Goal: Communication & Community: Answer question/provide support

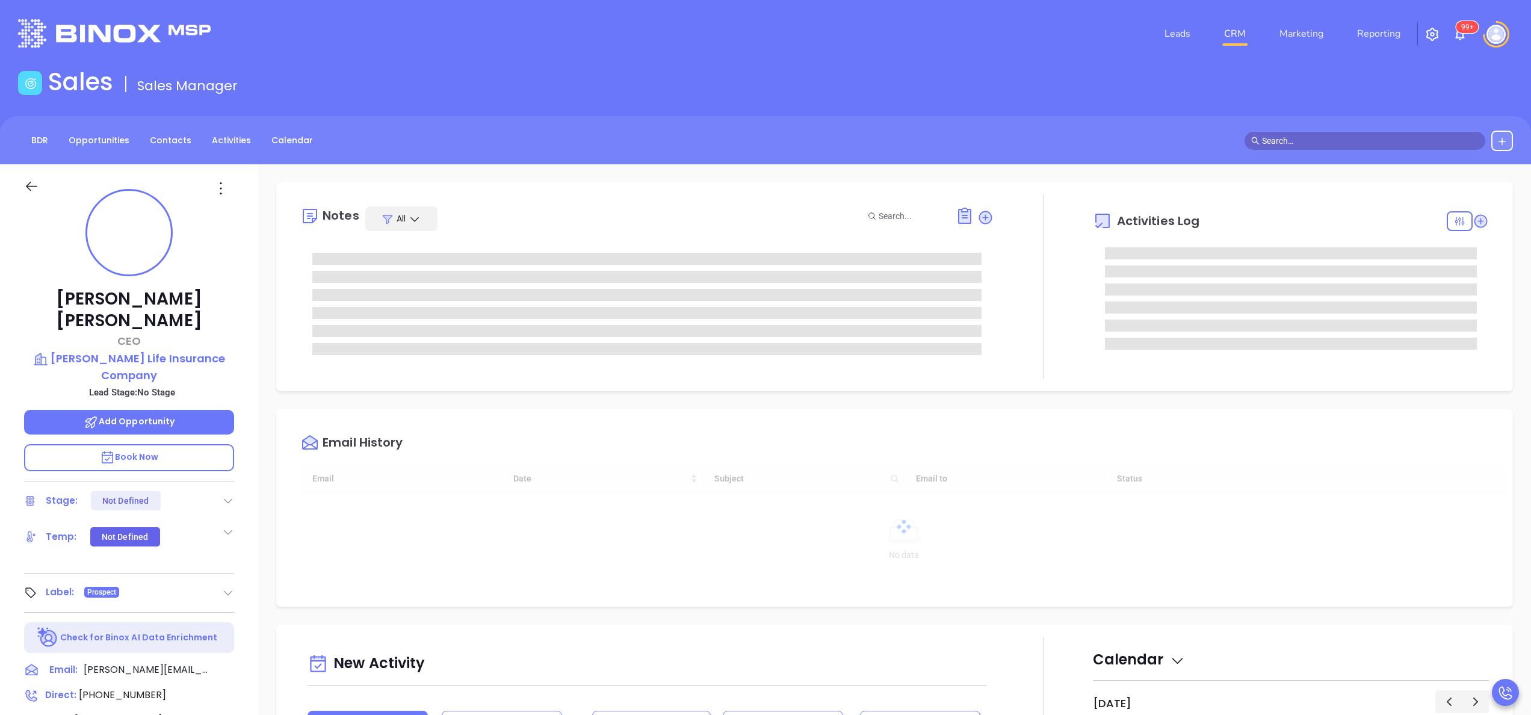
type input "09/24/2025"
type input "Anabell Dominguez"
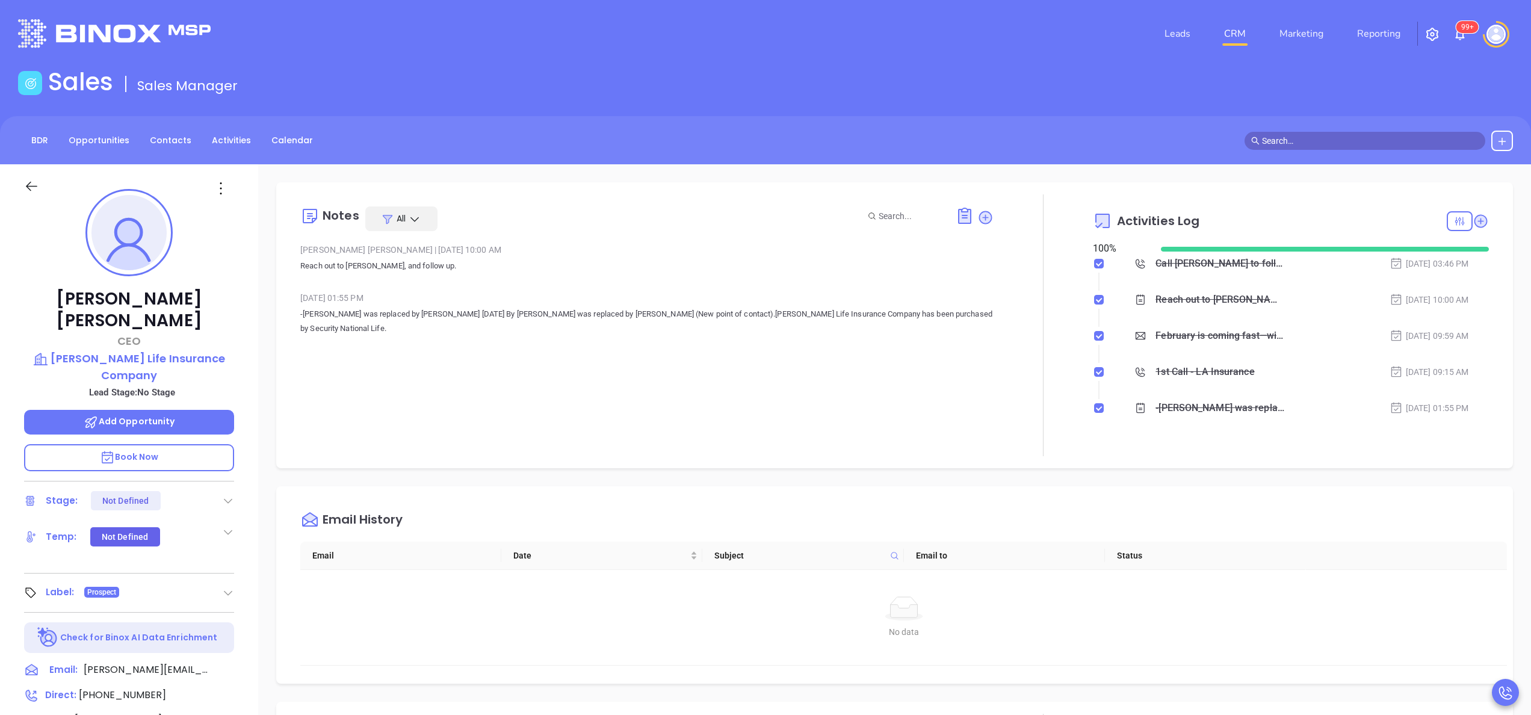
scroll to position [350, 0]
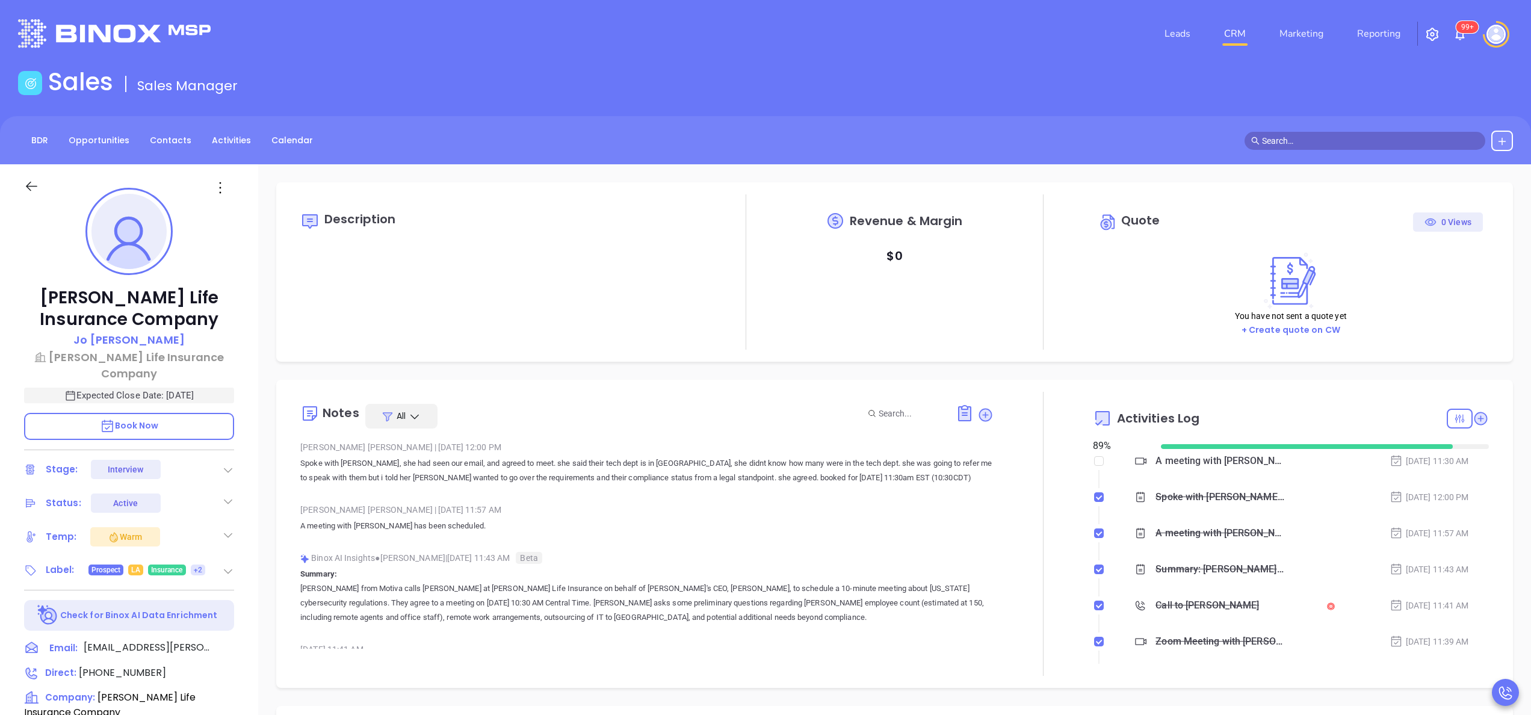
scroll to position [350, 0]
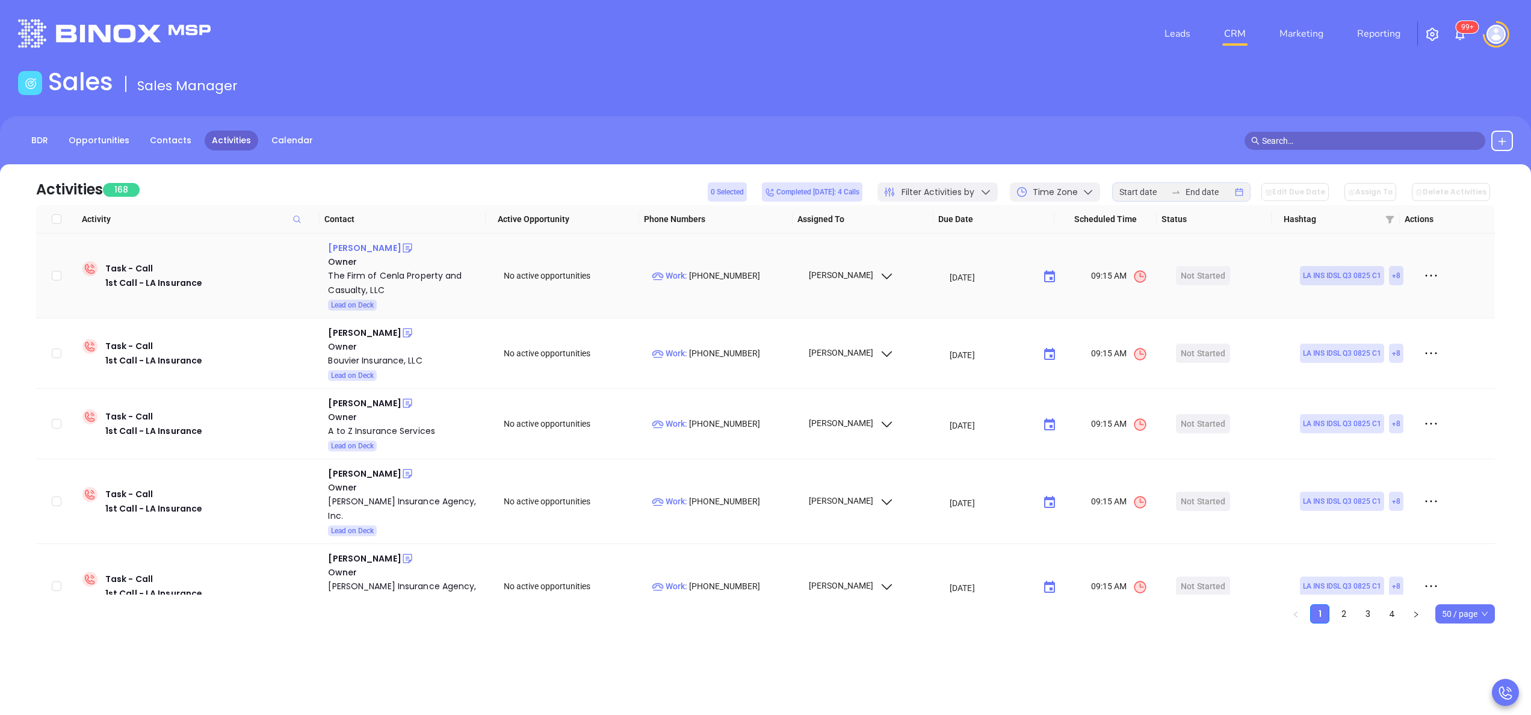
click at [347, 254] on div "Duane Heard" at bounding box center [364, 248] width 73 height 14
click at [366, 285] on div "The Firm of Cenla Property and Casualty, LLC" at bounding box center [407, 282] width 159 height 29
click at [401, 251] on icon at bounding box center [407, 248] width 12 height 12
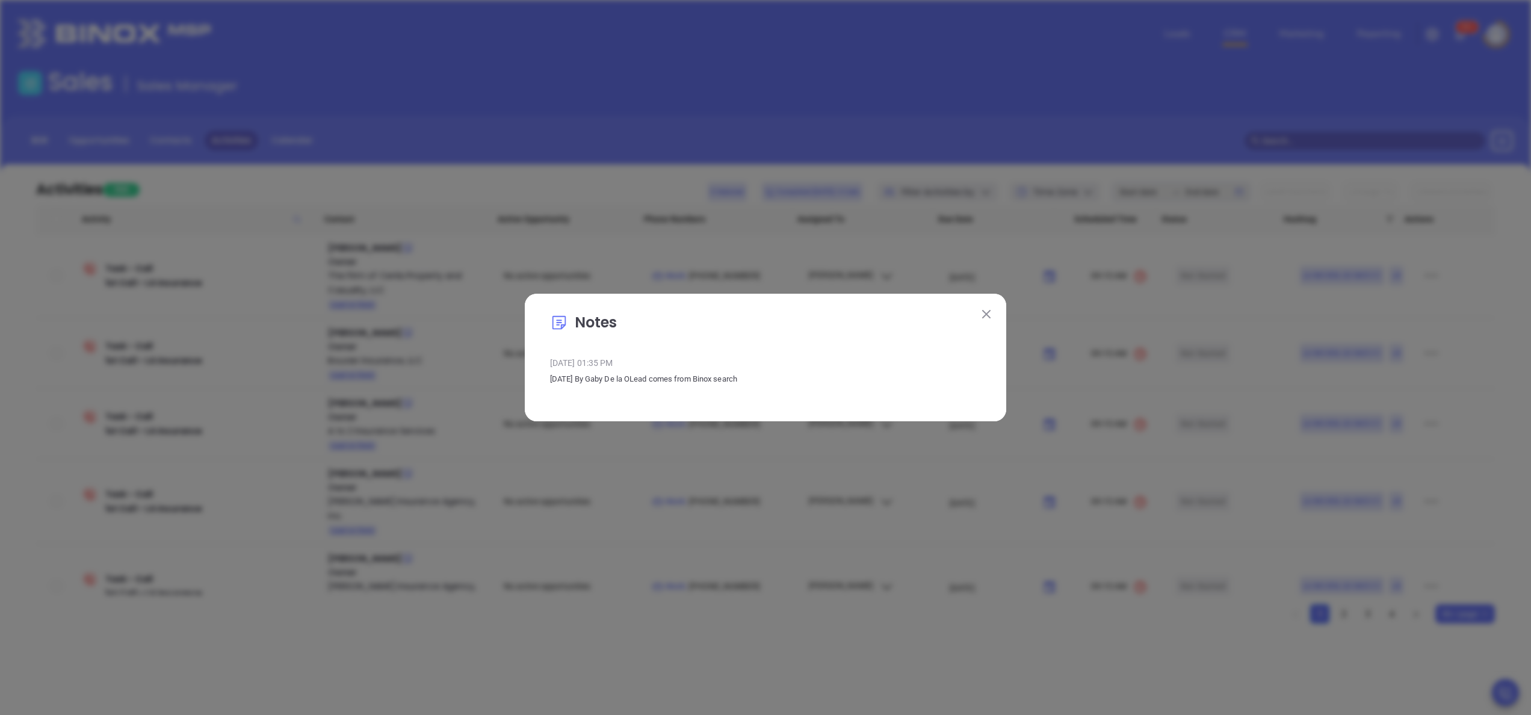
click at [988, 312] on img at bounding box center [986, 314] width 8 height 8
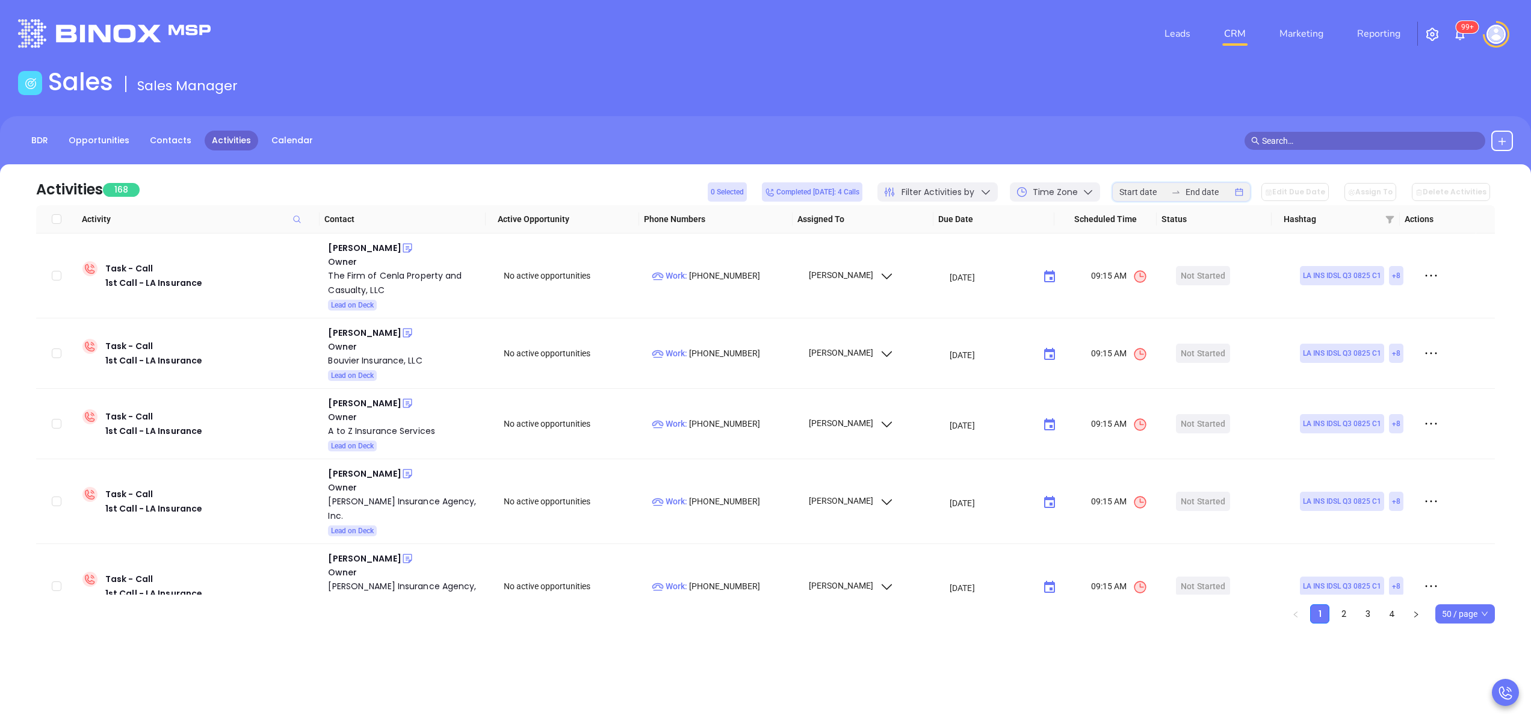
click at [1154, 188] on input at bounding box center [1142, 191] width 47 height 13
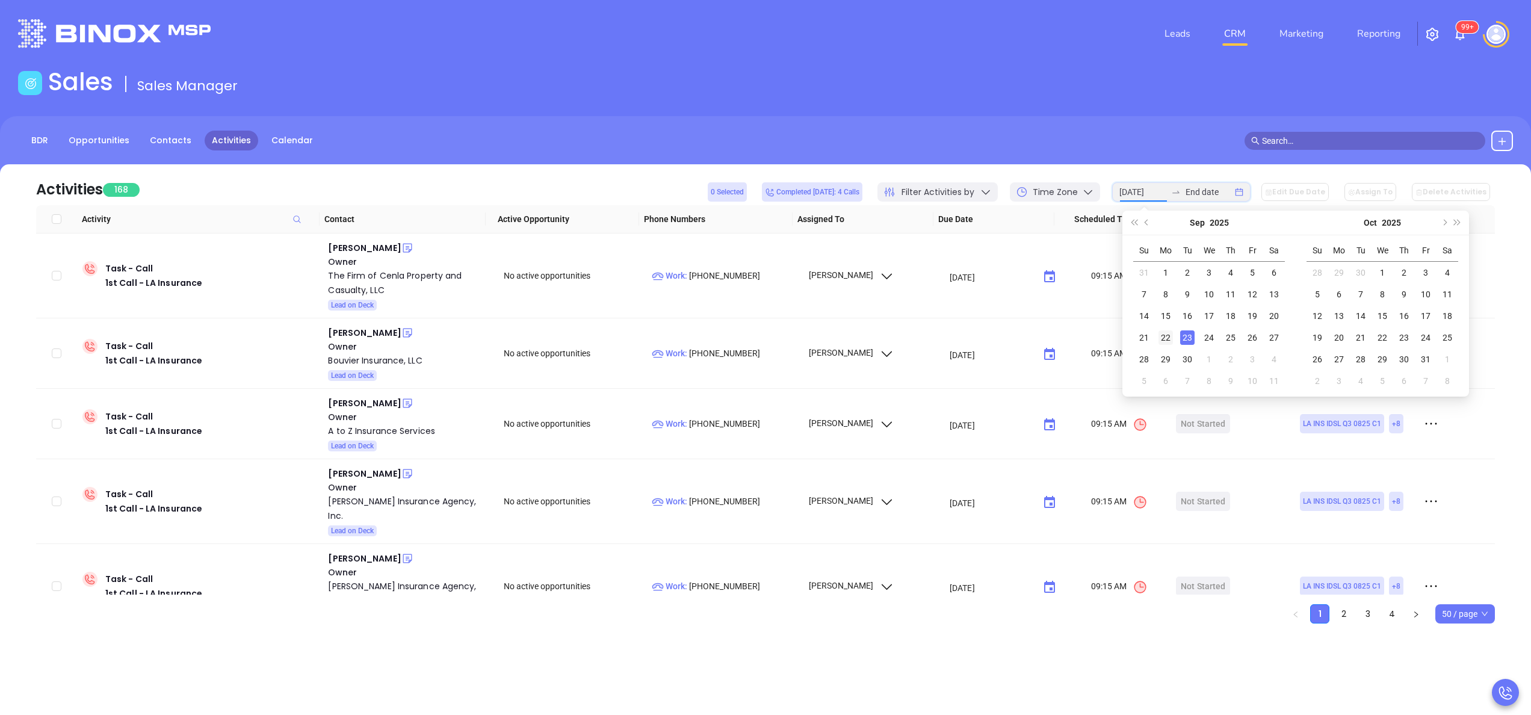
type input "2025-09-22"
click at [1170, 333] on div "22" at bounding box center [1165, 337] width 14 height 14
type input "2025-09-22"
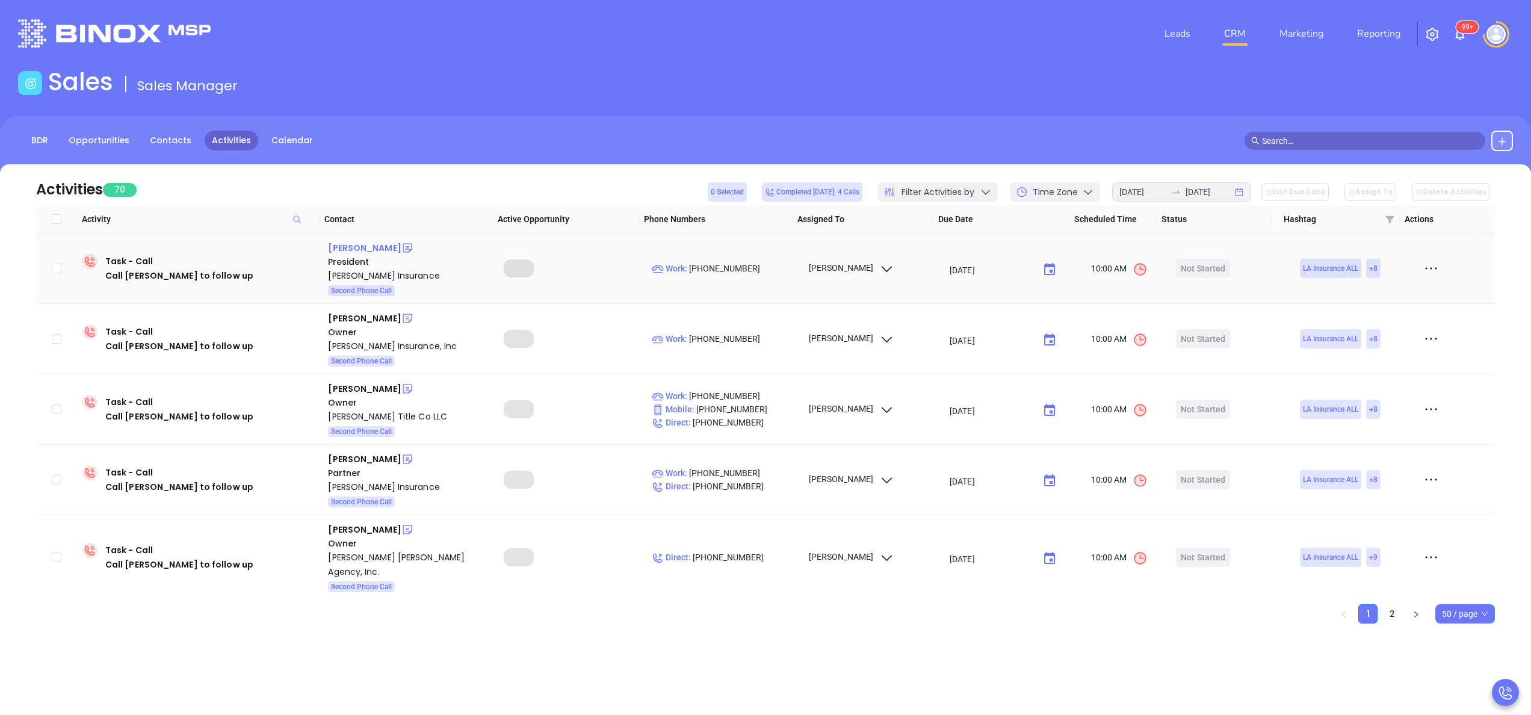
click at [338, 246] on div "Bill Porche" at bounding box center [364, 248] width 73 height 14
click at [390, 275] on div "Olinde Porche Insurance" at bounding box center [407, 275] width 159 height 14
click at [403, 247] on icon at bounding box center [407, 248] width 9 height 9
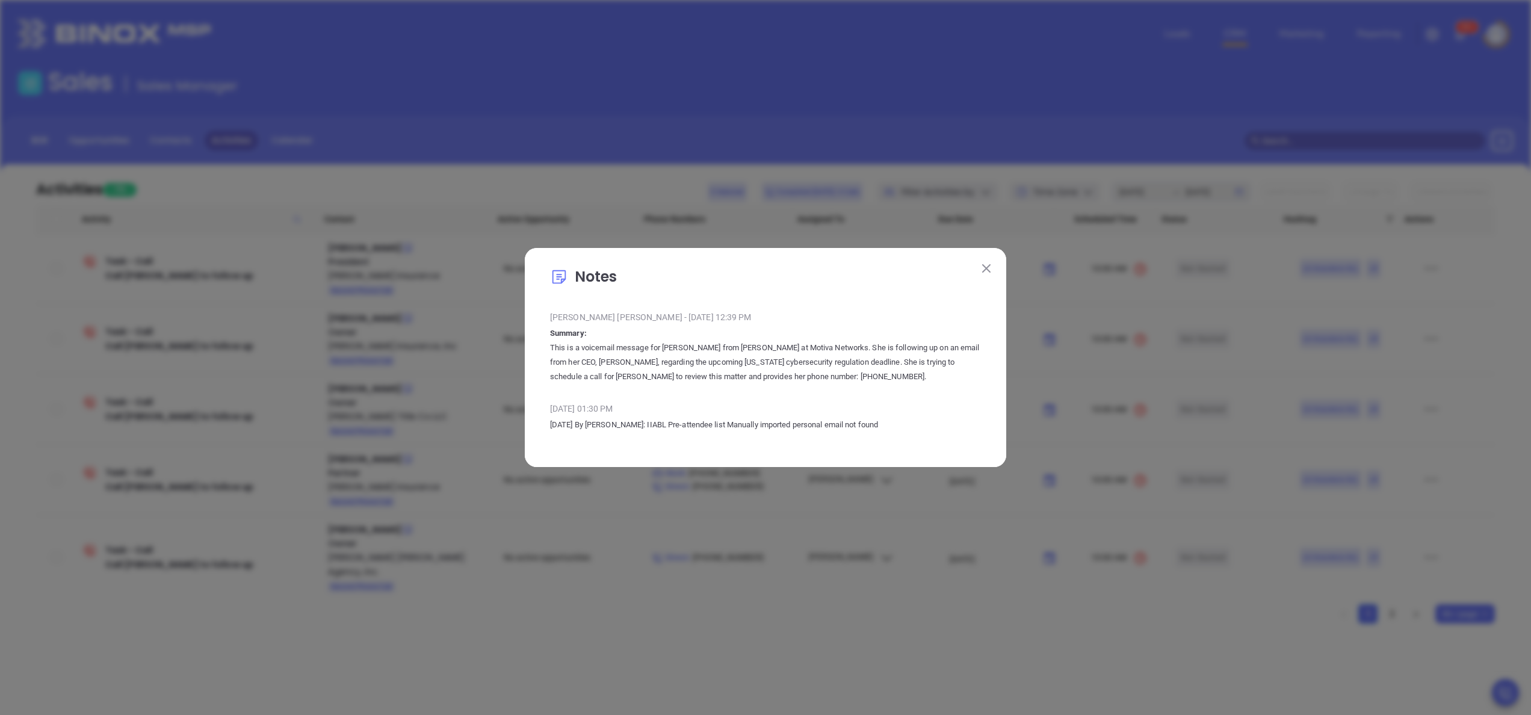
click at [989, 266] on img at bounding box center [986, 268] width 8 height 8
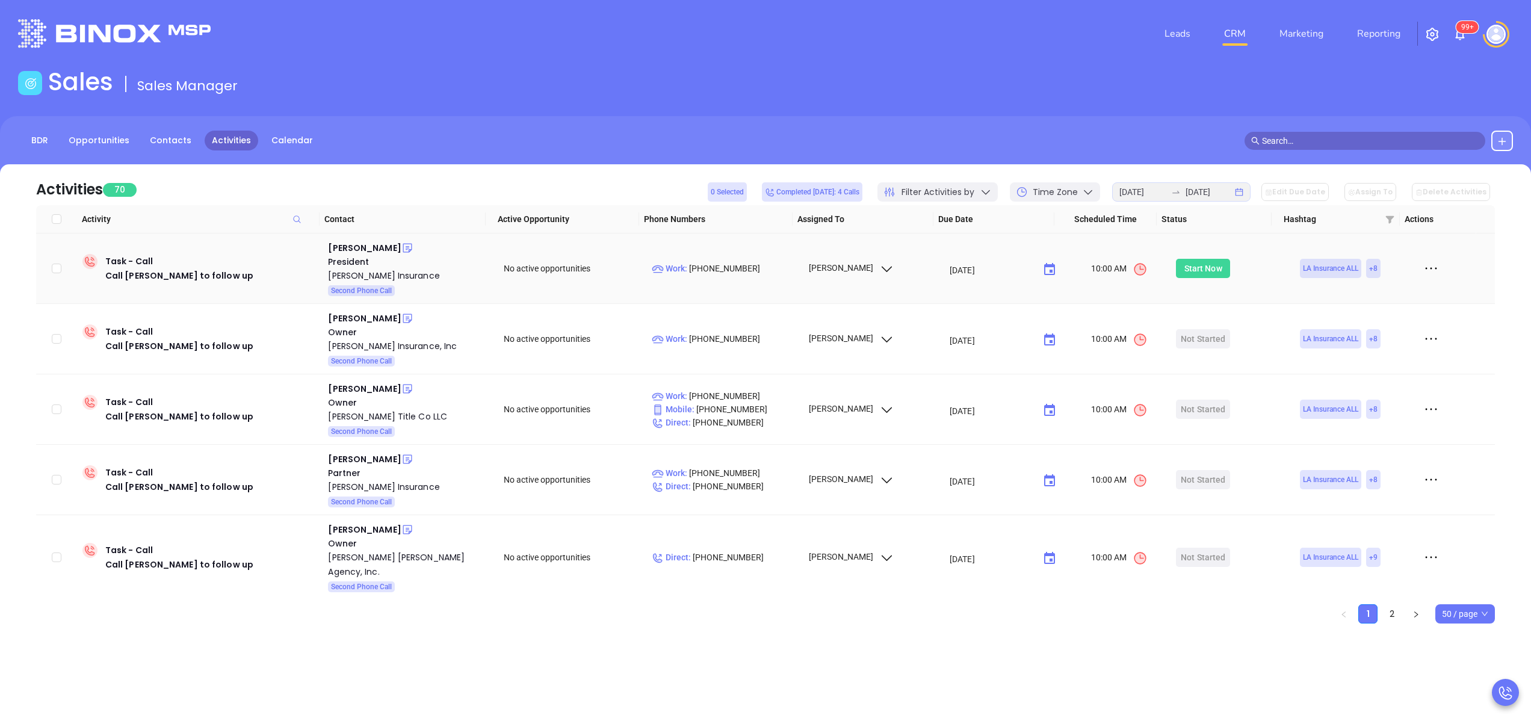
click at [1194, 270] on div "Start Now" at bounding box center [1203, 268] width 38 height 19
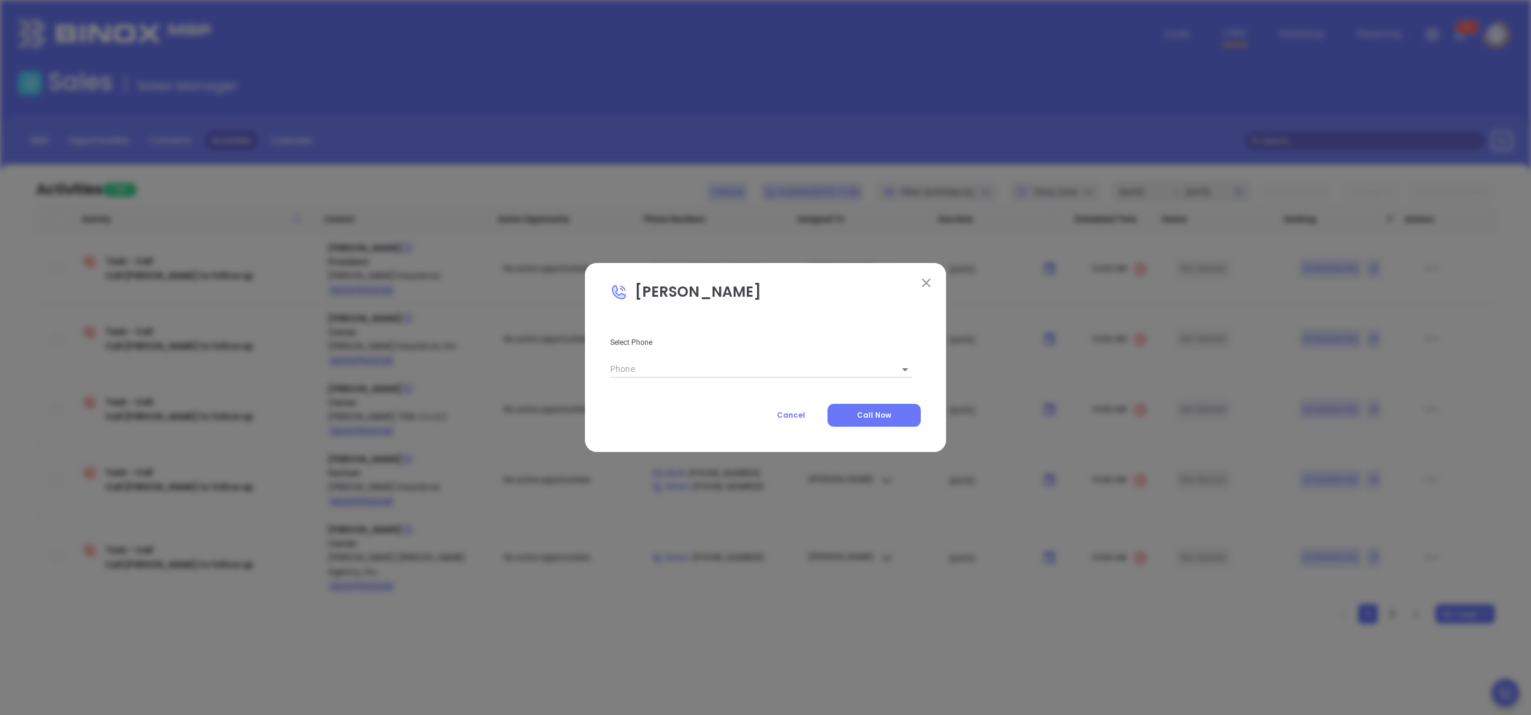
type input "(225) 293-3958"
type input "1"
click at [877, 418] on span "Call Now" at bounding box center [874, 415] width 34 height 10
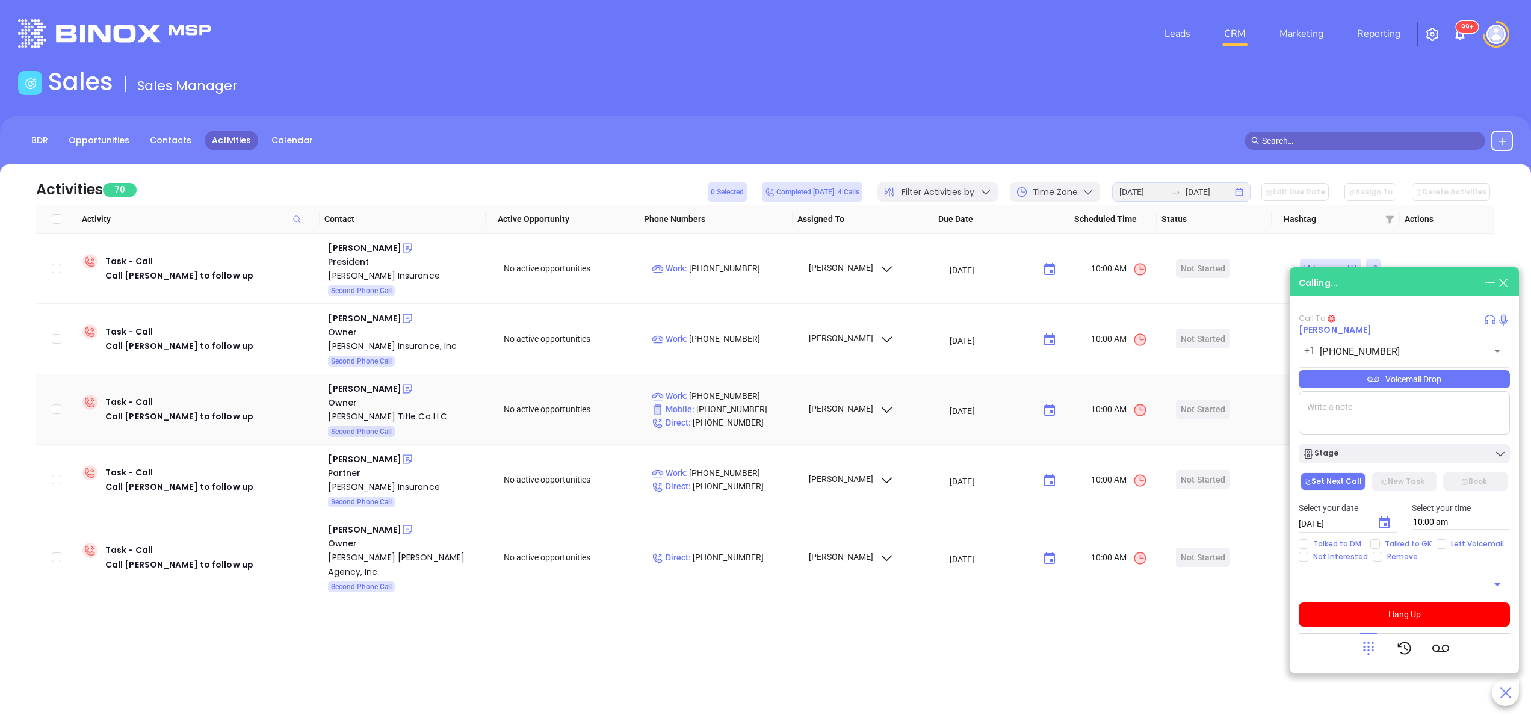
type input "(225) 293-3958"
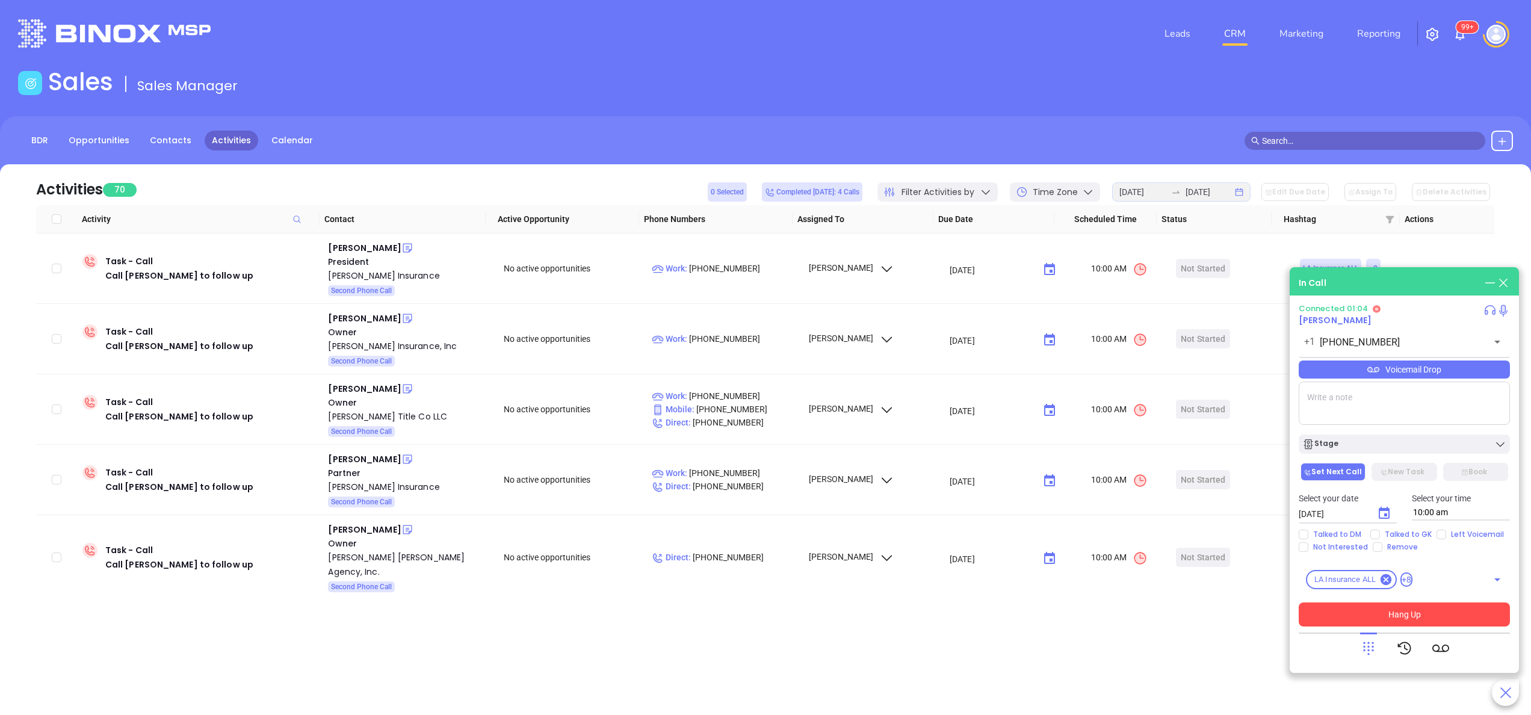
click at [1429, 610] on button "Hang Up" at bounding box center [1404, 614] width 211 height 24
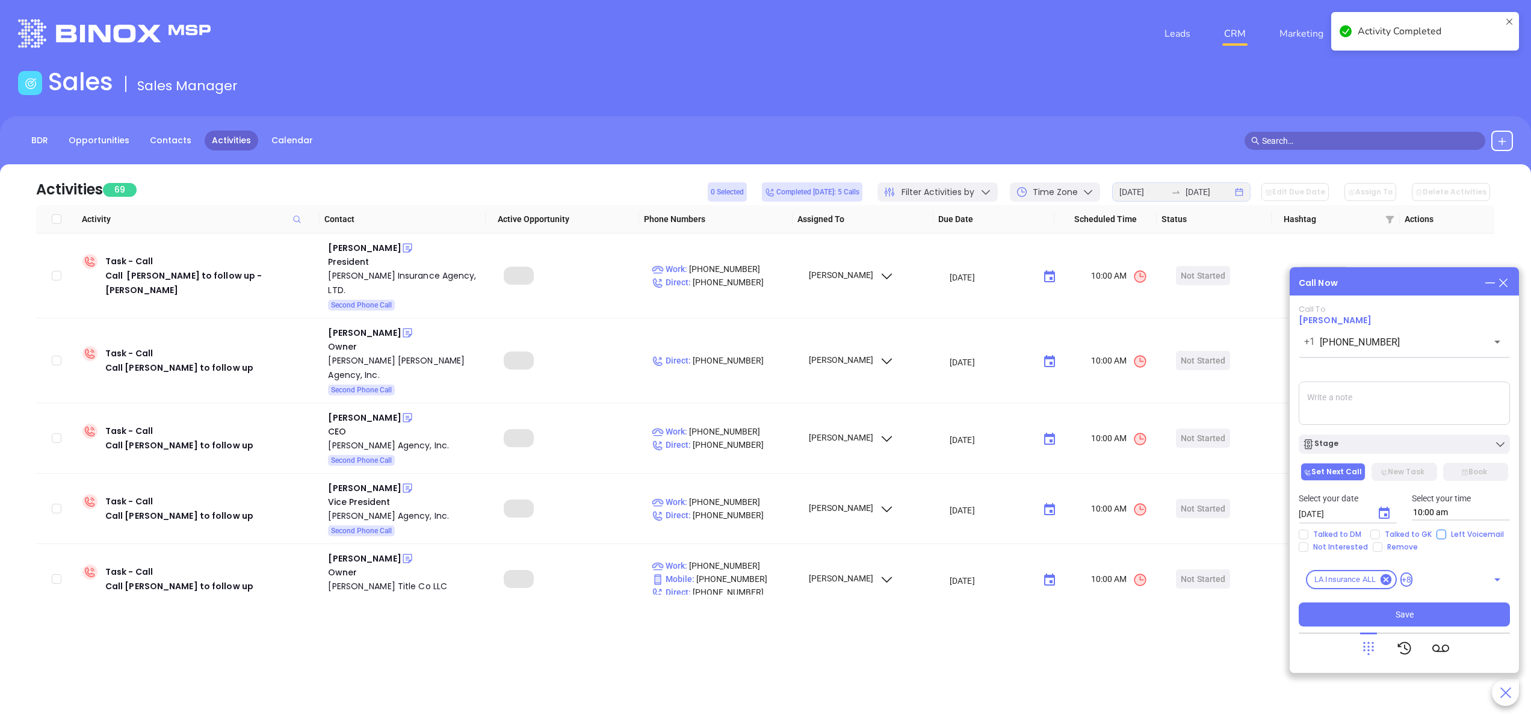
click at [1442, 533] on input "Left Voicemail" at bounding box center [1441, 535] width 10 height 10
checkbox input "true"
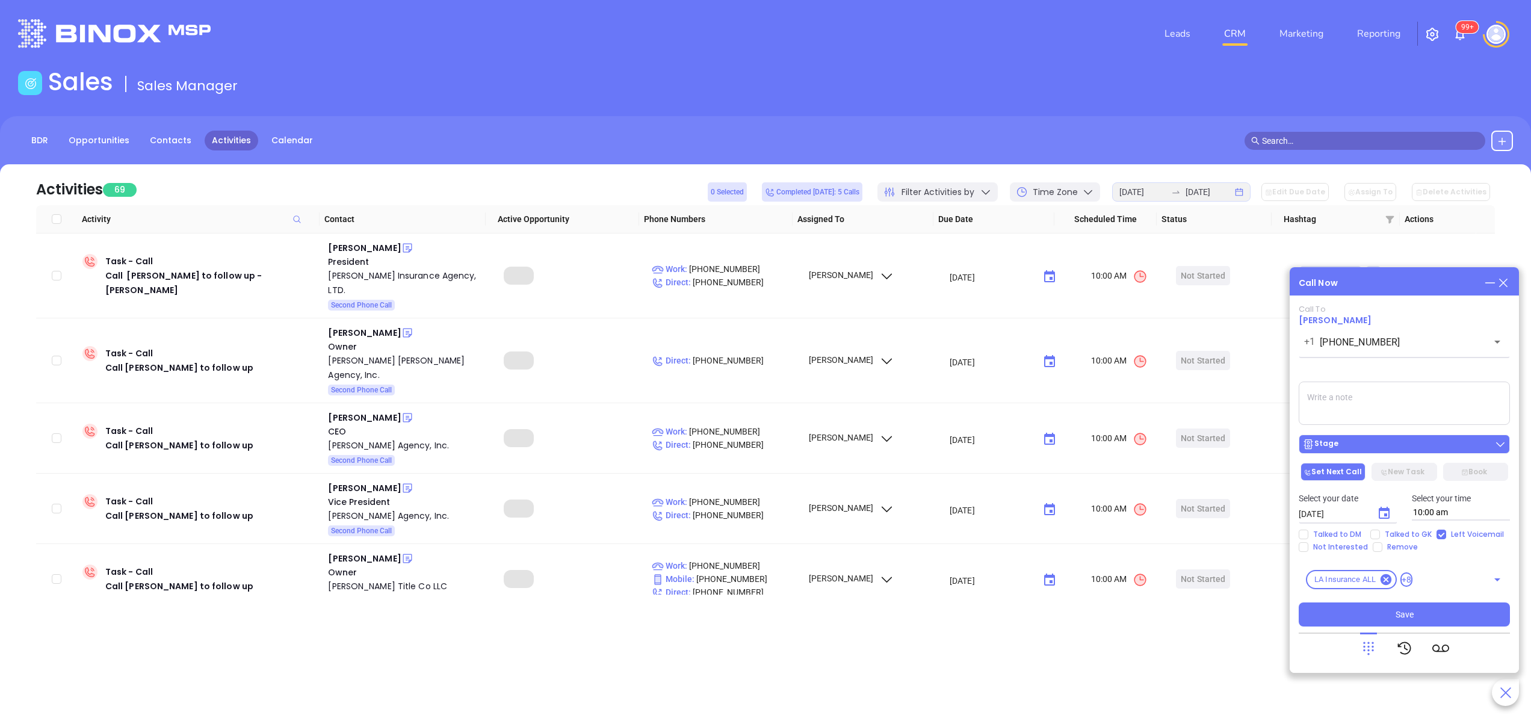
click at [1362, 447] on div "Stage" at bounding box center [1404, 444] width 204 height 12
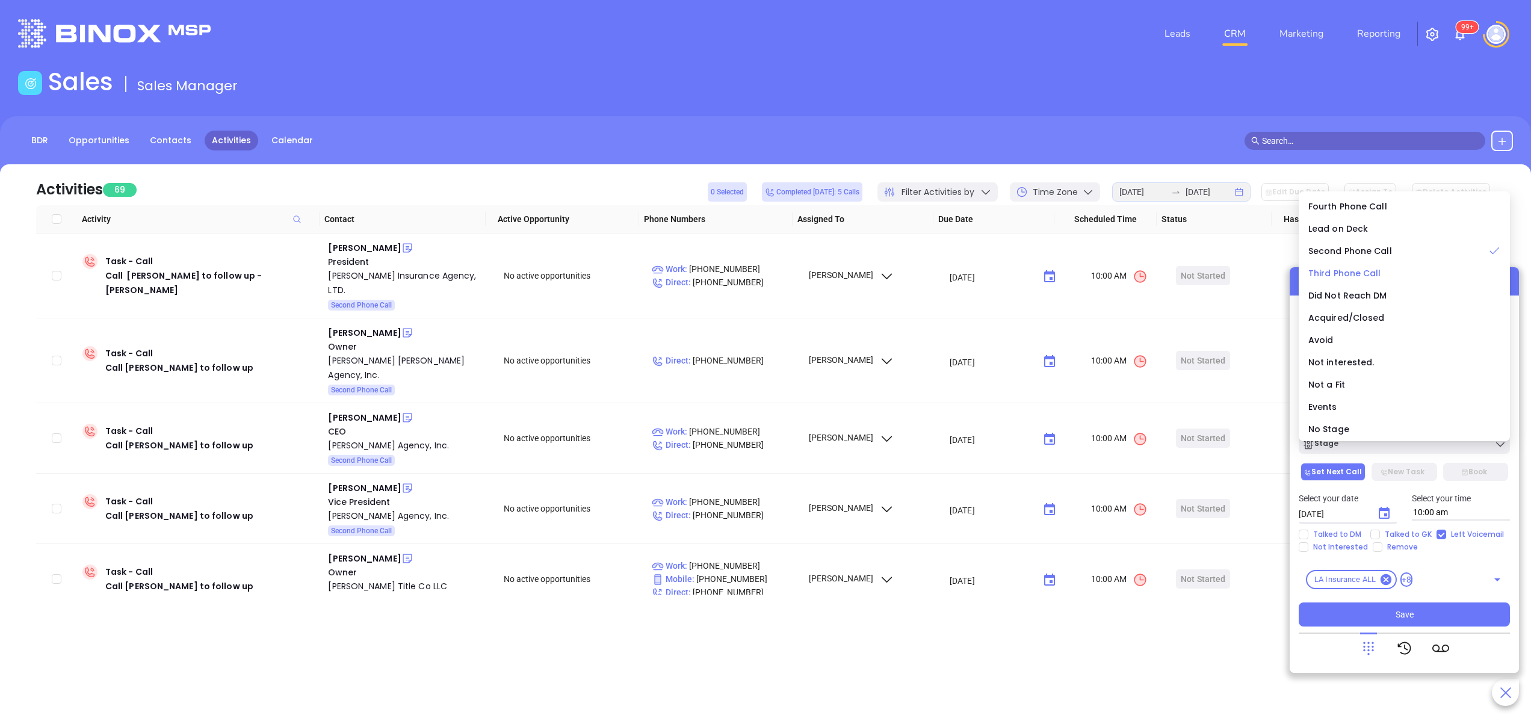
click at [1348, 275] on span "Third Phone Call" at bounding box center [1344, 273] width 73 height 12
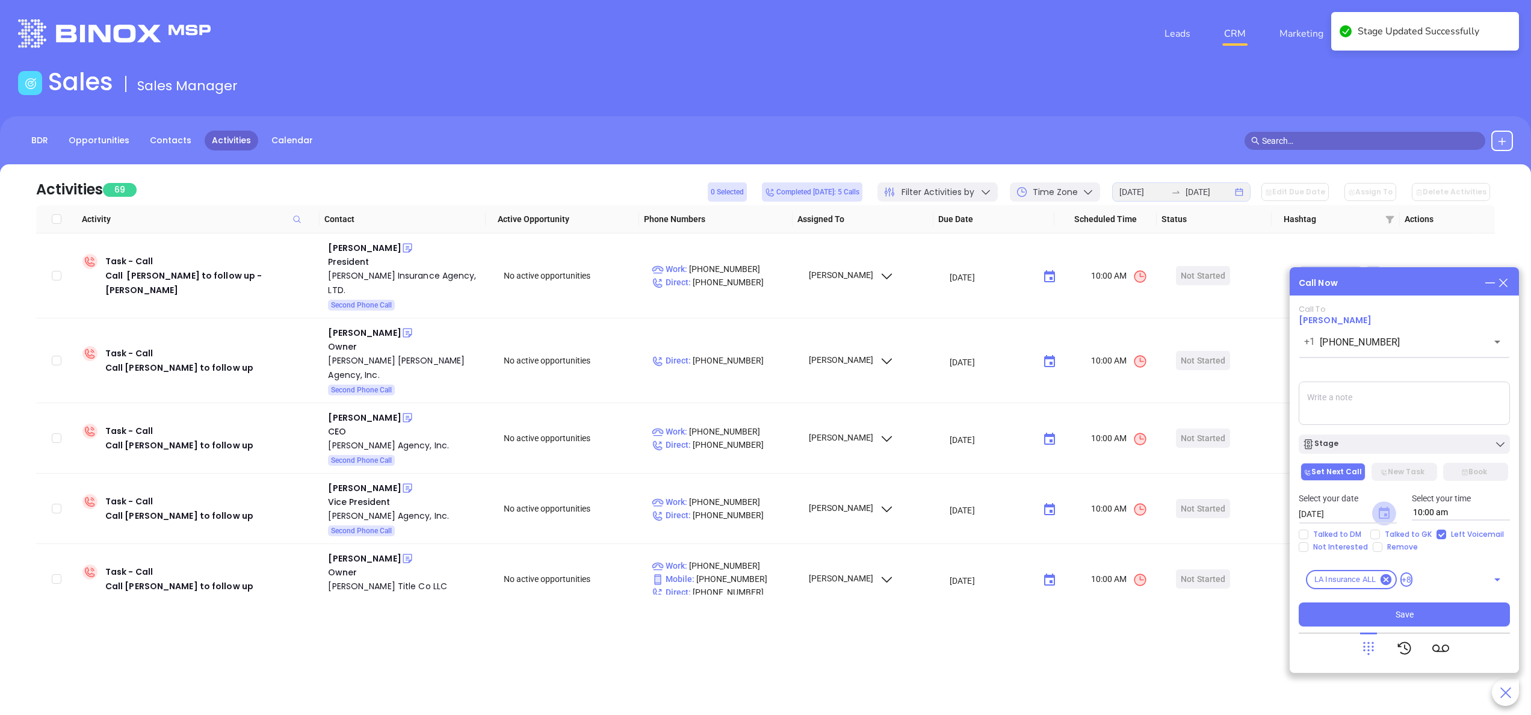
click at [1387, 513] on icon "Choose date, selected date is Sep 24, 2025" at bounding box center [1384, 513] width 14 height 14
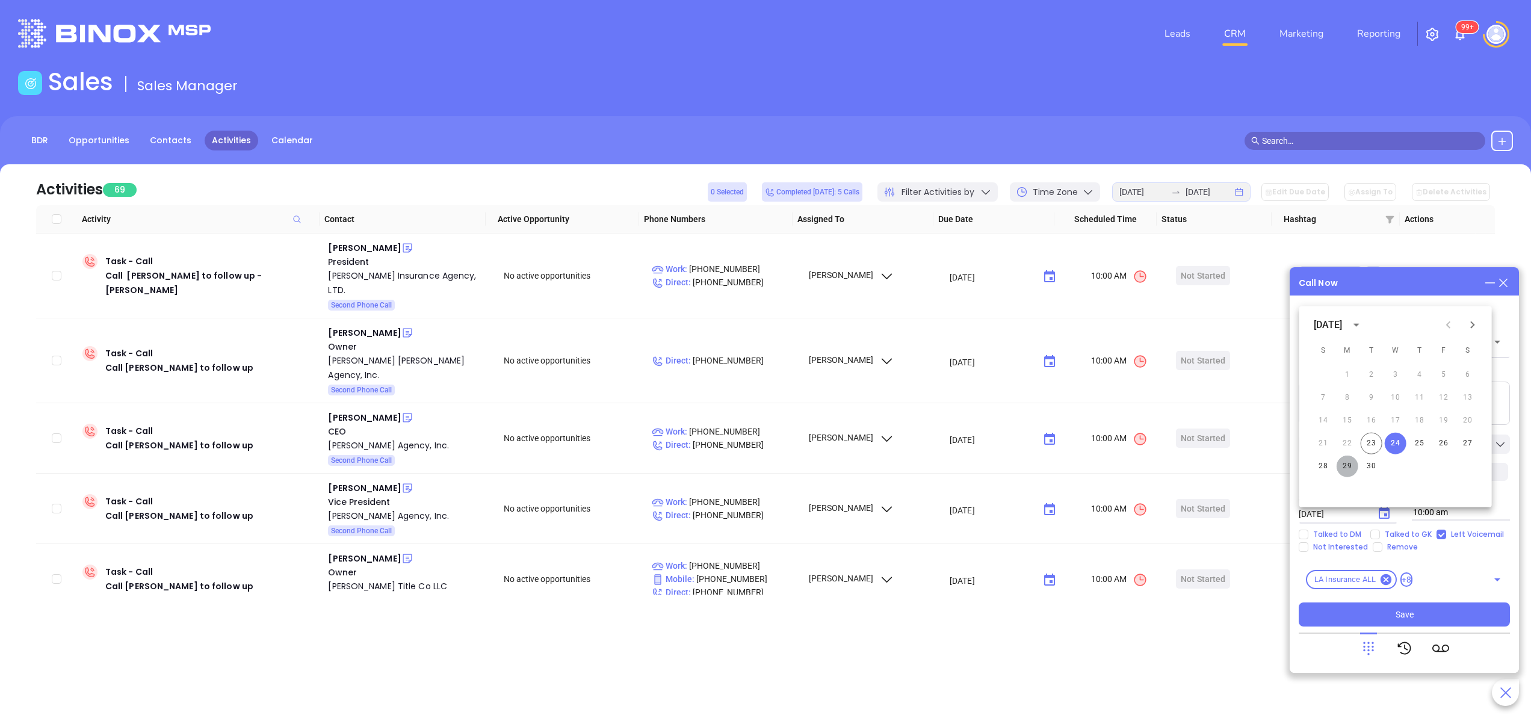
click at [1349, 460] on button "29" at bounding box center [1348, 467] width 22 height 22
type input "09/29/2025"
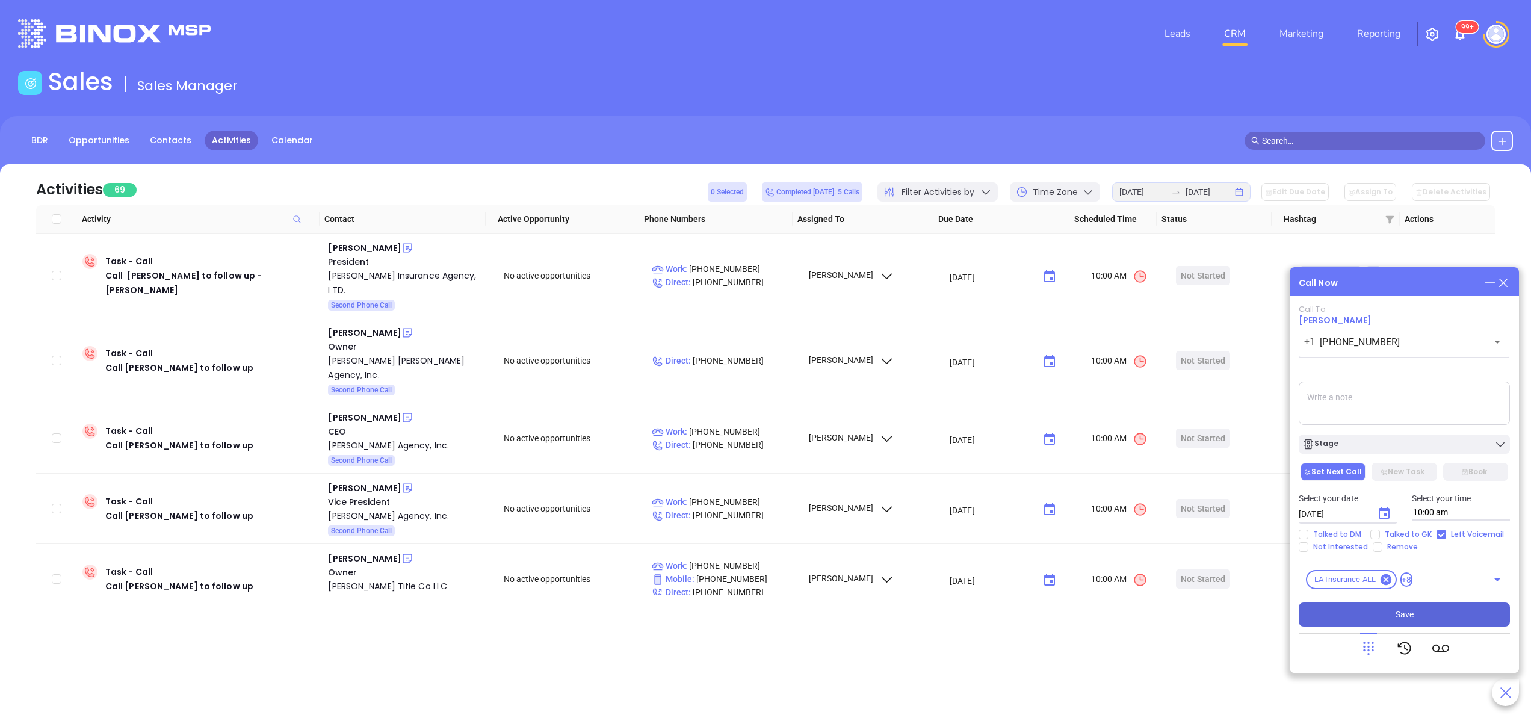
click at [1392, 620] on button "Save" at bounding box center [1404, 614] width 211 height 24
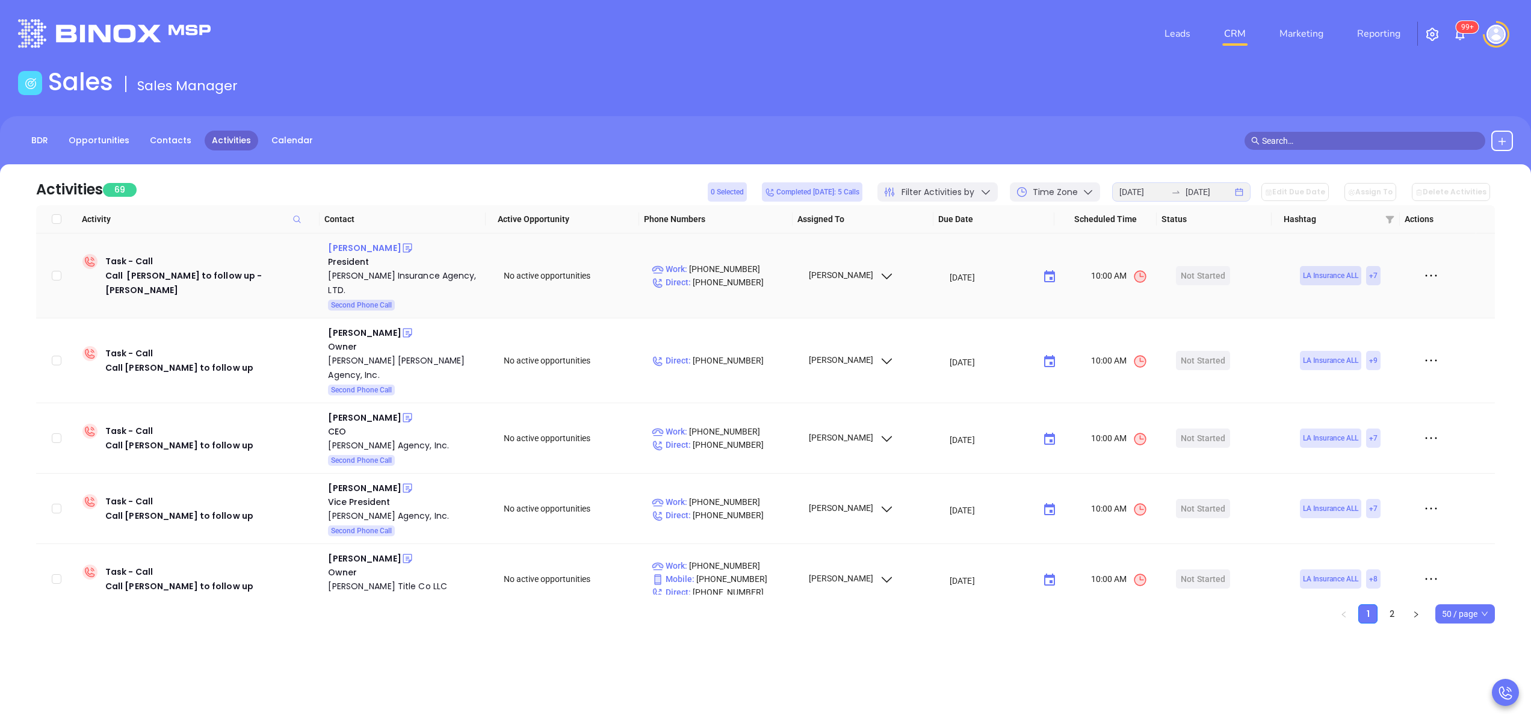
click at [362, 248] on div "David Dorsey" at bounding box center [364, 248] width 73 height 14
click at [386, 277] on div "Dorsey Insurance Agency, LTD." at bounding box center [407, 282] width 159 height 29
click at [1184, 266] on div "Start Now" at bounding box center [1203, 275] width 38 height 19
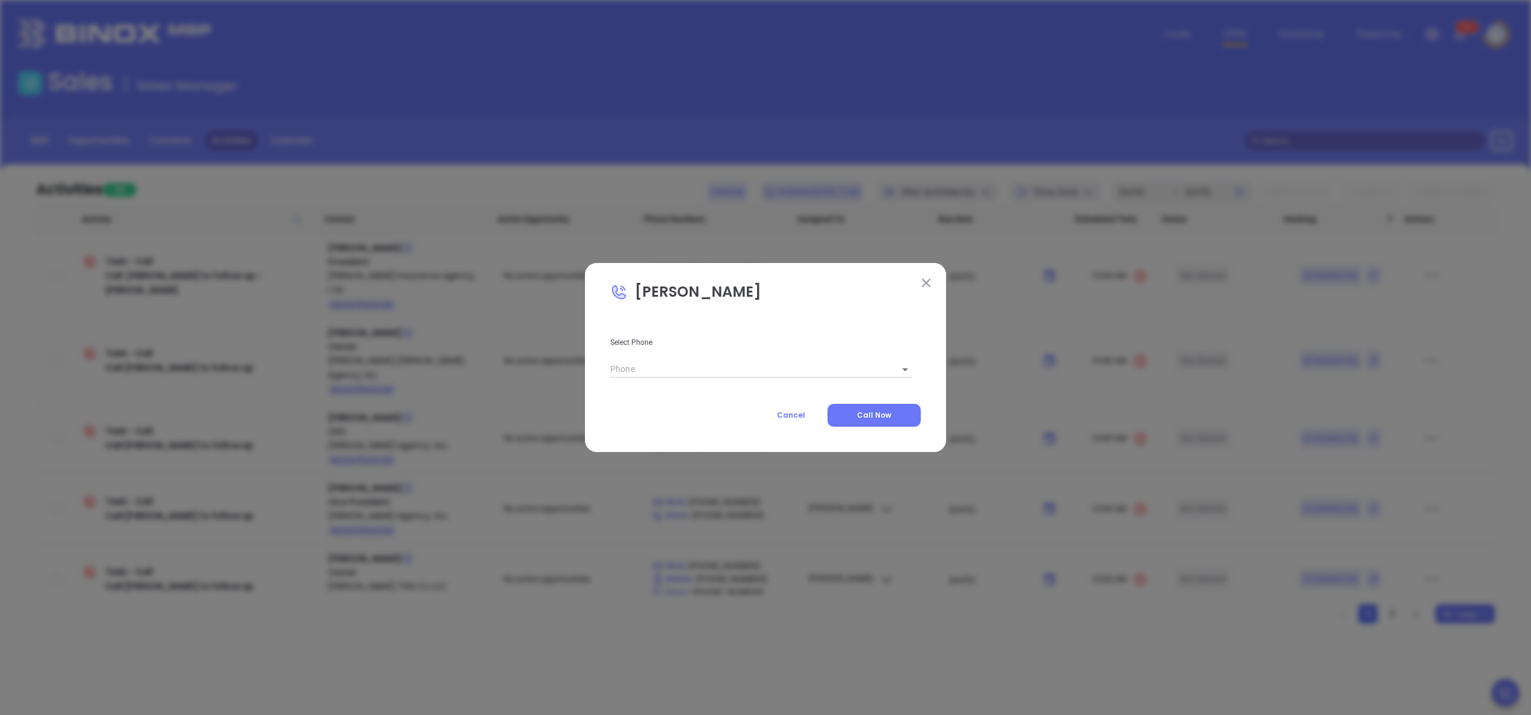
type input "(337) 364-4563"
type input "1"
click at [891, 410] on button "Call Now" at bounding box center [873, 415] width 93 height 23
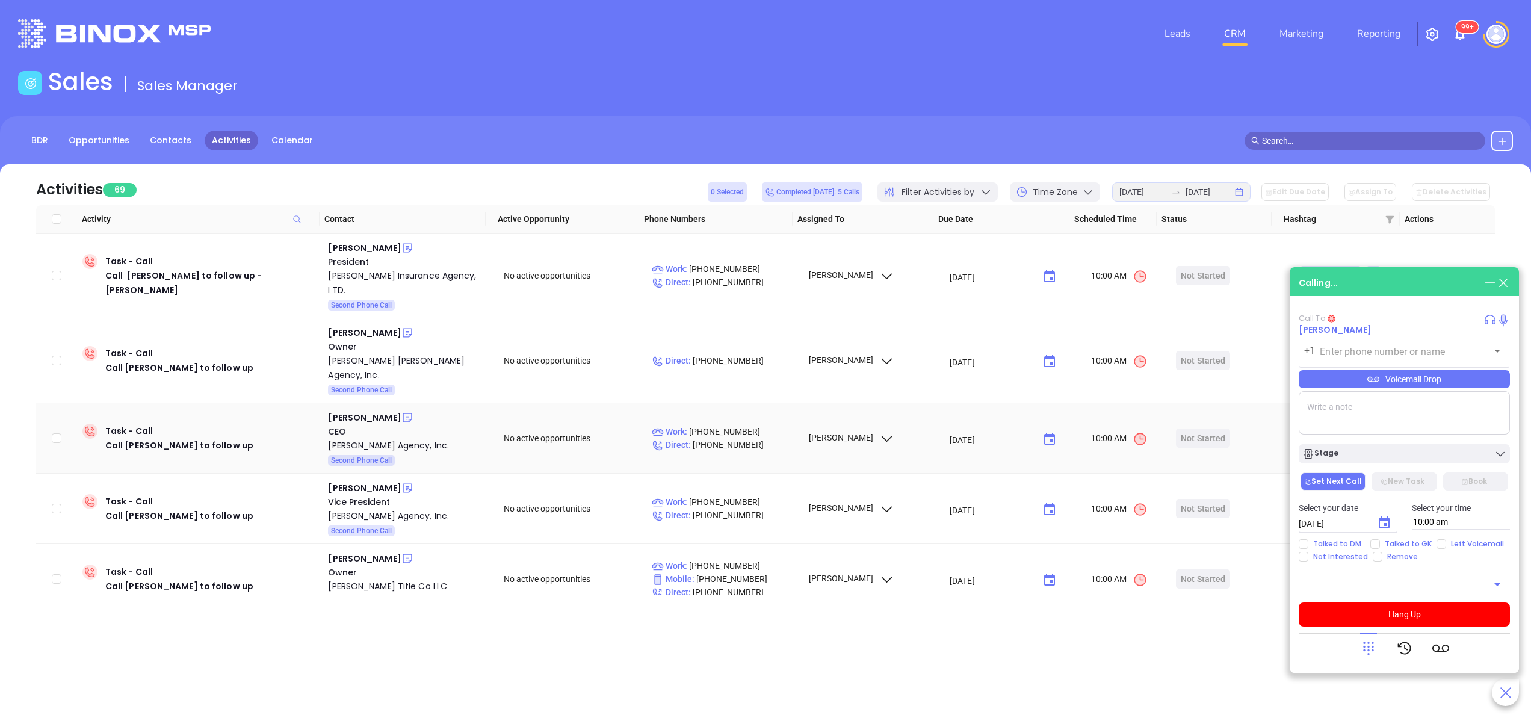
type input "(337) 364-4563"
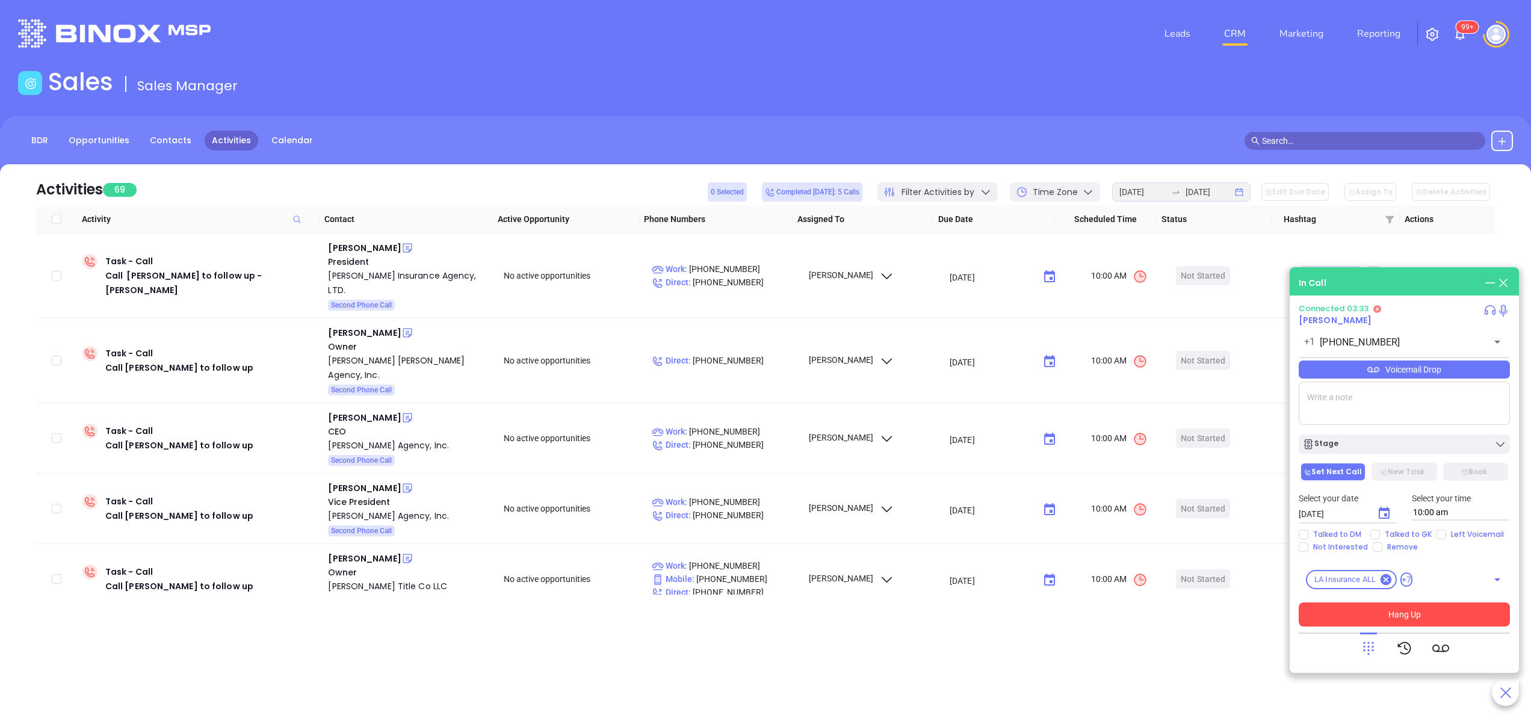
click at [1441, 610] on button "Hang Up" at bounding box center [1404, 614] width 211 height 24
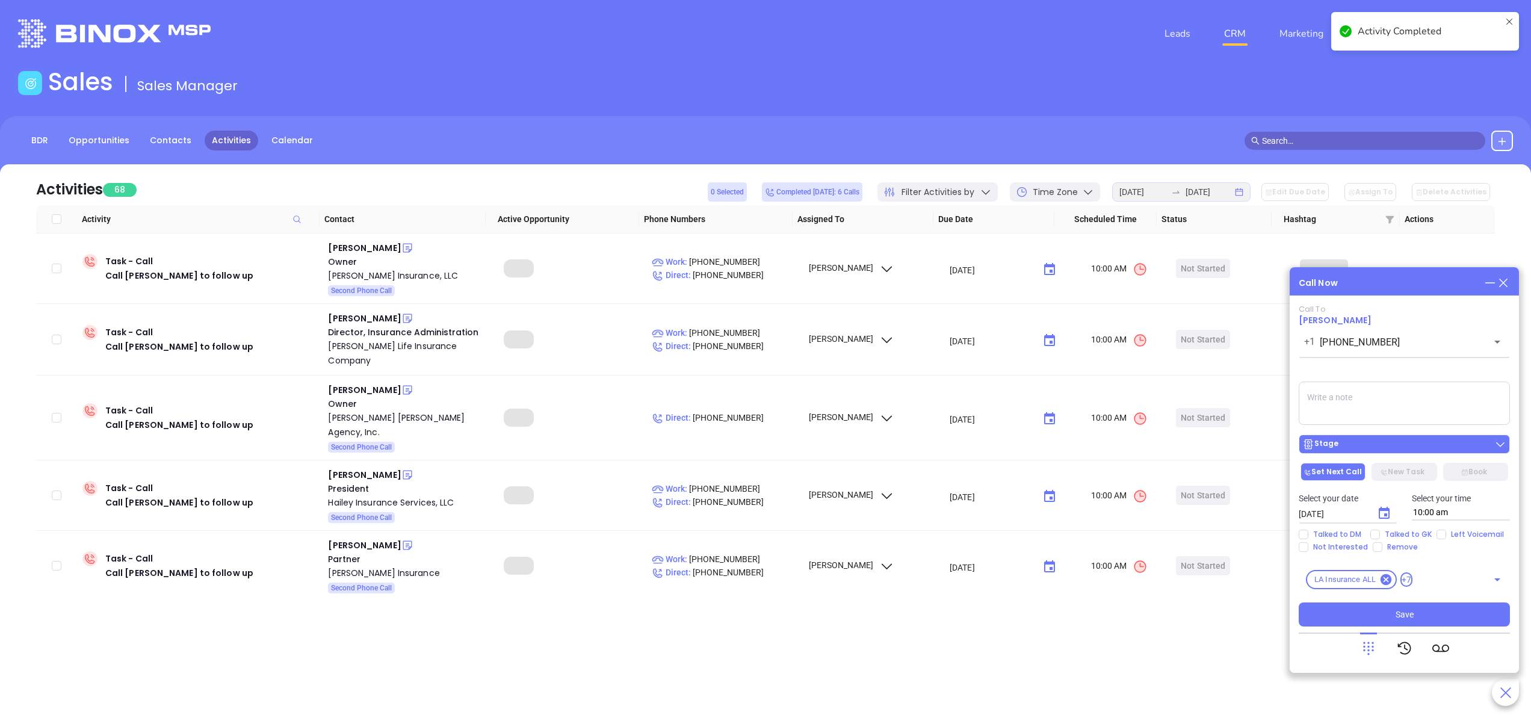
click at [1377, 448] on div "Stage" at bounding box center [1404, 444] width 204 height 12
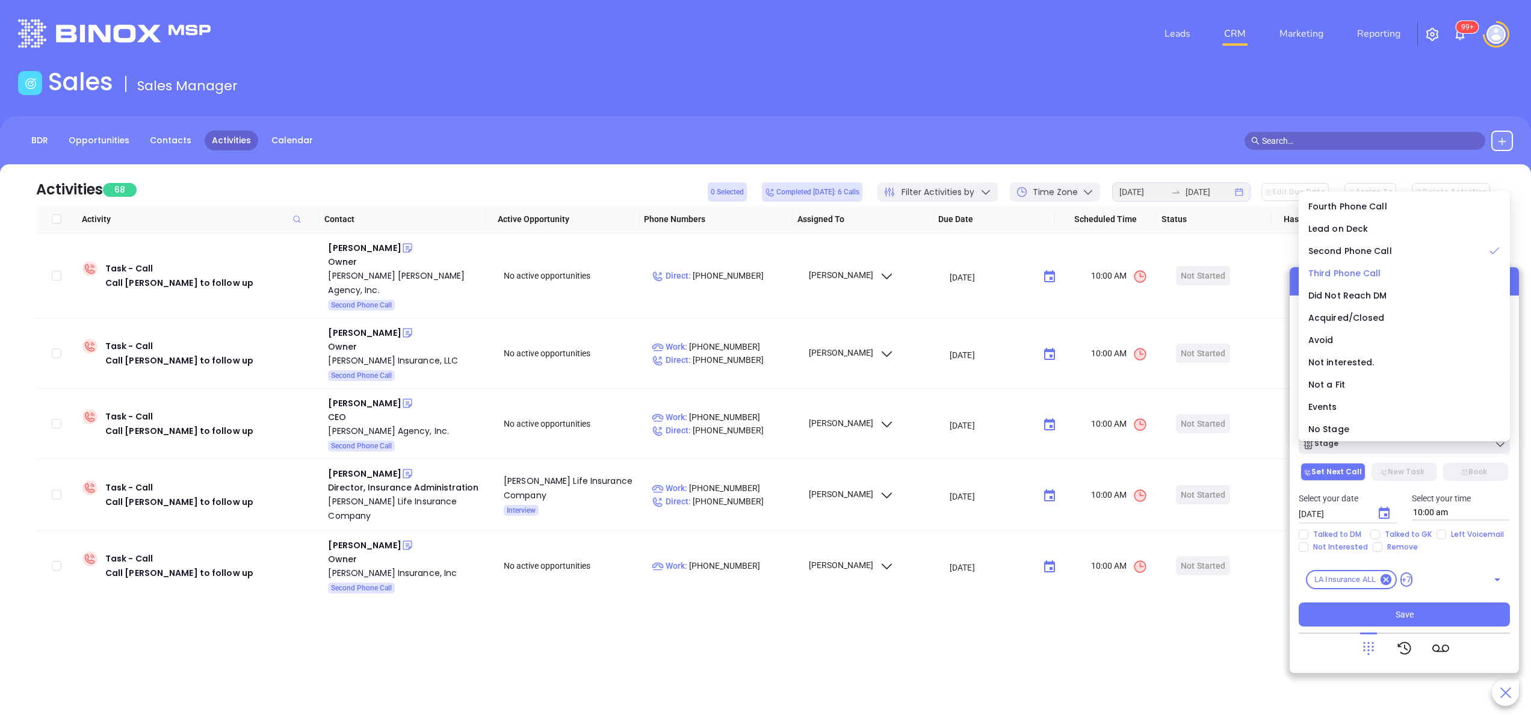
click at [1367, 274] on span "Third Phone Call" at bounding box center [1344, 273] width 73 height 12
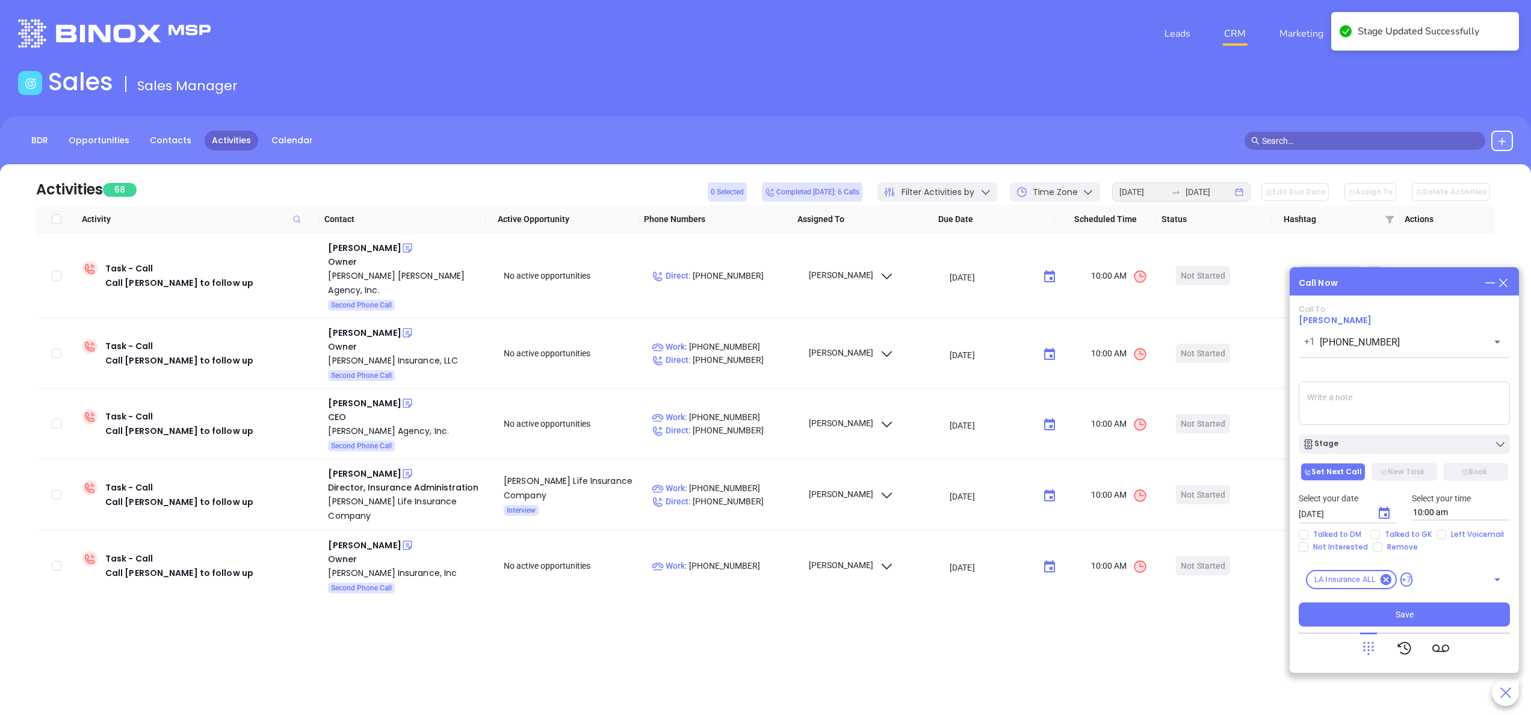
click at [1340, 400] on textarea at bounding box center [1404, 403] width 211 height 43
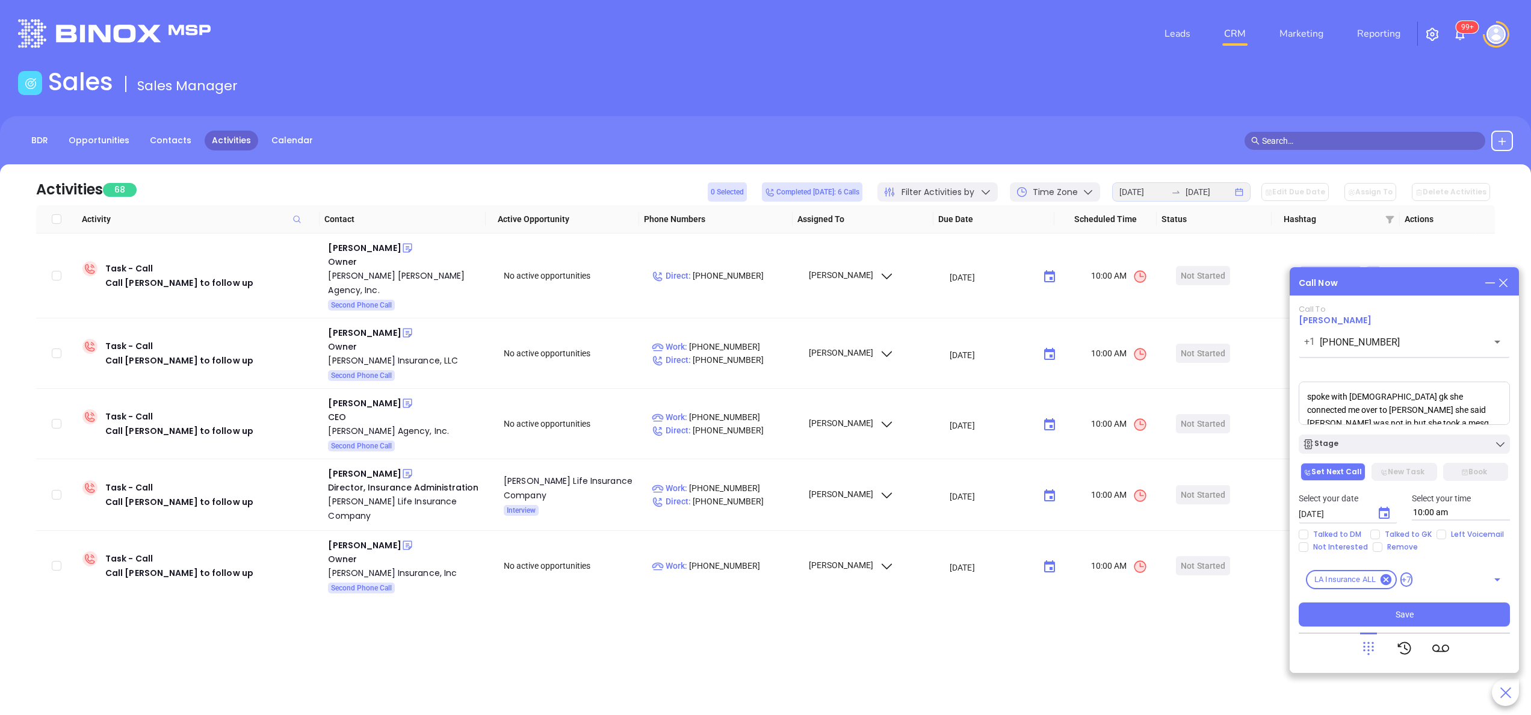
scroll to position [4, 0]
type textarea "spoke with female gk she connected me over to Nicole she said David was not in …"
click at [1343, 443] on div "Stage" at bounding box center [1404, 444] width 204 height 12
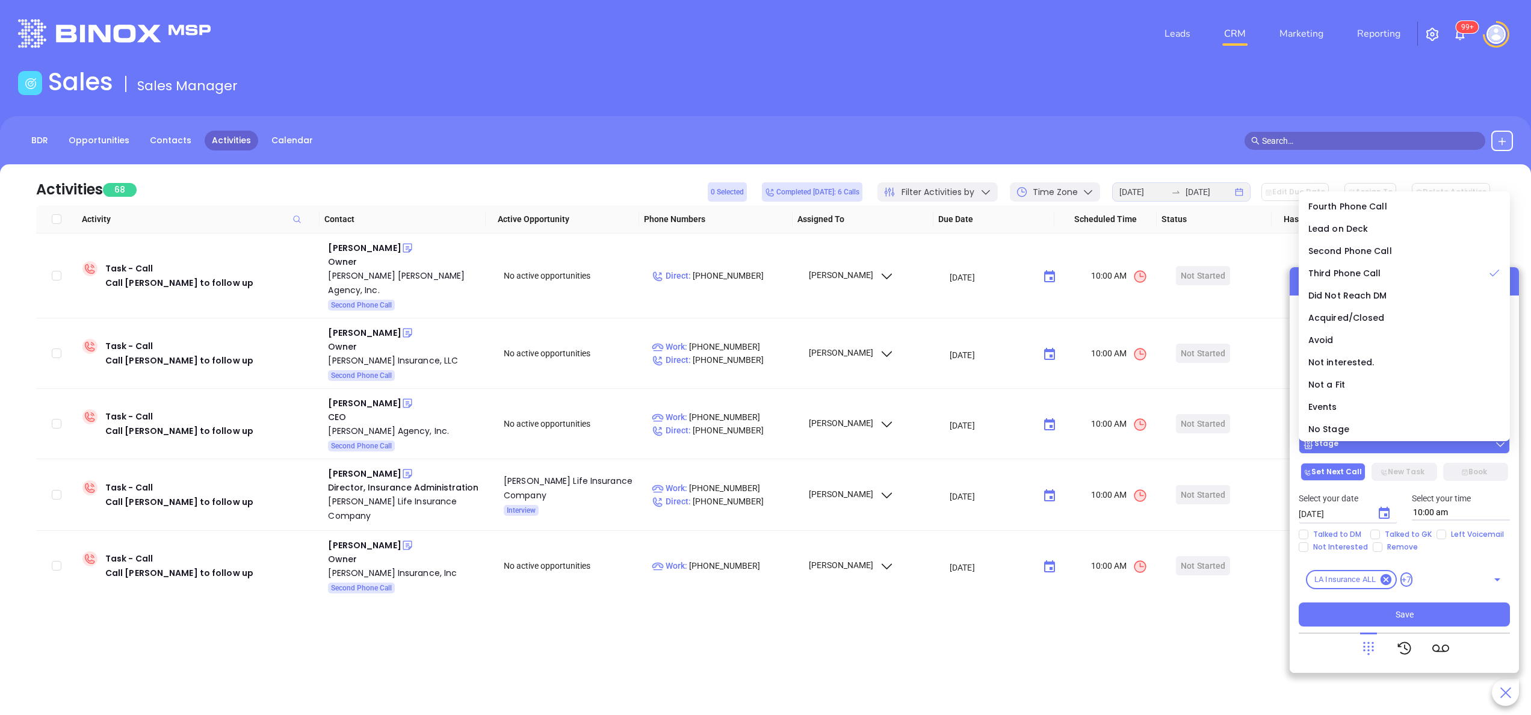
click at [1343, 443] on div "Stage" at bounding box center [1404, 444] width 204 height 12
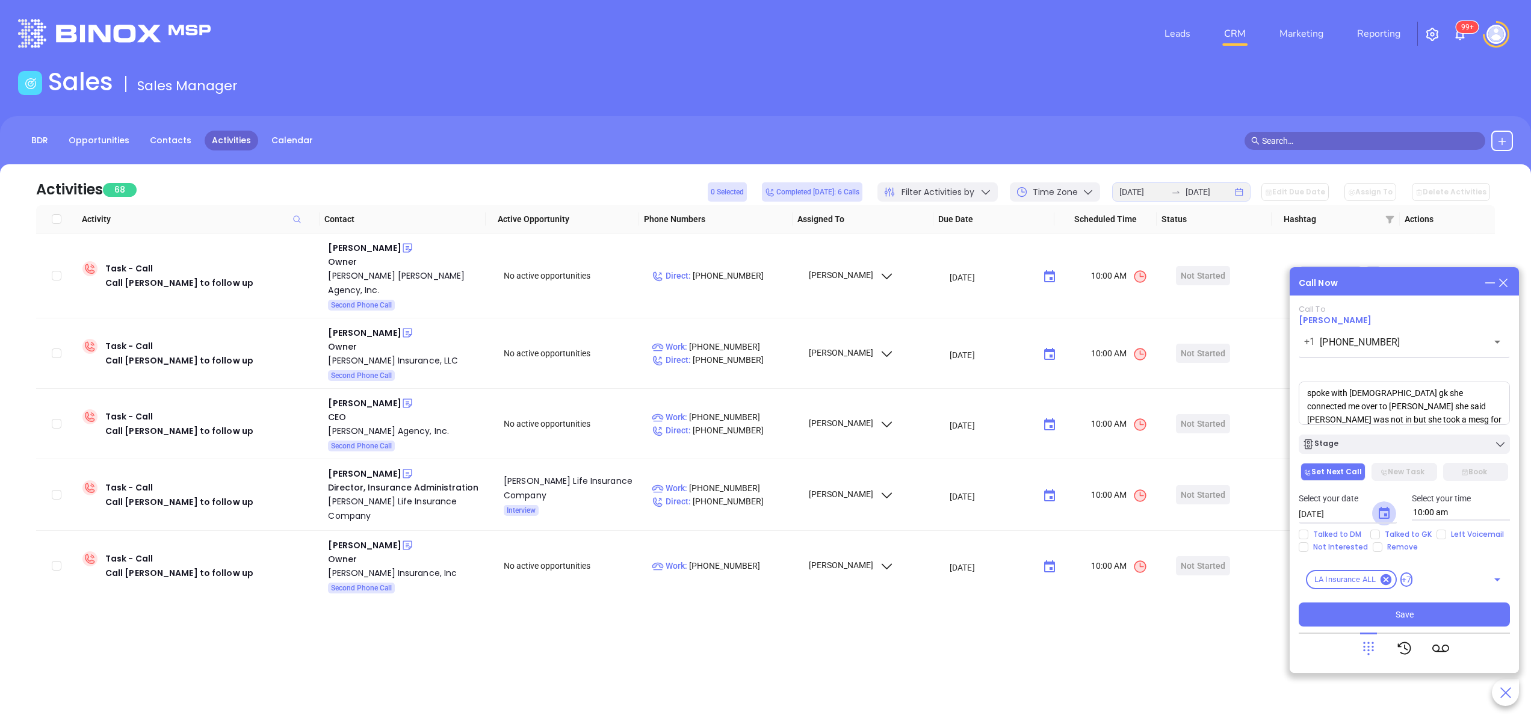
click at [1390, 511] on icon "Choose date, selected date is Sep 24, 2025" at bounding box center [1384, 513] width 14 height 14
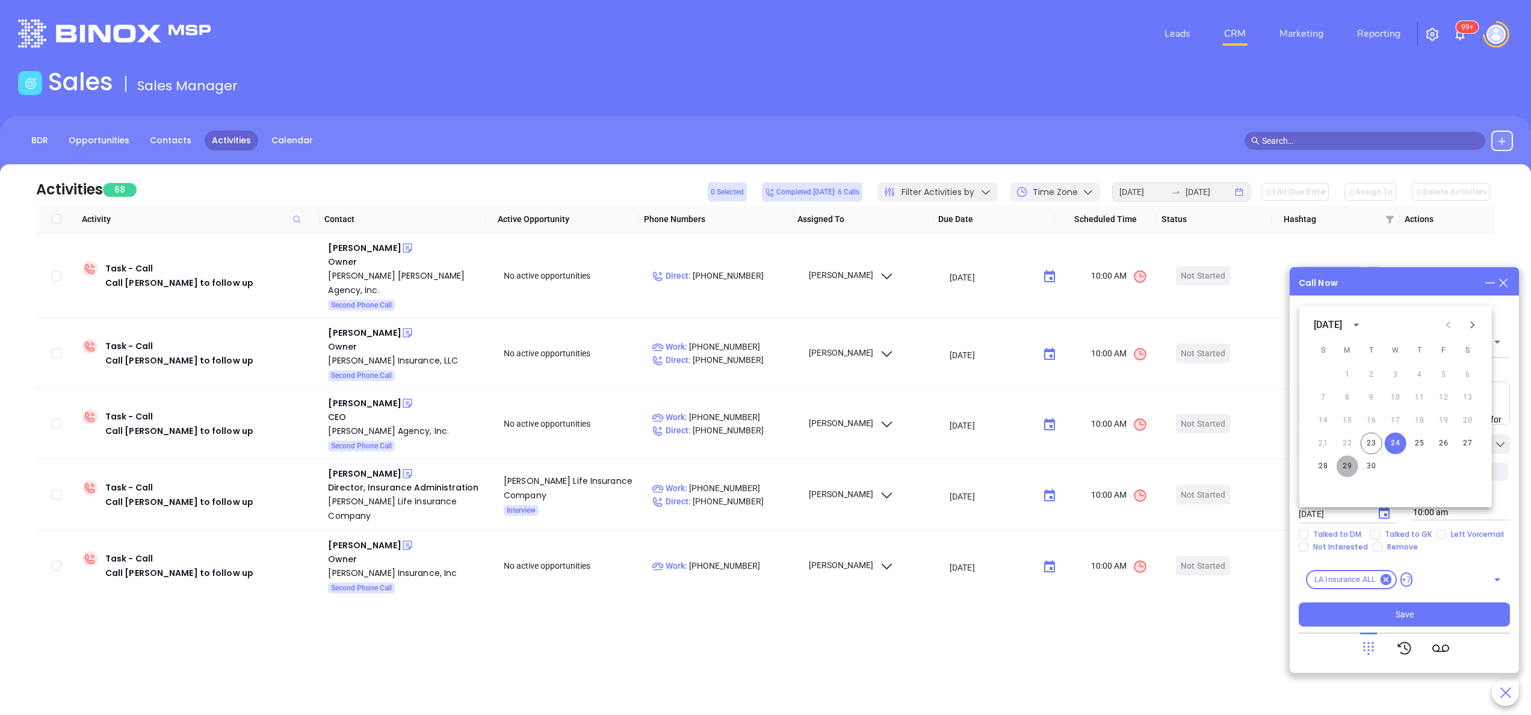
click at [1342, 465] on button "29" at bounding box center [1348, 467] width 22 height 22
type input "09/29/2025"
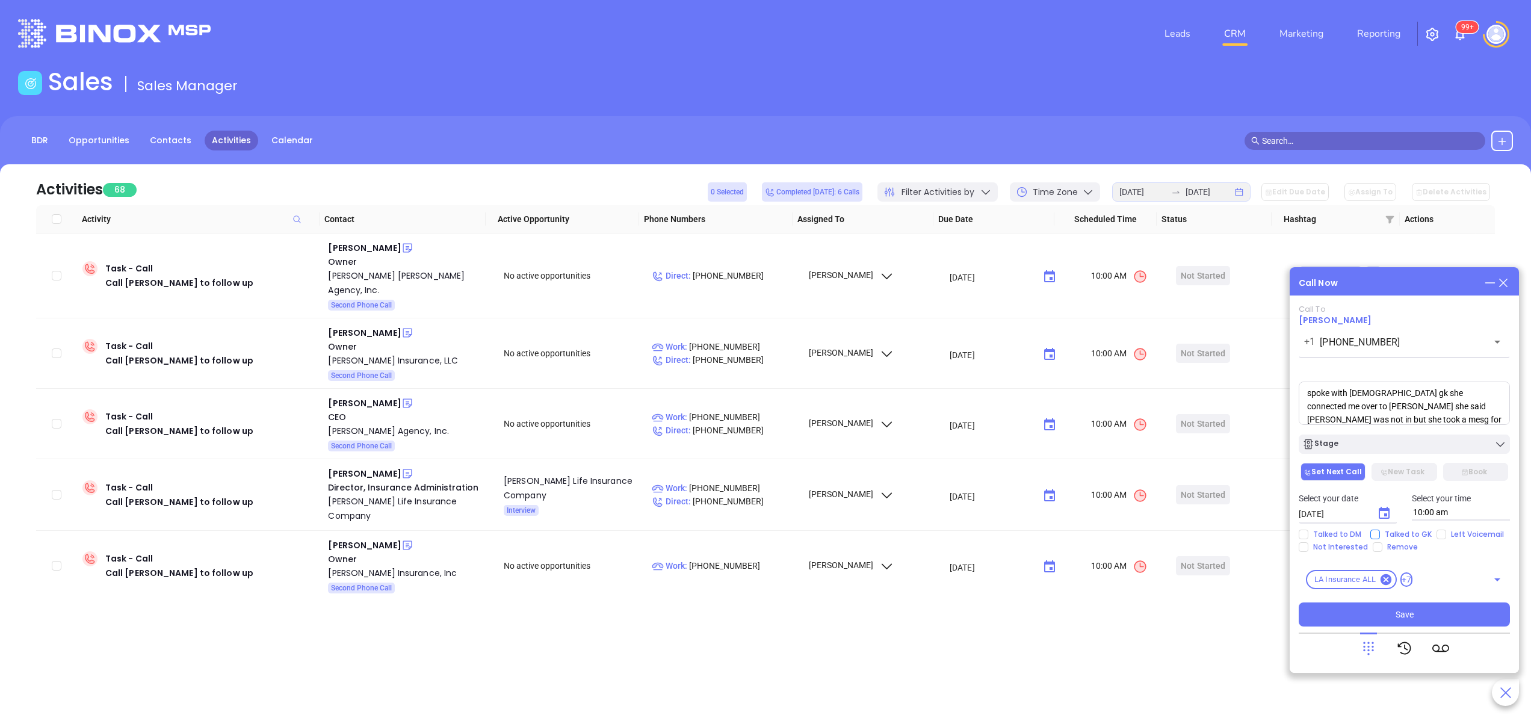
click at [1397, 533] on span "Talked to GK" at bounding box center [1408, 535] width 57 height 10
click at [1380, 533] on input "Talked to GK" at bounding box center [1375, 535] width 10 height 10
checkbox input "true"
click at [1423, 622] on button "Save" at bounding box center [1404, 614] width 211 height 24
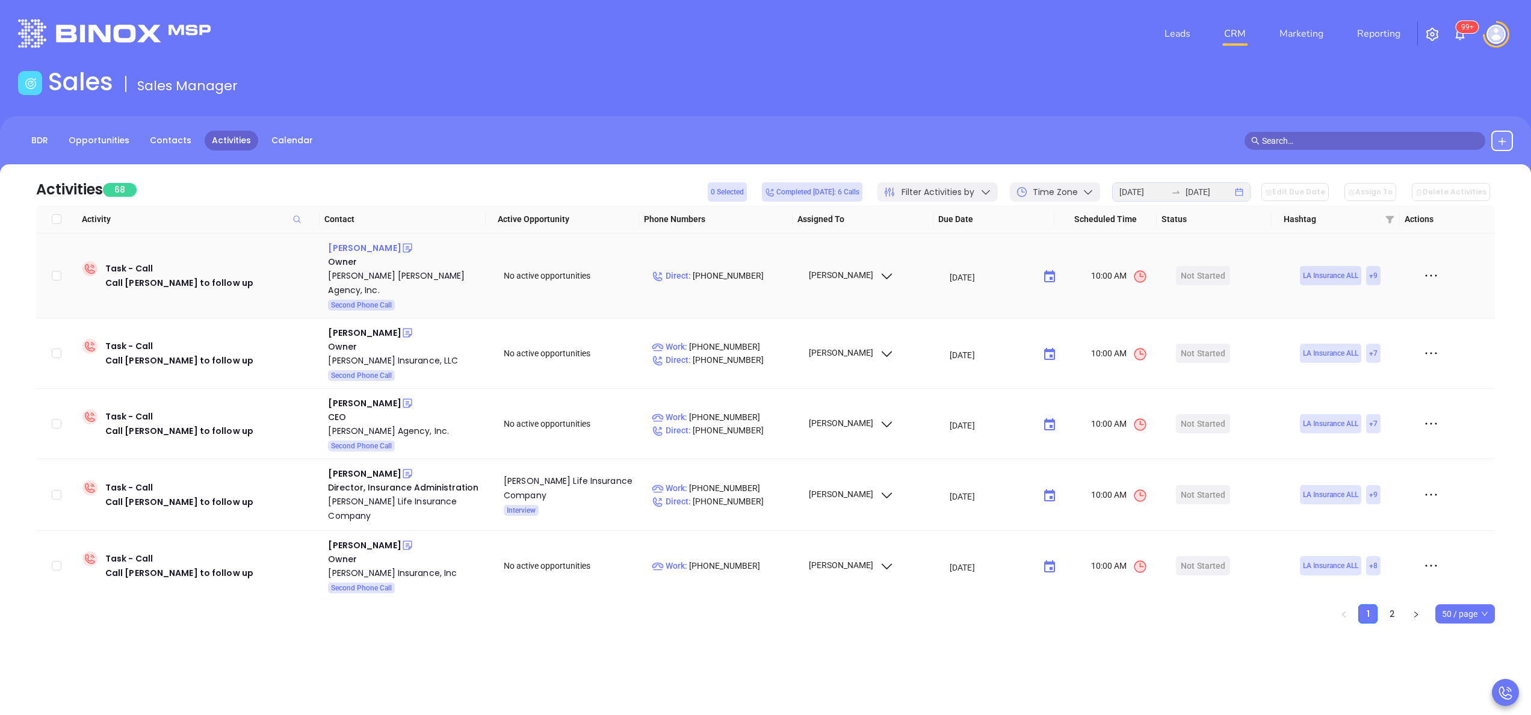
click at [377, 252] on div "[PERSON_NAME]" at bounding box center [364, 248] width 73 height 14
click at [378, 268] on div "[PERSON_NAME] [PERSON_NAME] Agency, Inc." at bounding box center [407, 282] width 159 height 29
click at [401, 247] on icon at bounding box center [407, 248] width 12 height 12
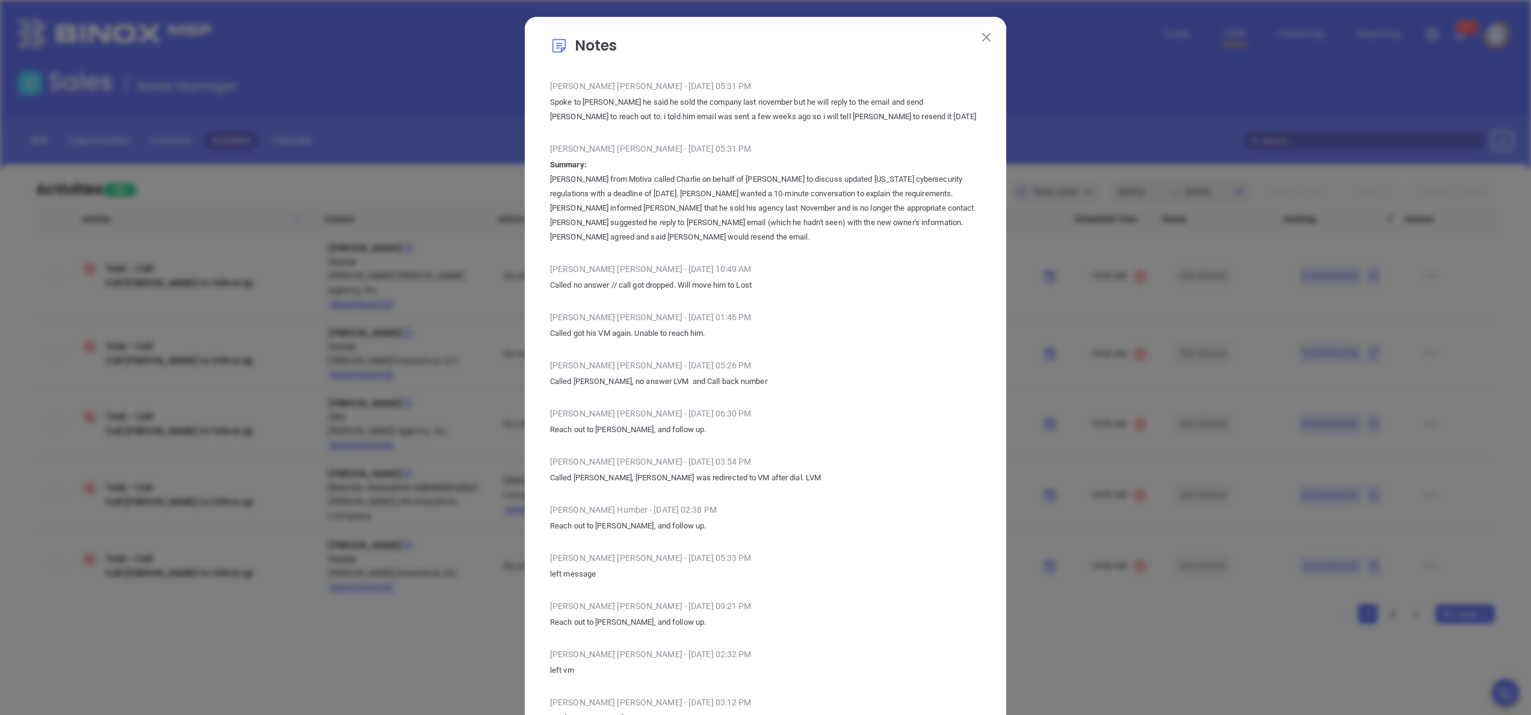
click at [982, 37] on img at bounding box center [986, 37] width 8 height 8
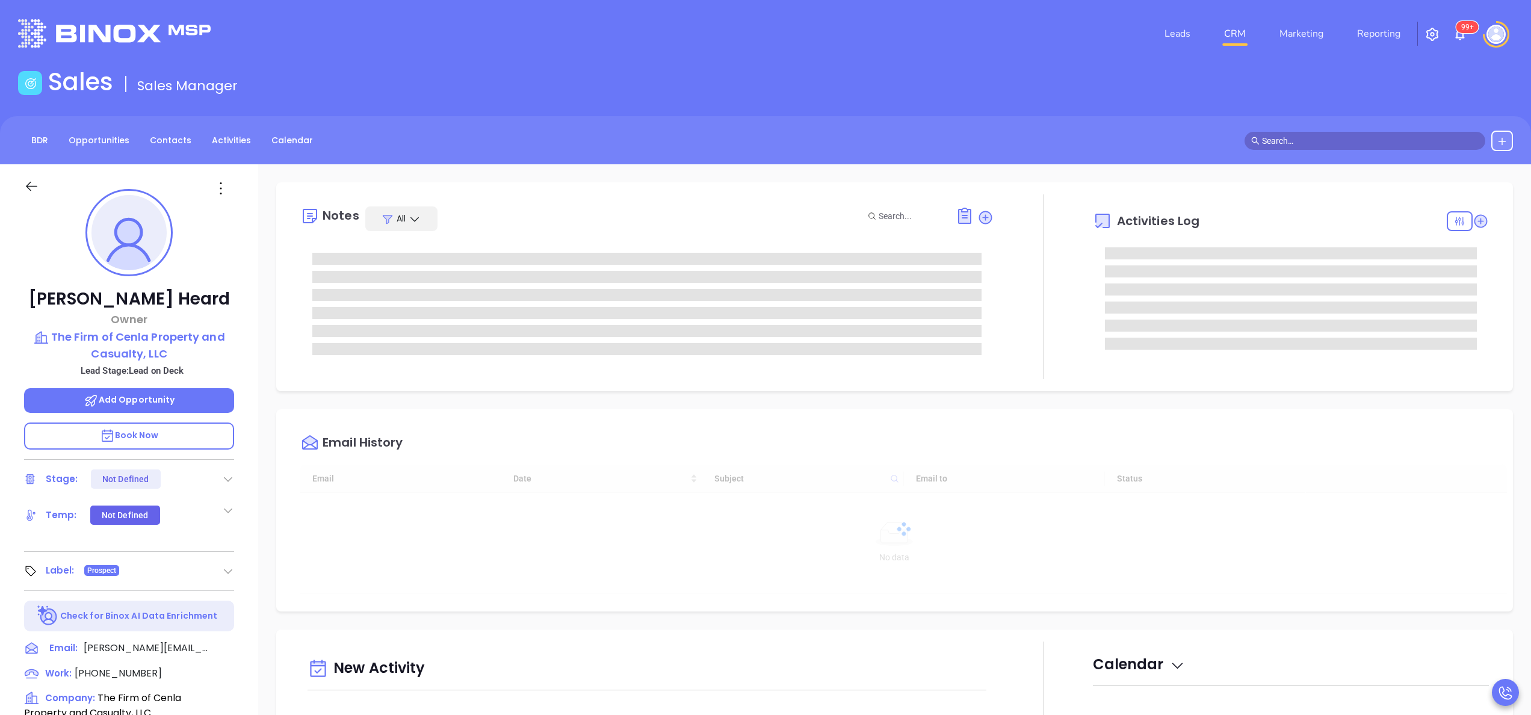
type input "[DATE]"
type input "Anabell Dominguez"
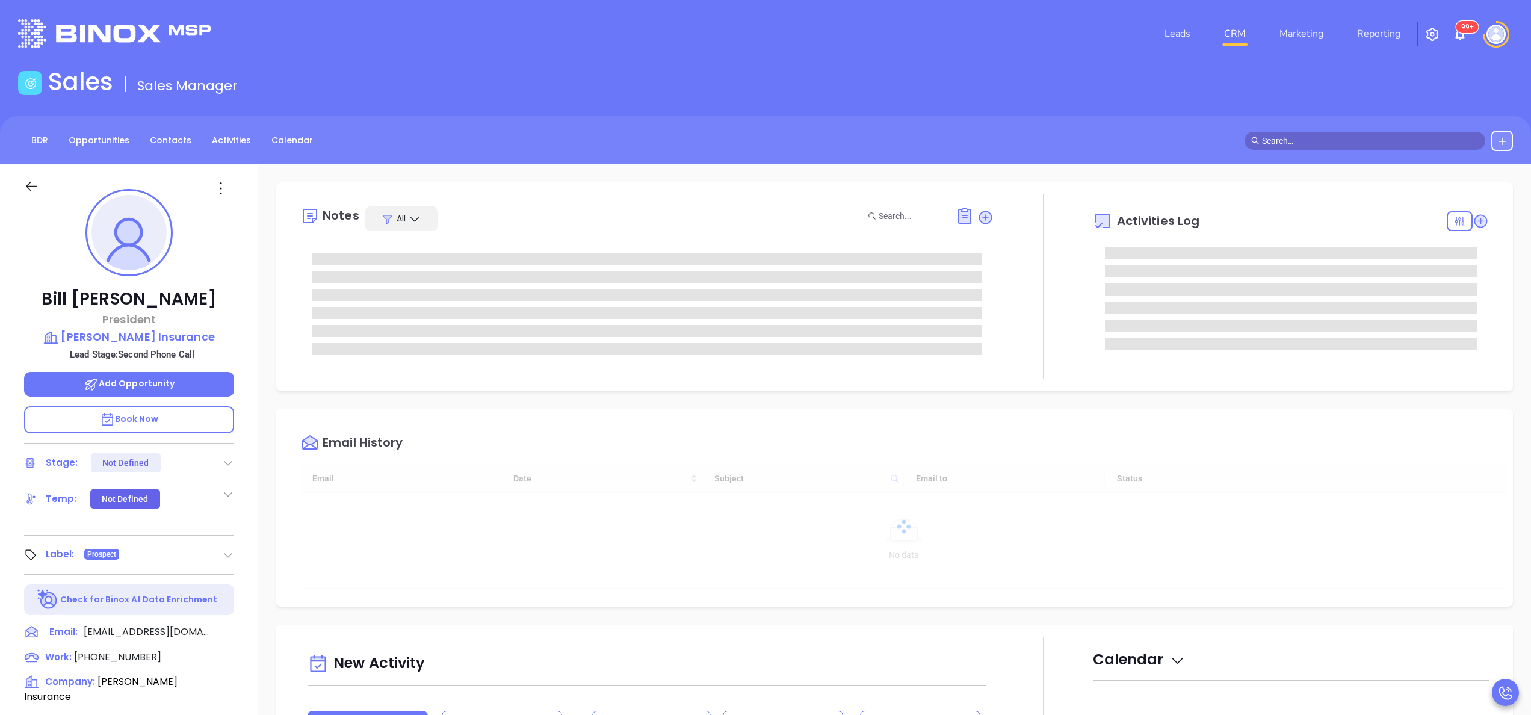
type input "[DATE]"
type input "[PERSON_NAME]"
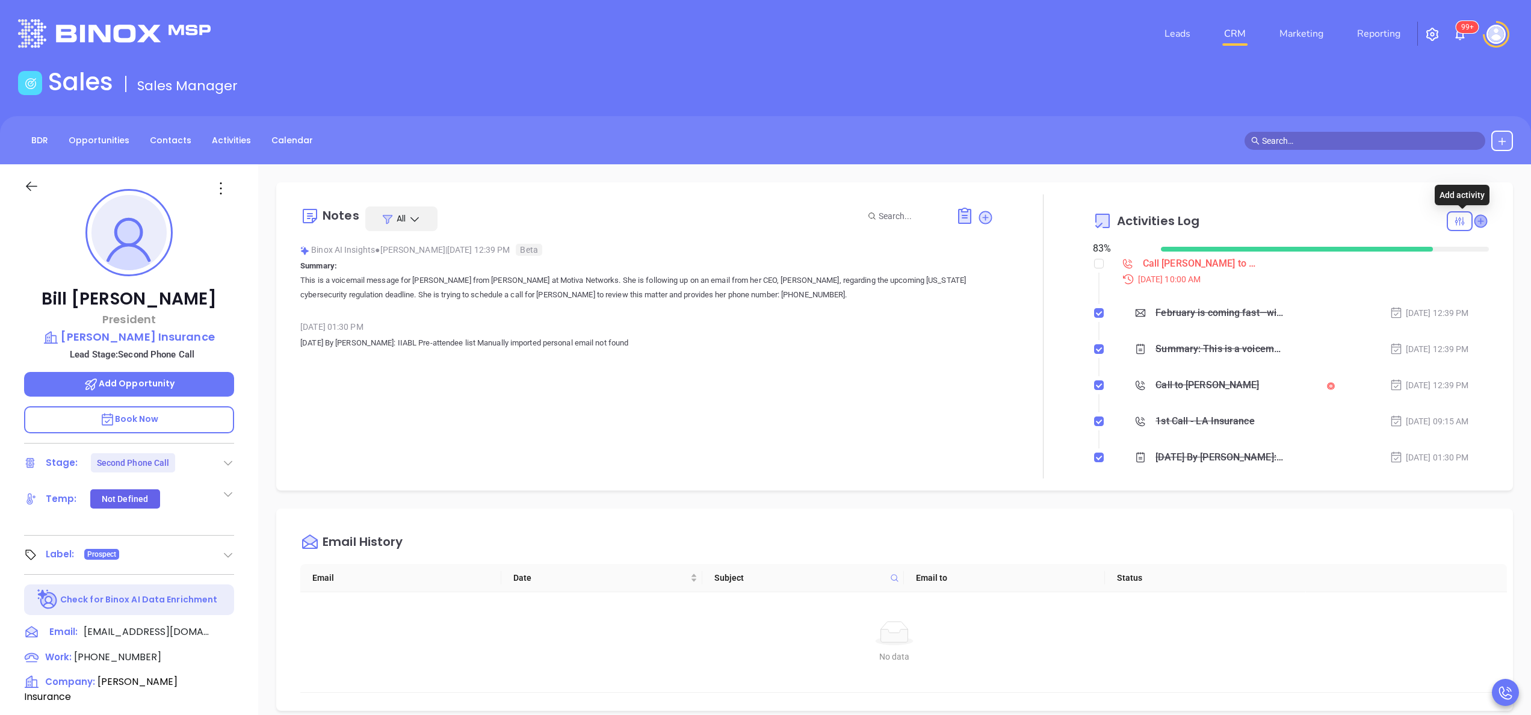
click at [1474, 223] on icon at bounding box center [1480, 221] width 12 height 12
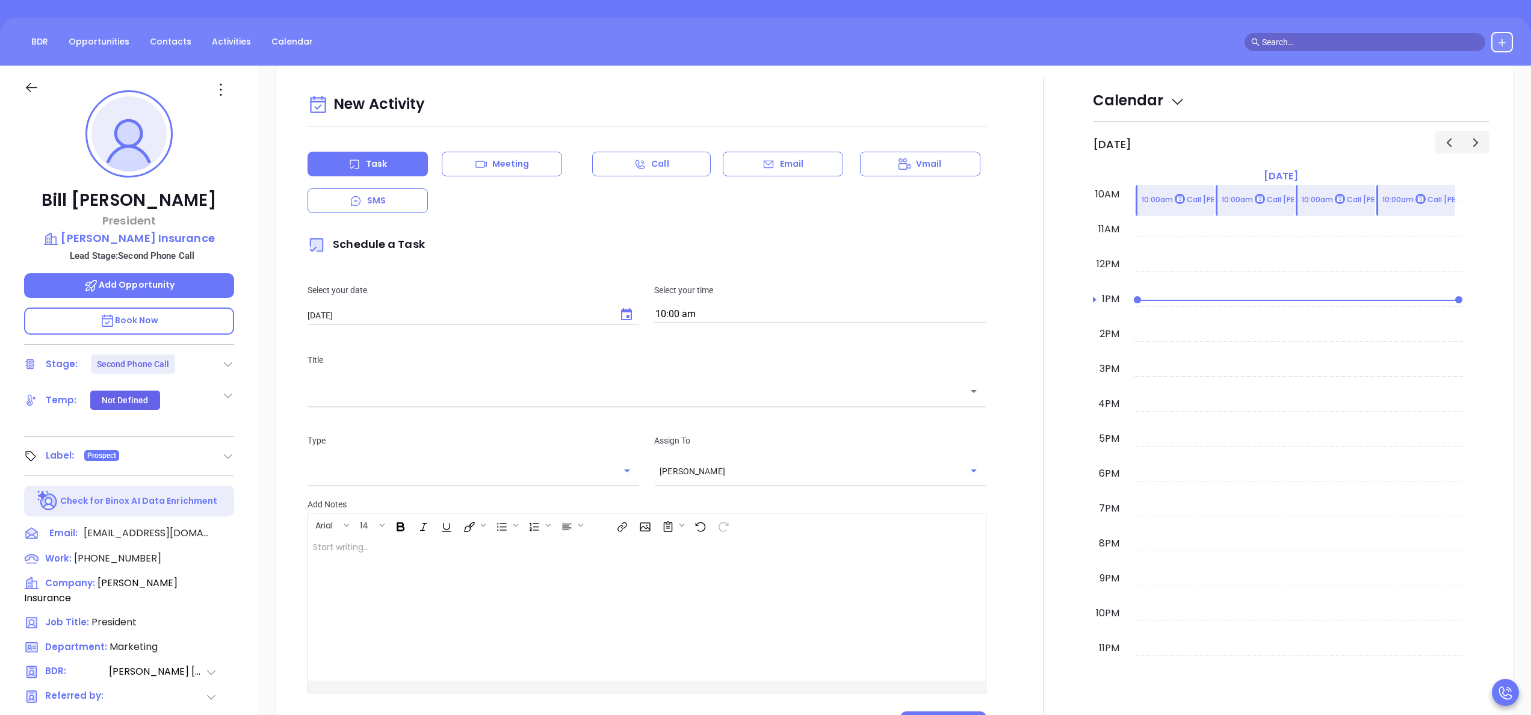
scroll to position [164, 0]
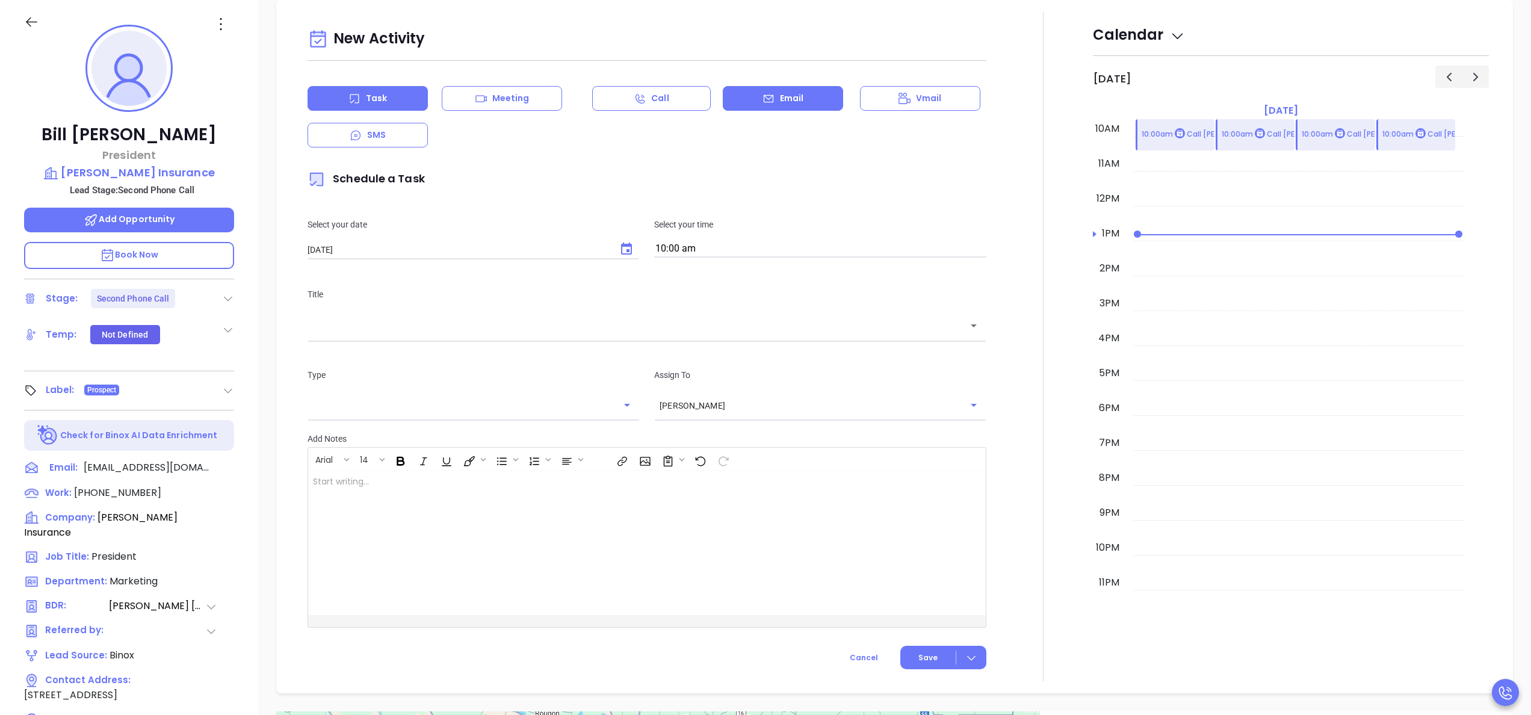
click at [783, 92] on p "Email" at bounding box center [792, 98] width 24 height 13
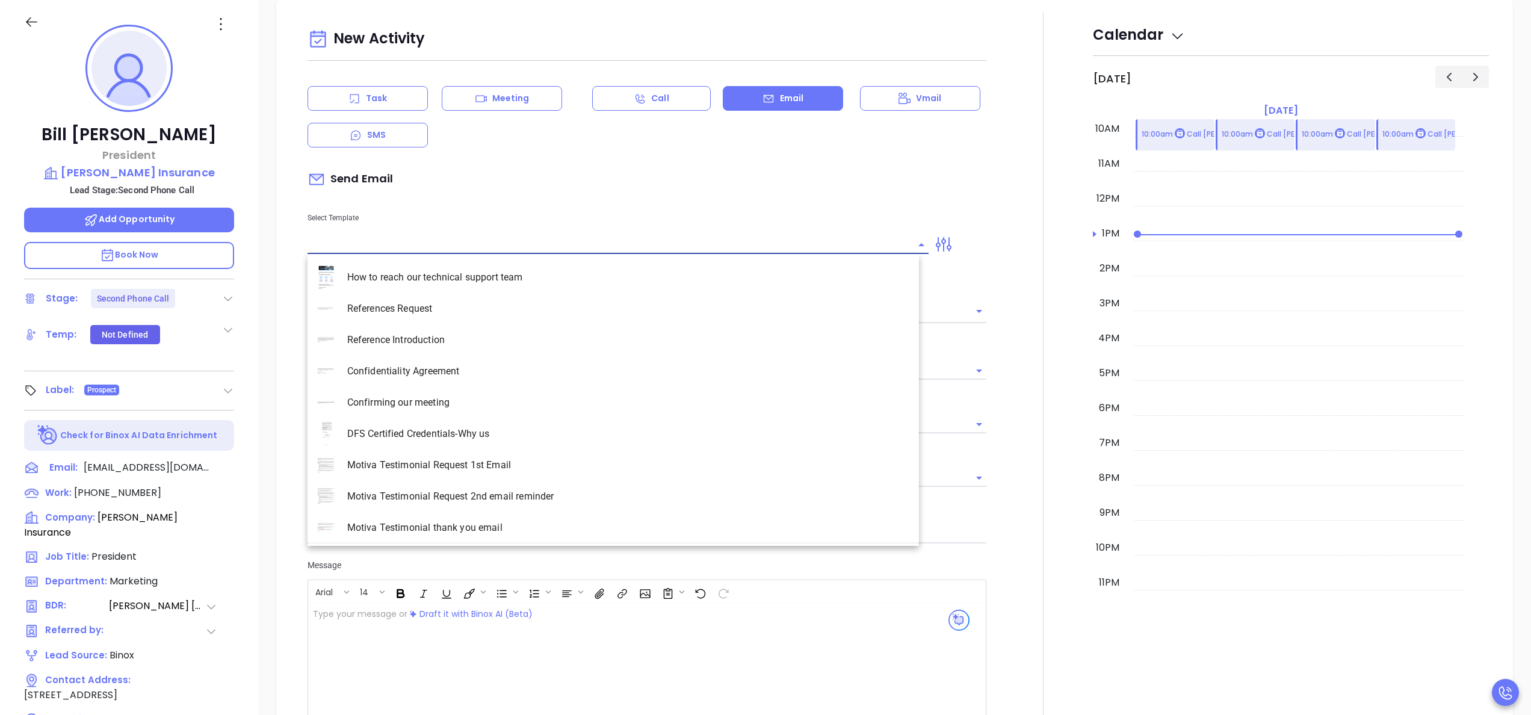
click at [384, 250] on input "text" at bounding box center [608, 244] width 603 height 17
type input "la"
type input "[PERSON_NAME]"
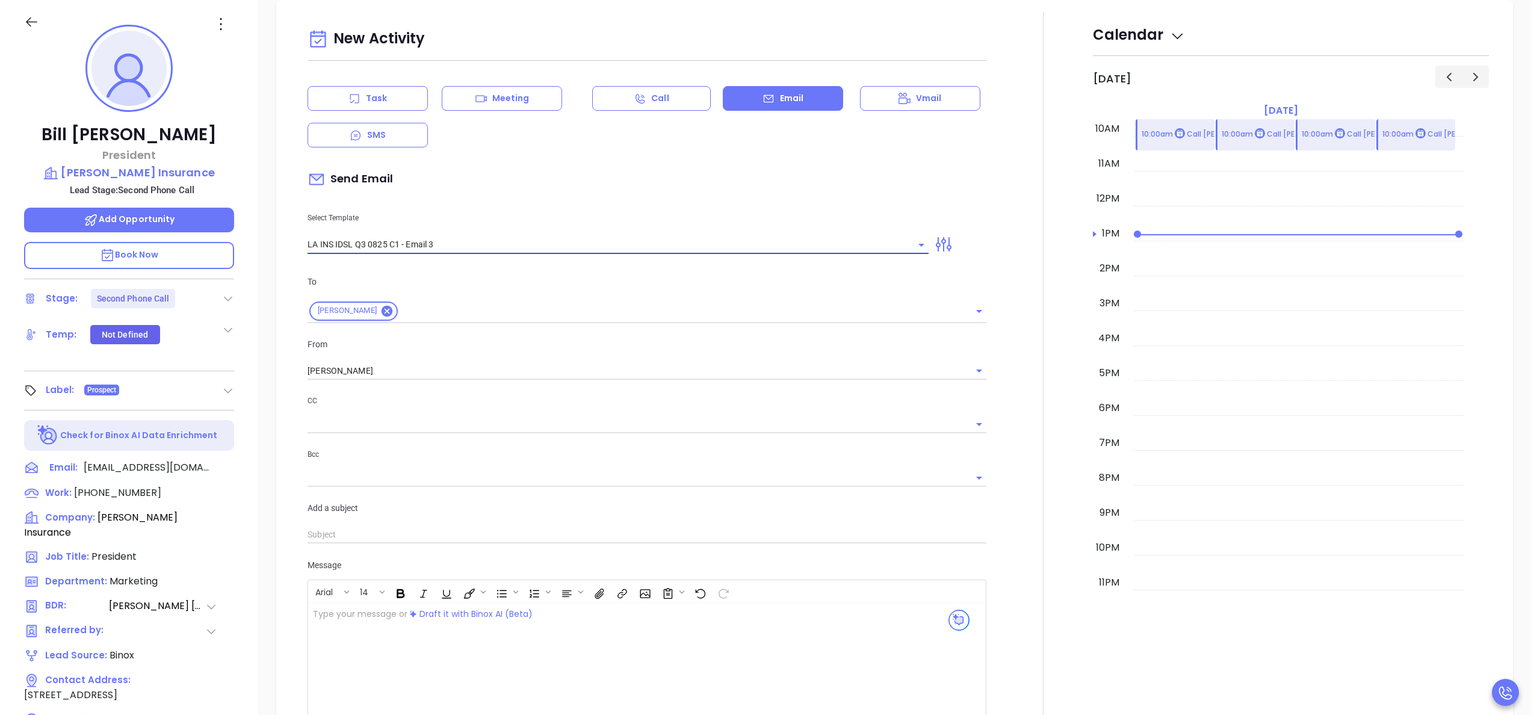
type input "LA INS IDSL Q3 0825 C1 - Email 3"
type input "Bill, the clock is ticking—are you audit-ready?"
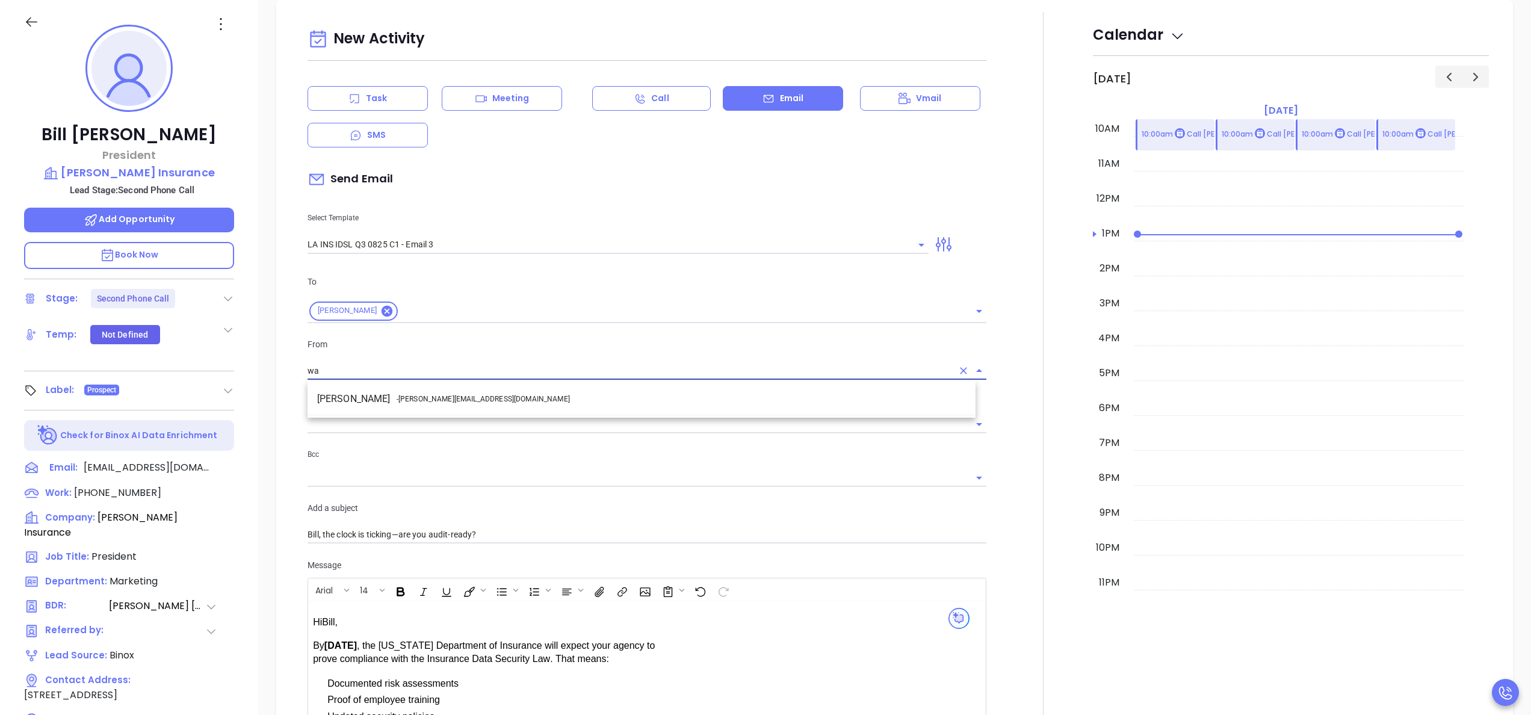
click at [477, 401] on li "Walter Contreras - walter@motiva.net" at bounding box center [641, 399] width 668 height 22
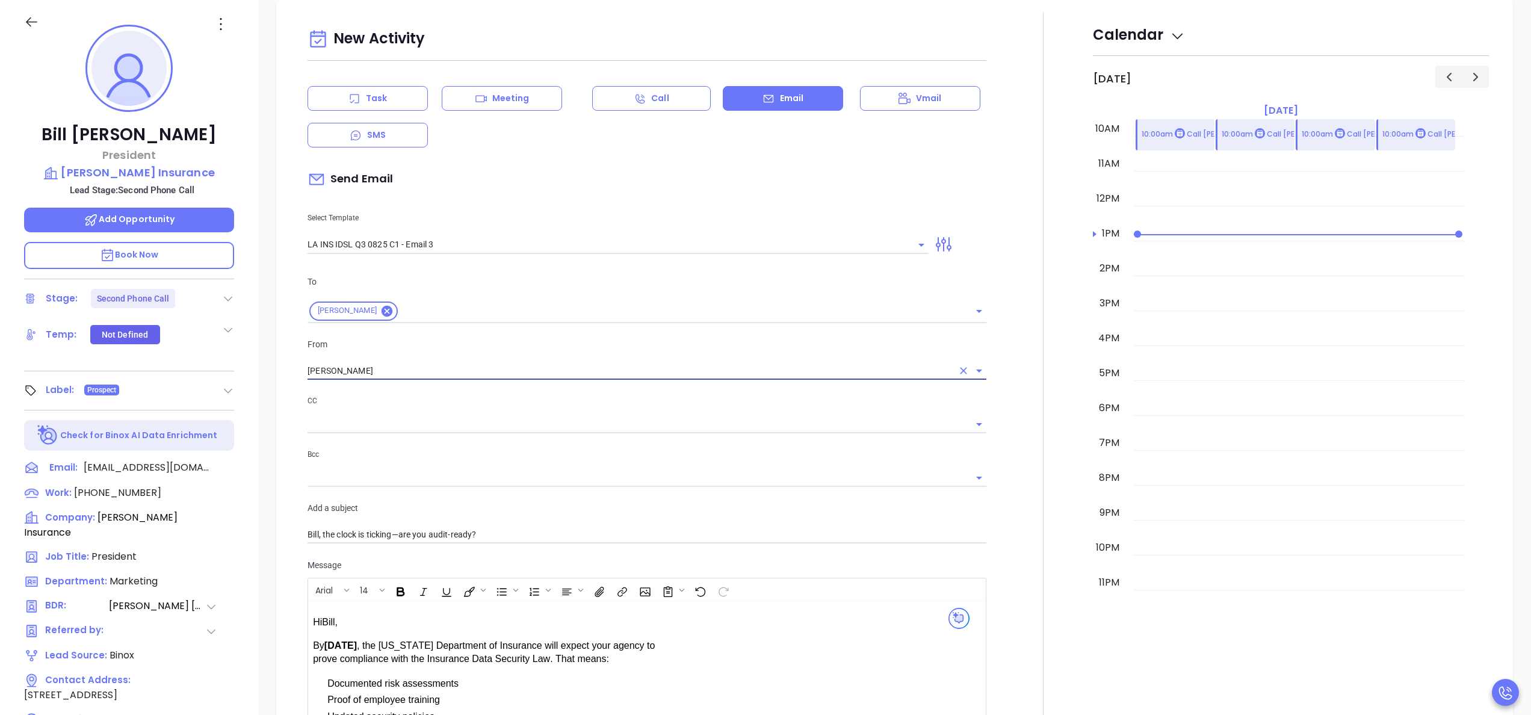
type input "Walter Contreras"
click at [1004, 508] on div at bounding box center [1043, 511] width 99 height 998
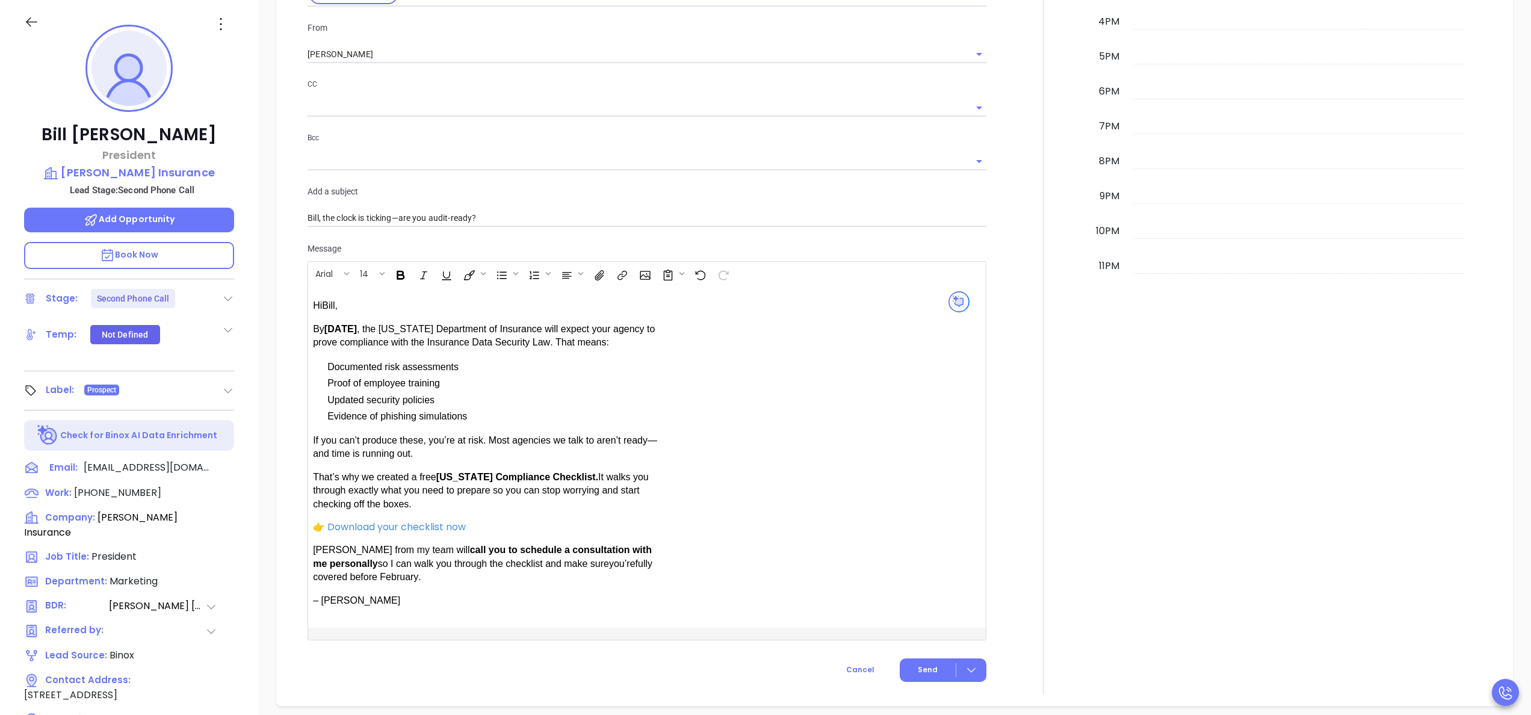
scroll to position [1046, 0]
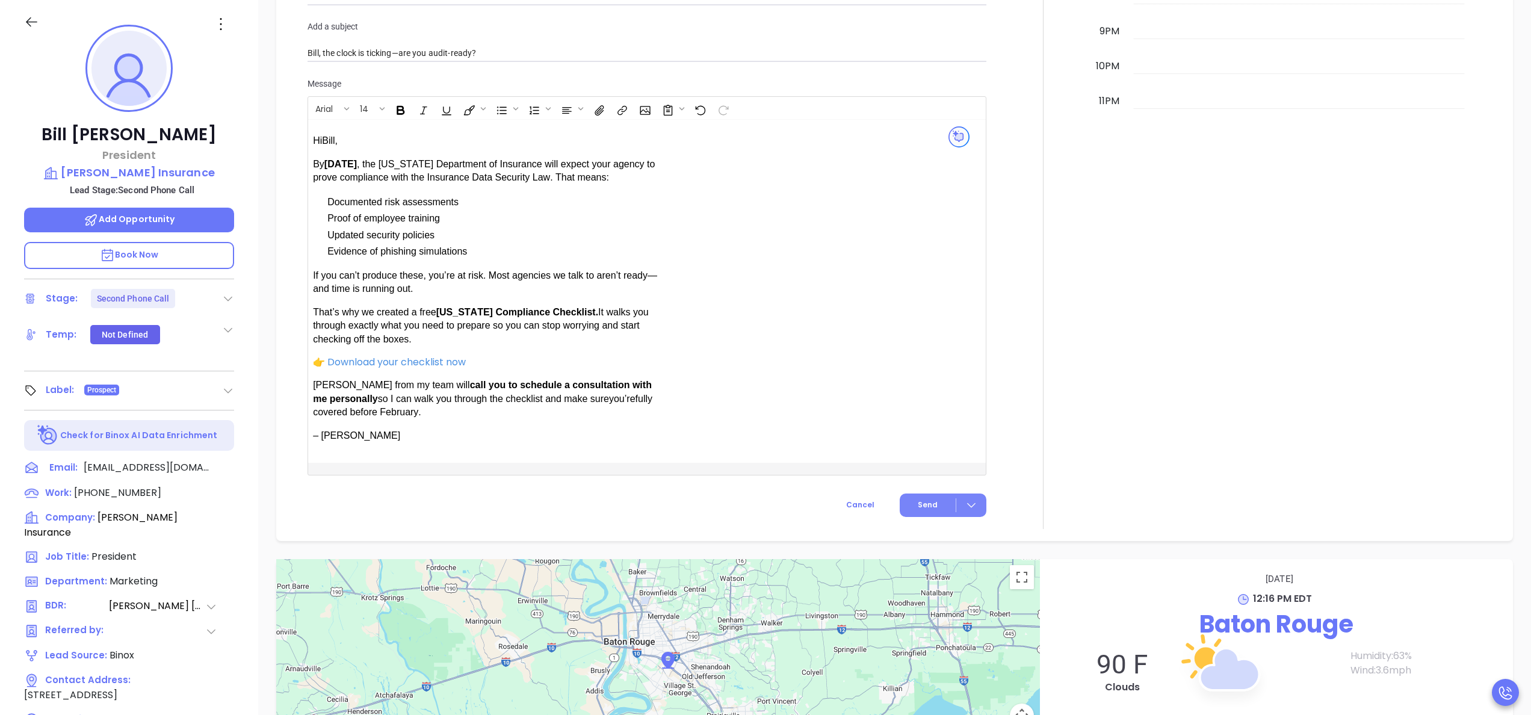
click at [930, 499] on button "Send" at bounding box center [943, 504] width 87 height 23
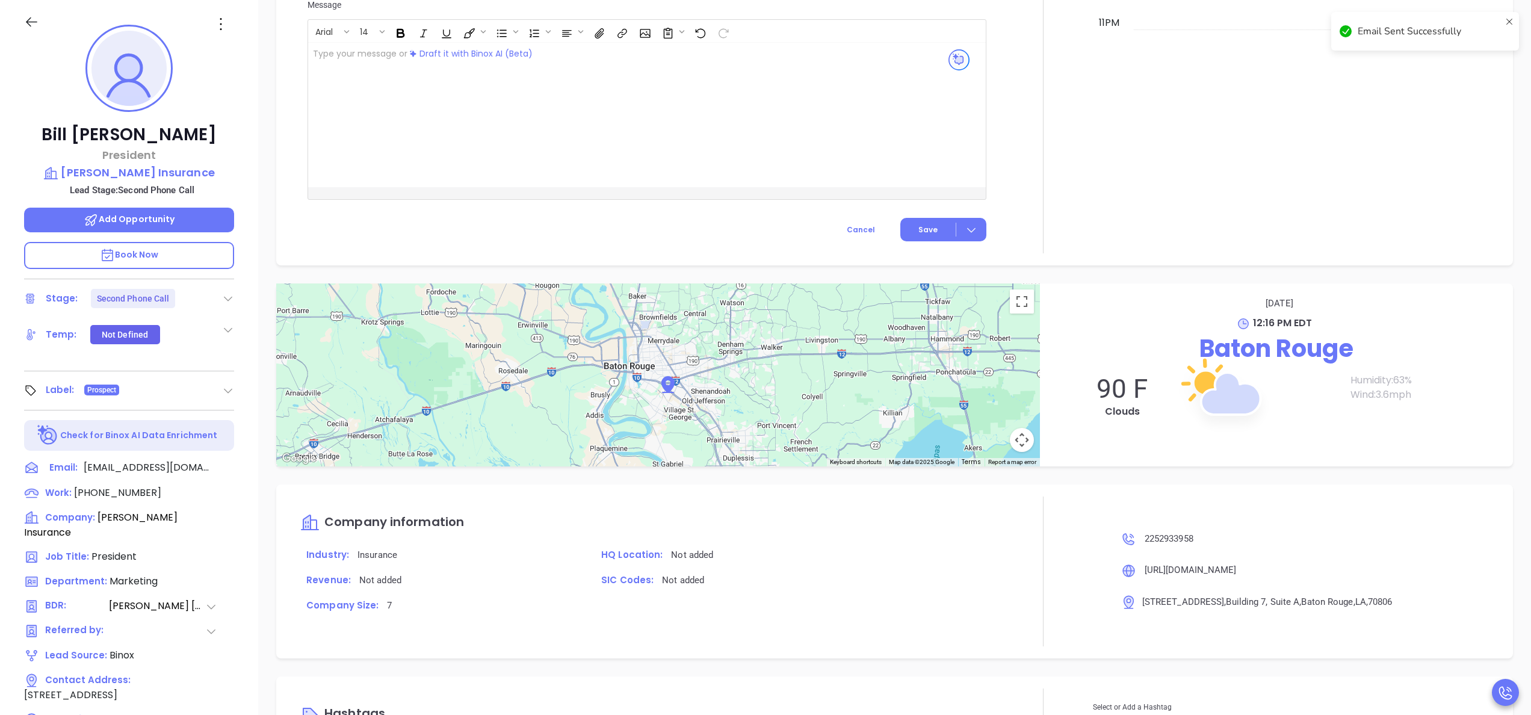
scroll to position [947, 0]
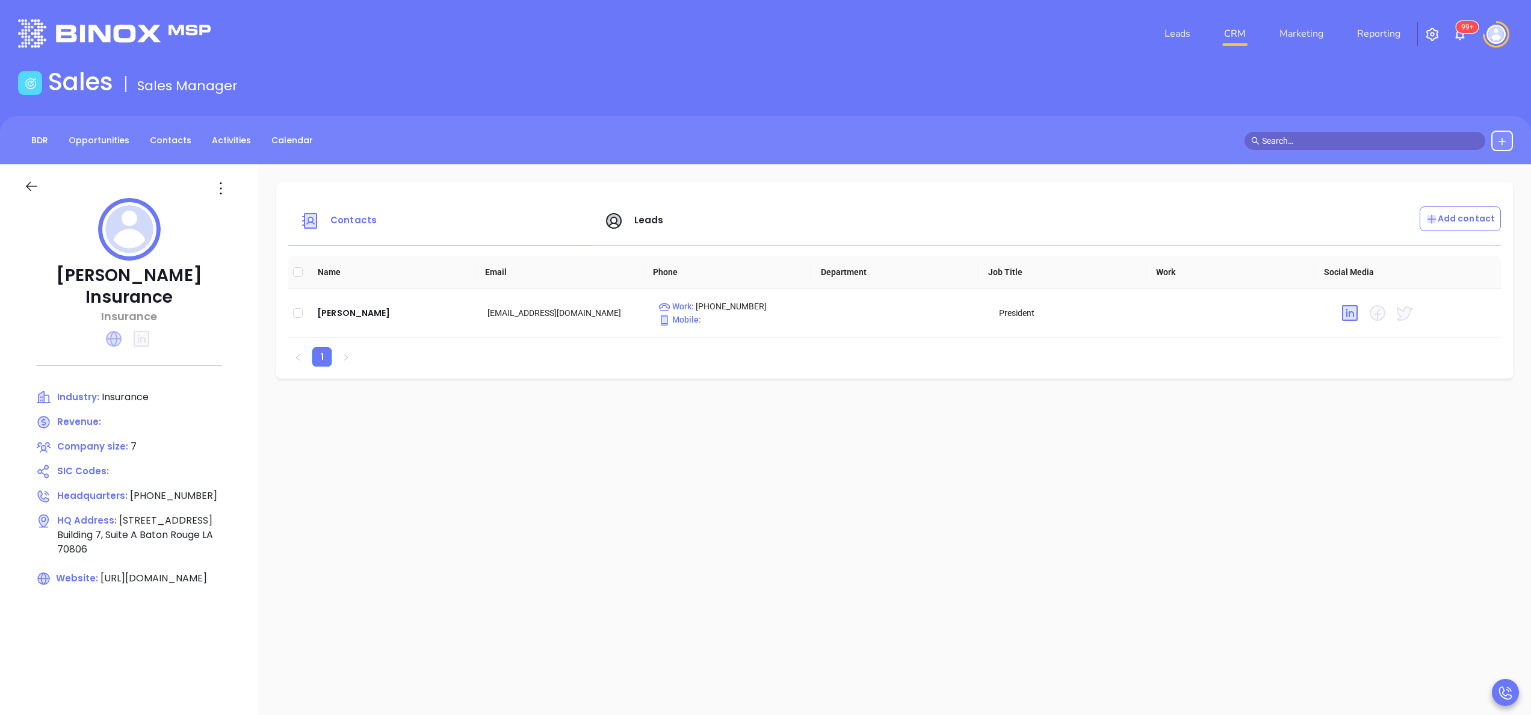
click at [111, 345] on icon at bounding box center [114, 339] width 16 height 16
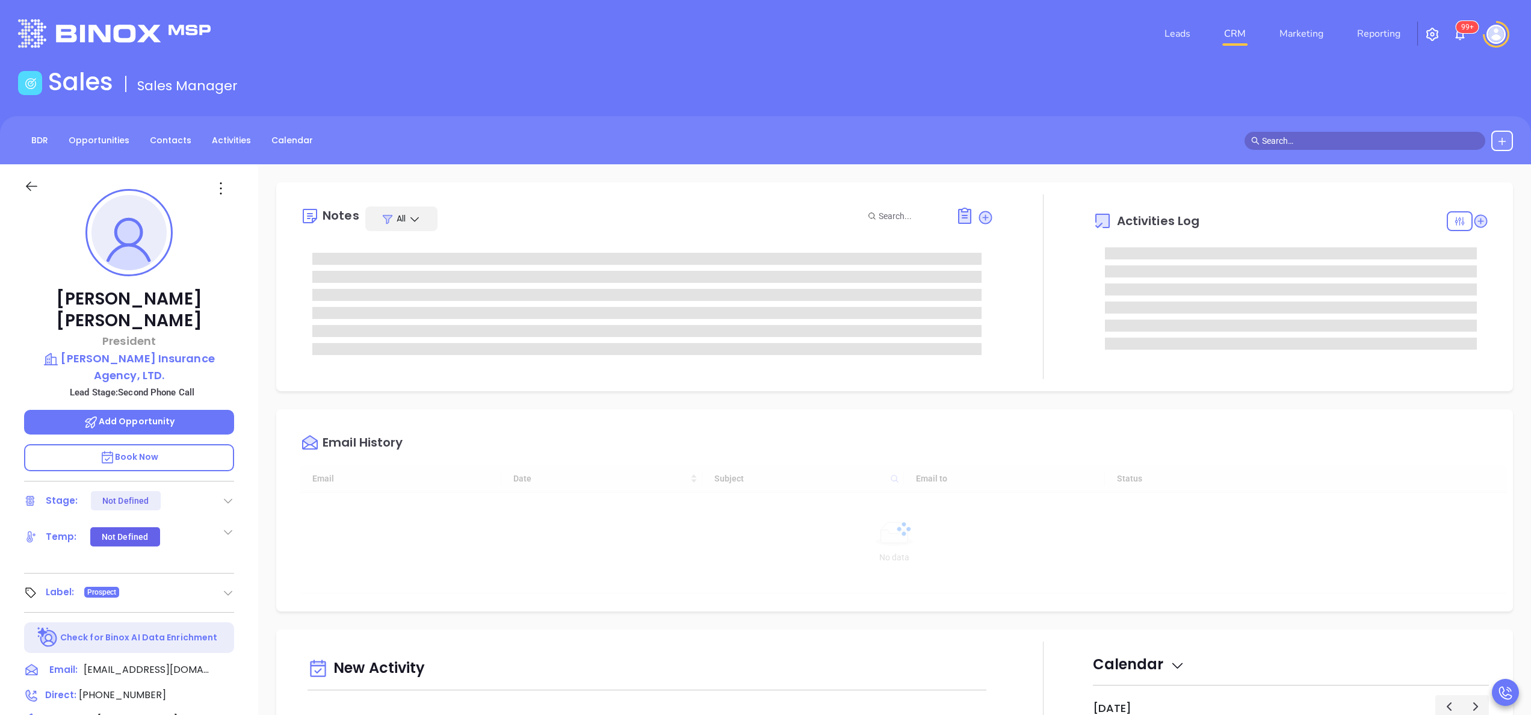
type input "09/24/2025"
type input "[PERSON_NAME]"
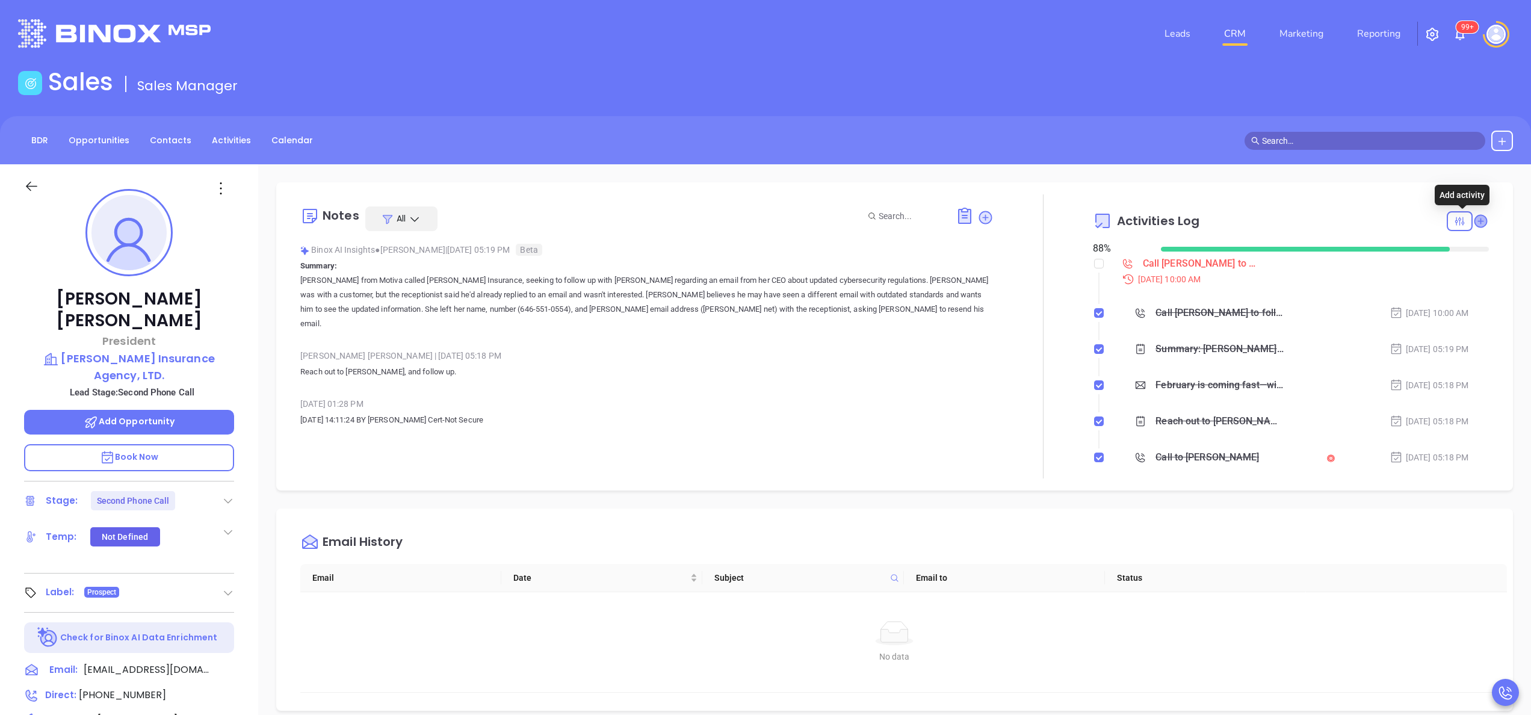
click at [1474, 219] on icon at bounding box center [1480, 221] width 12 height 12
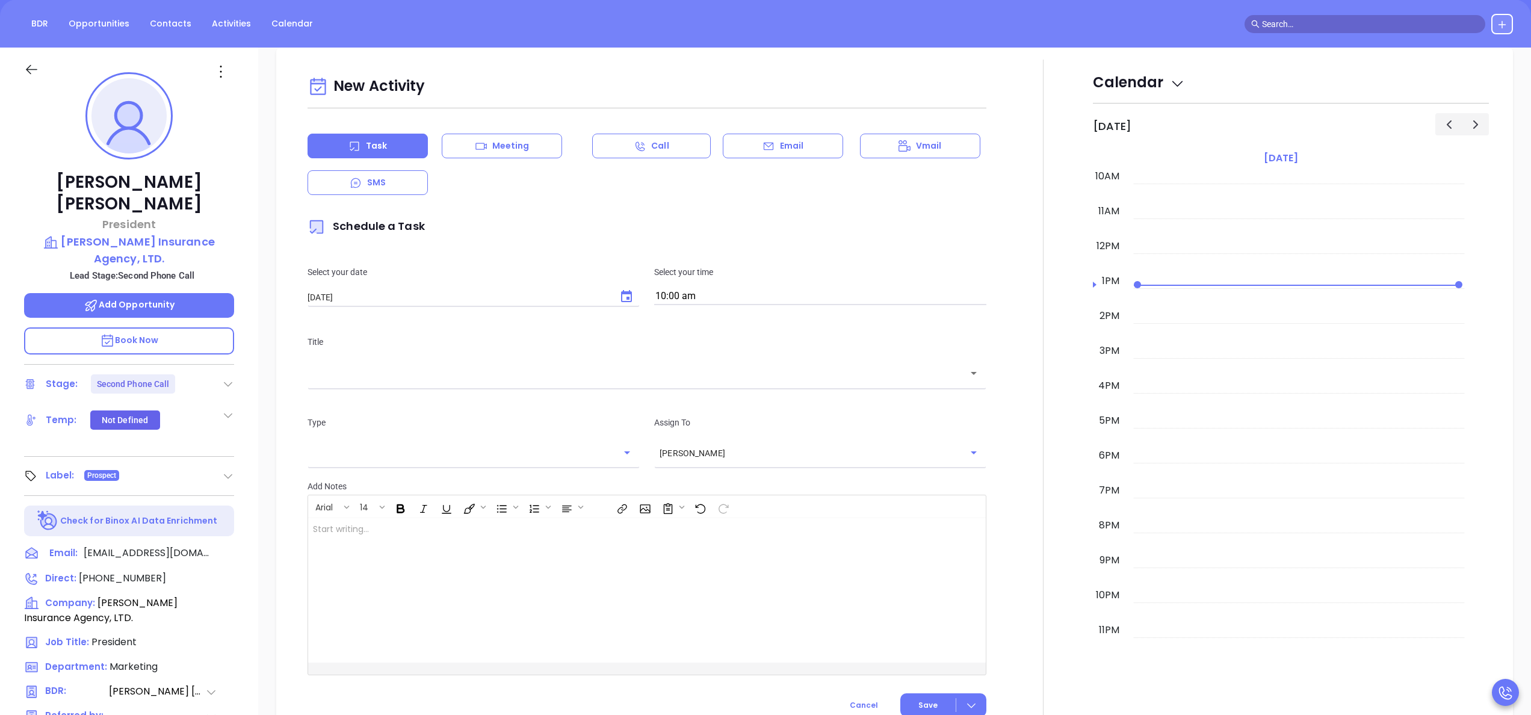
scroll to position [164, 0]
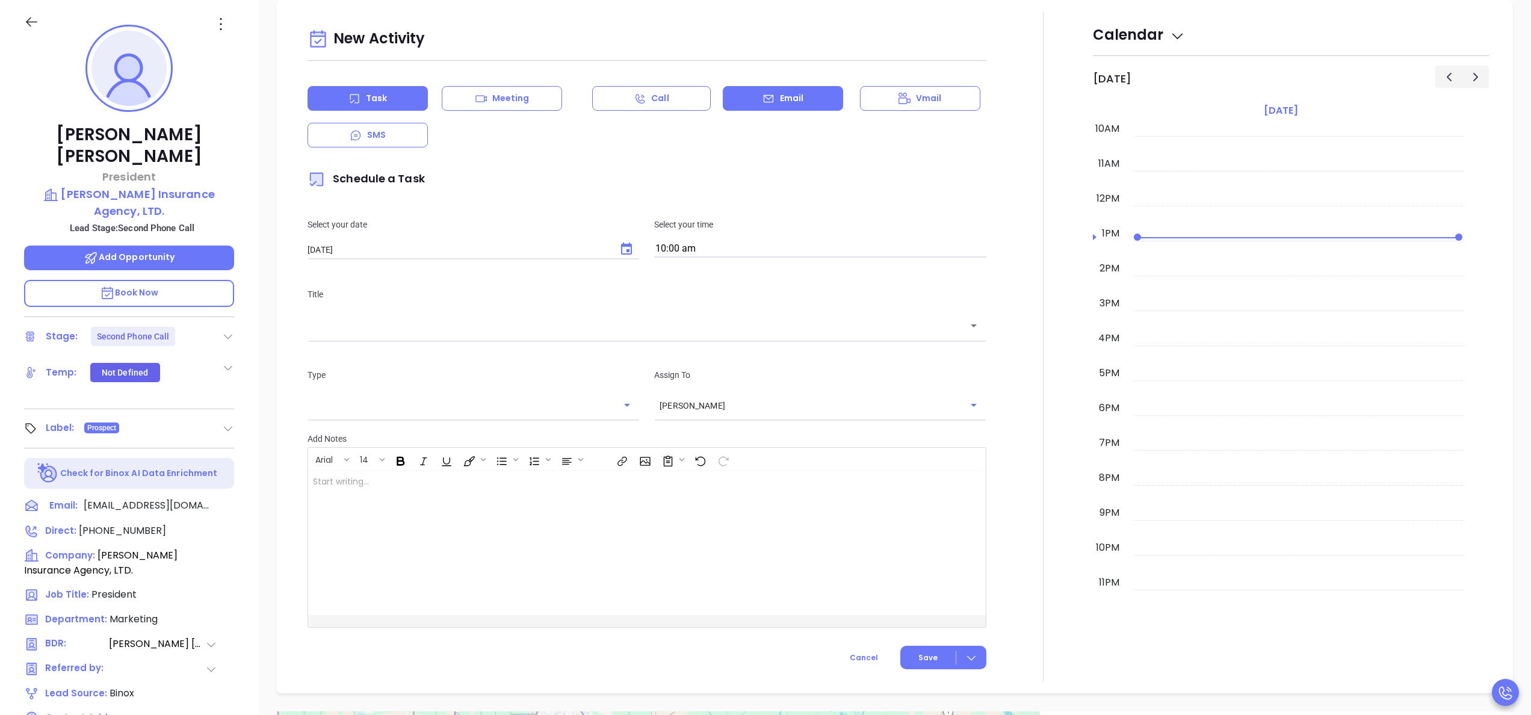
click at [768, 101] on div "Email" at bounding box center [783, 98] width 120 height 25
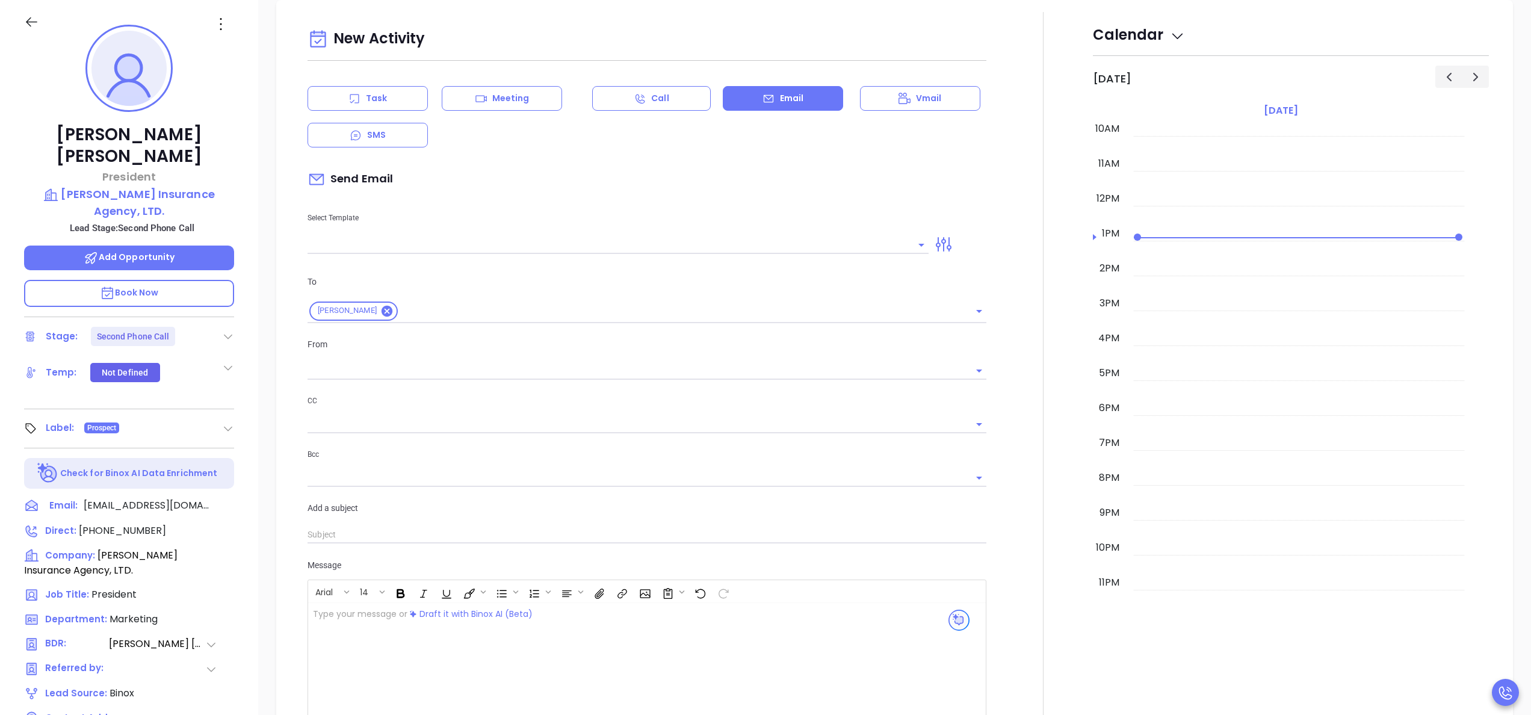
click at [507, 237] on div "Select Template" at bounding box center [617, 223] width 635 height 61
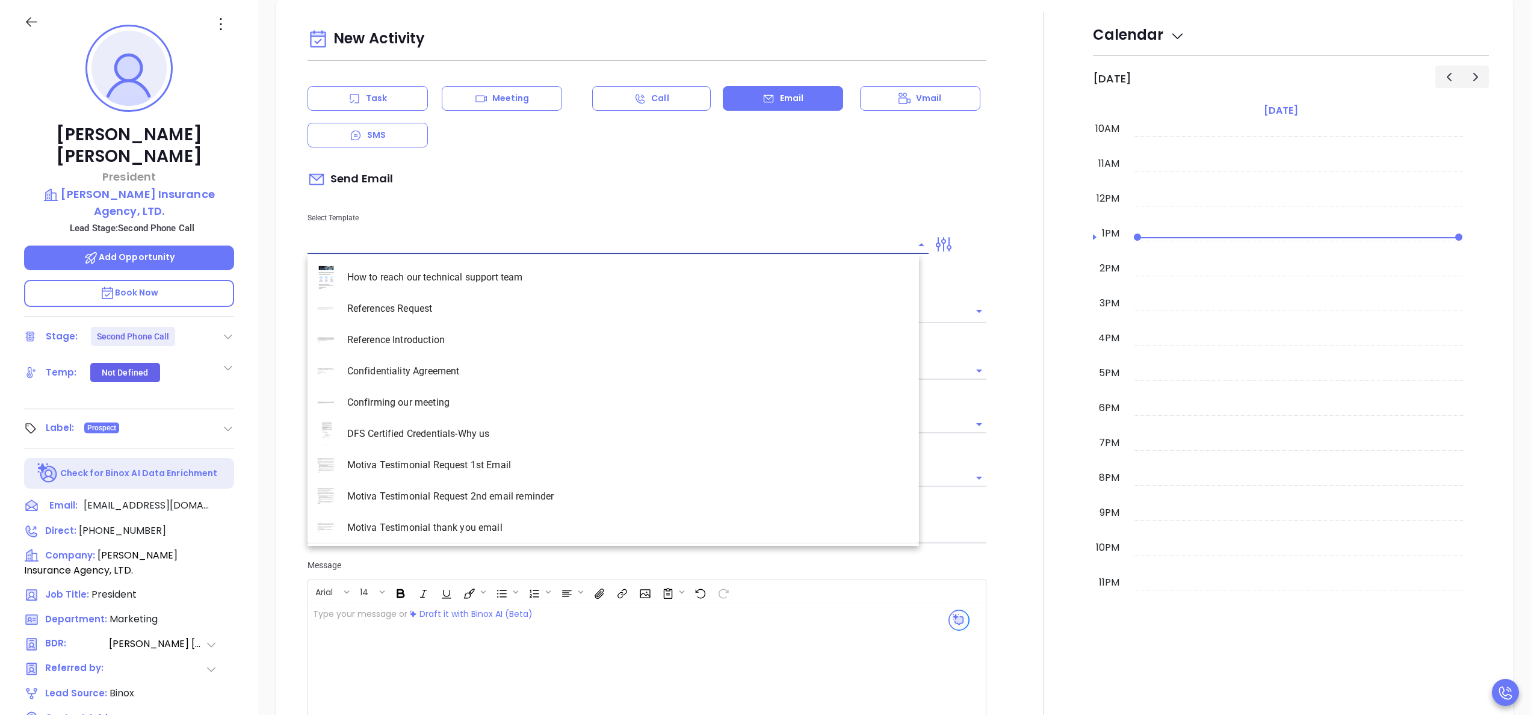
click at [507, 237] on input "text" at bounding box center [608, 244] width 603 height 17
type input "la"
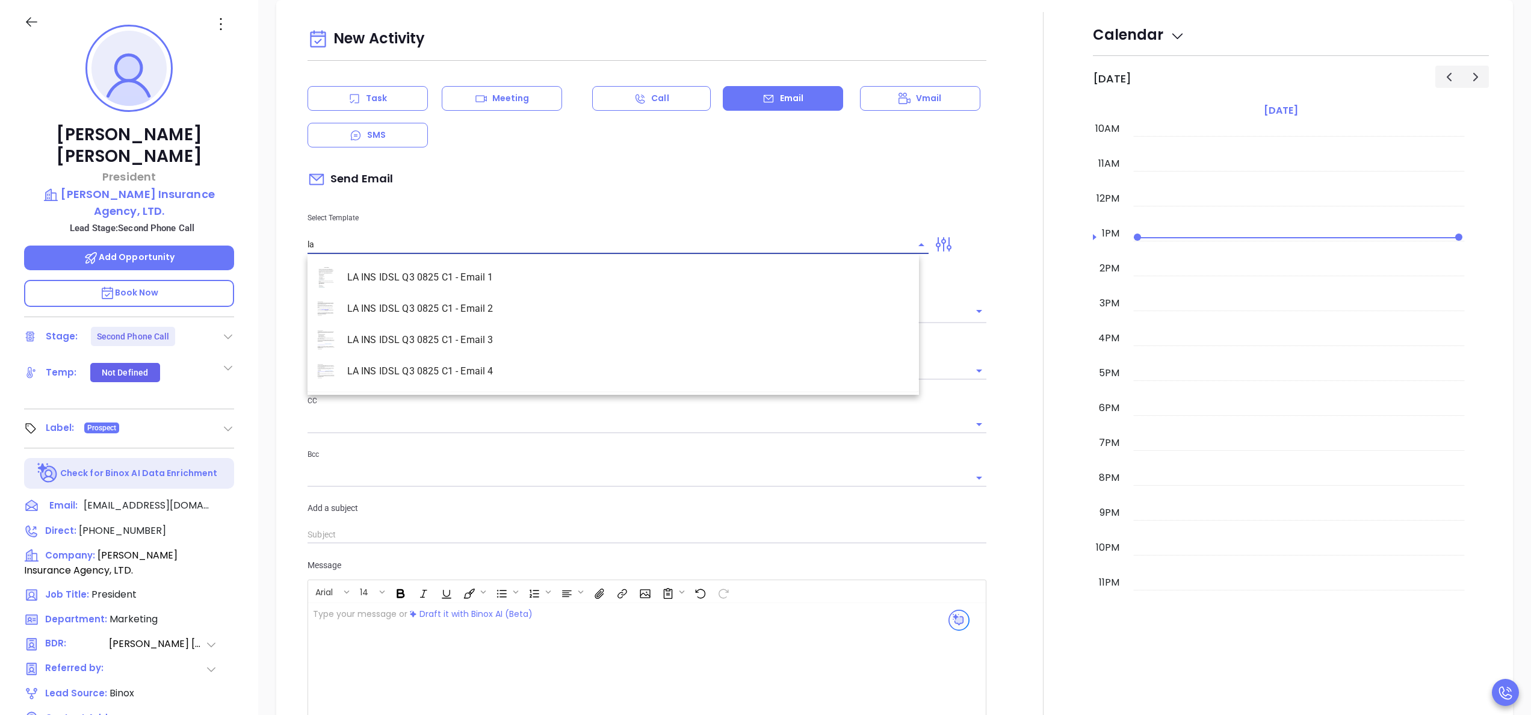
type input "[PERSON_NAME]"
type input "LA INS IDSL Q3 0825 C1 - Email 3"
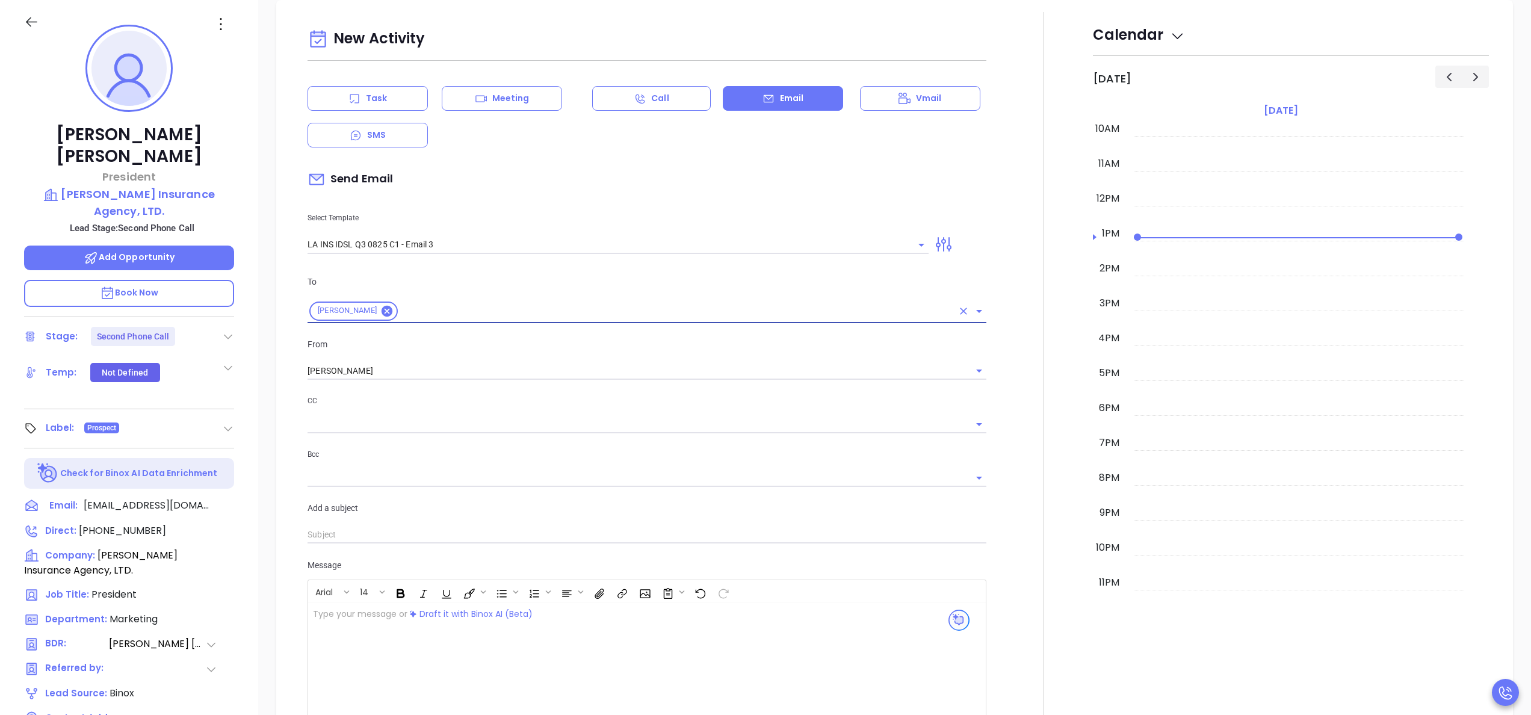
type input "David, the clock is ticking—are you audit-ready?"
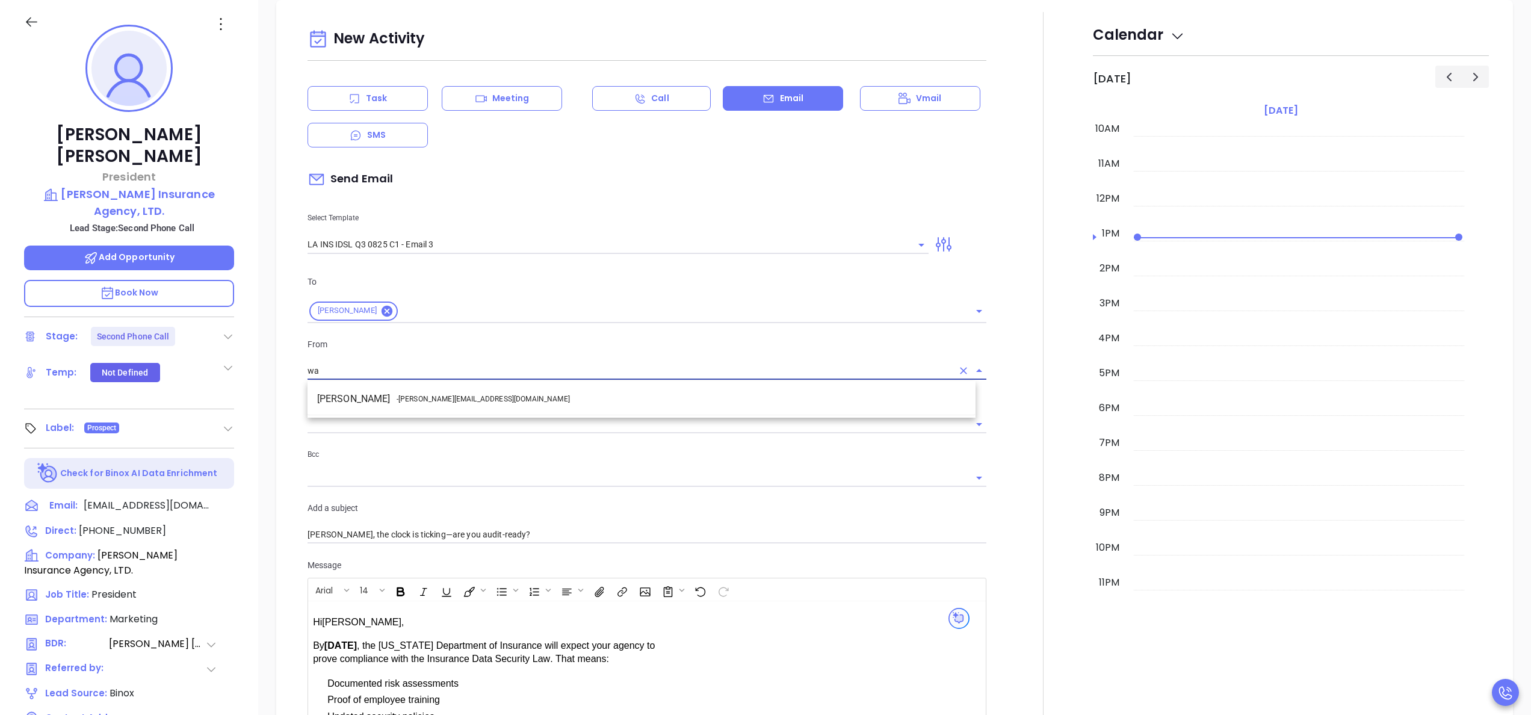
click at [431, 394] on span "- walter@motiva.net" at bounding box center [483, 399] width 173 height 11
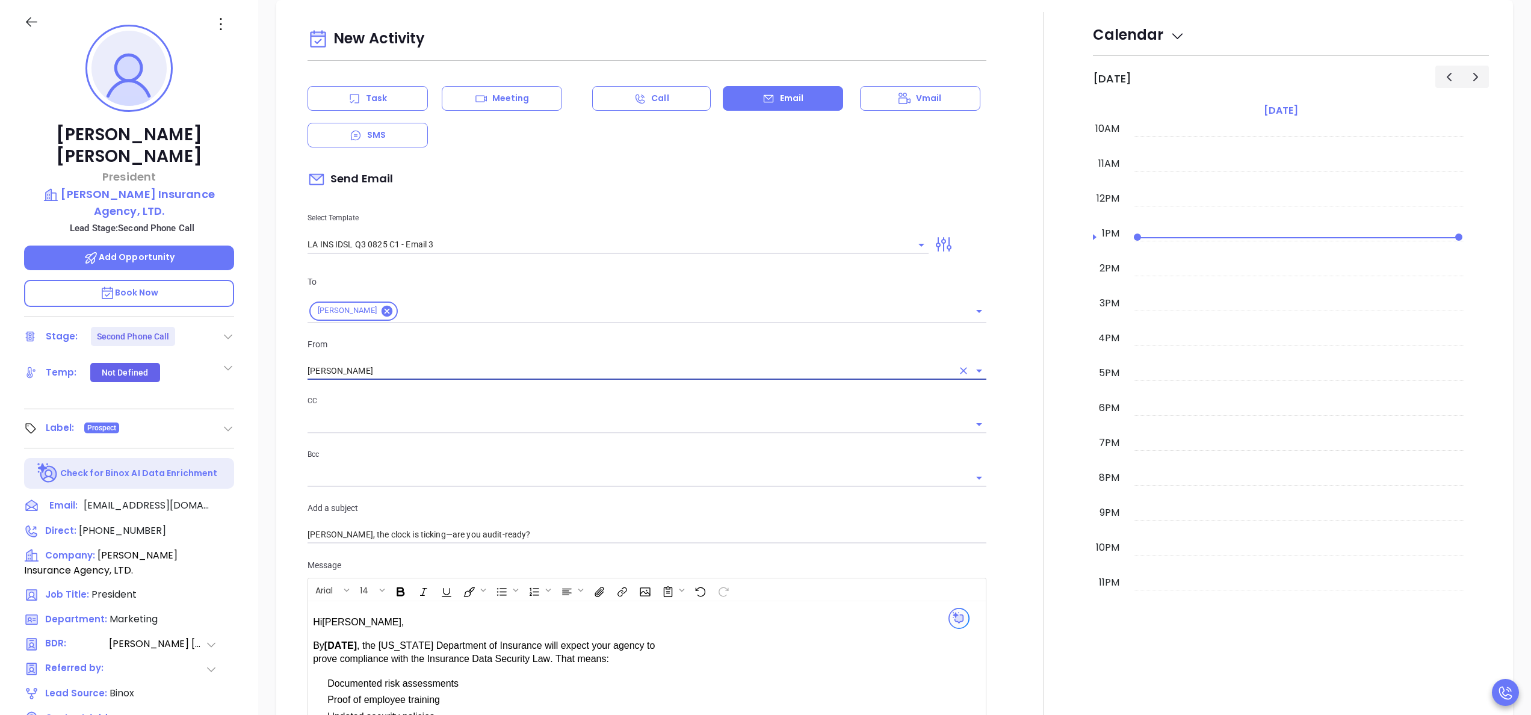
type input "[PERSON_NAME]"
click at [994, 538] on div at bounding box center [1043, 511] width 99 height 998
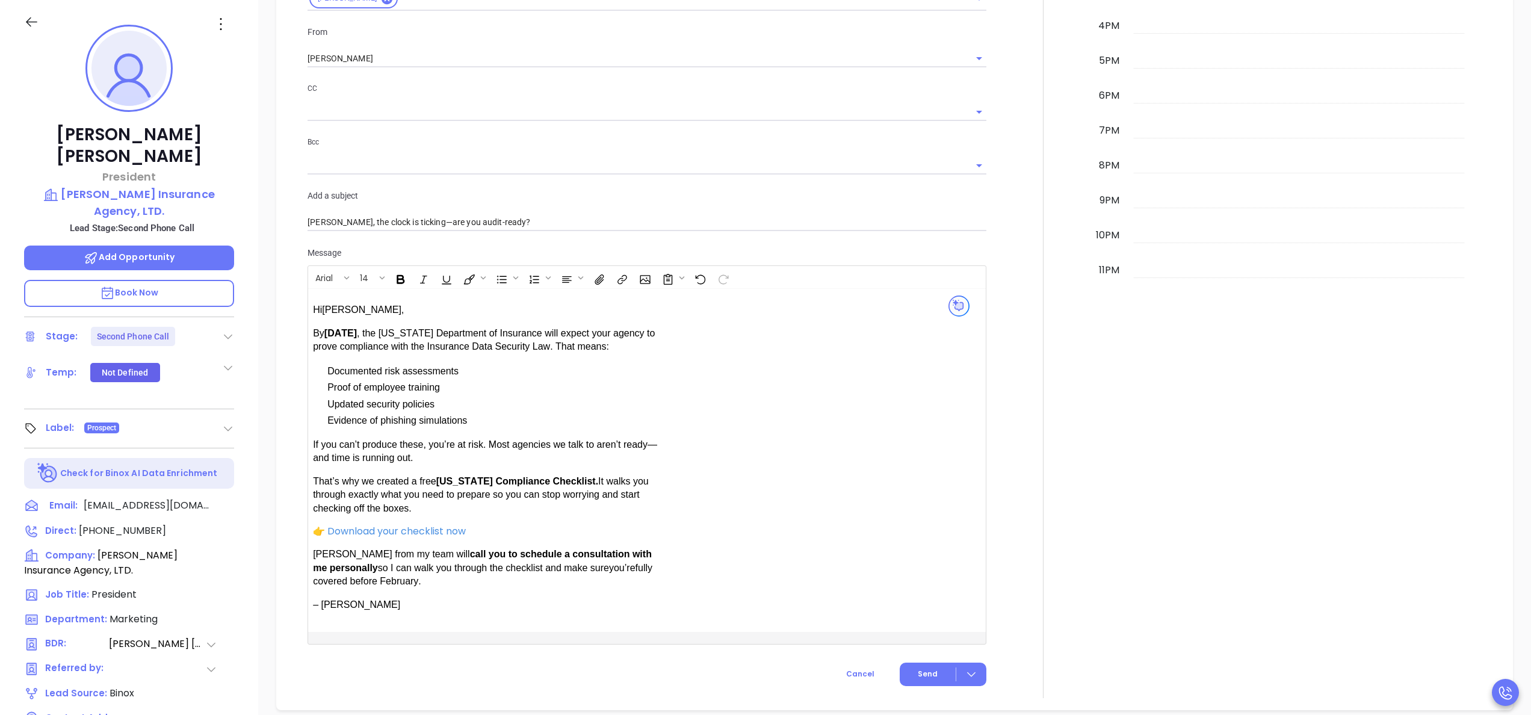
scroll to position [998, 0]
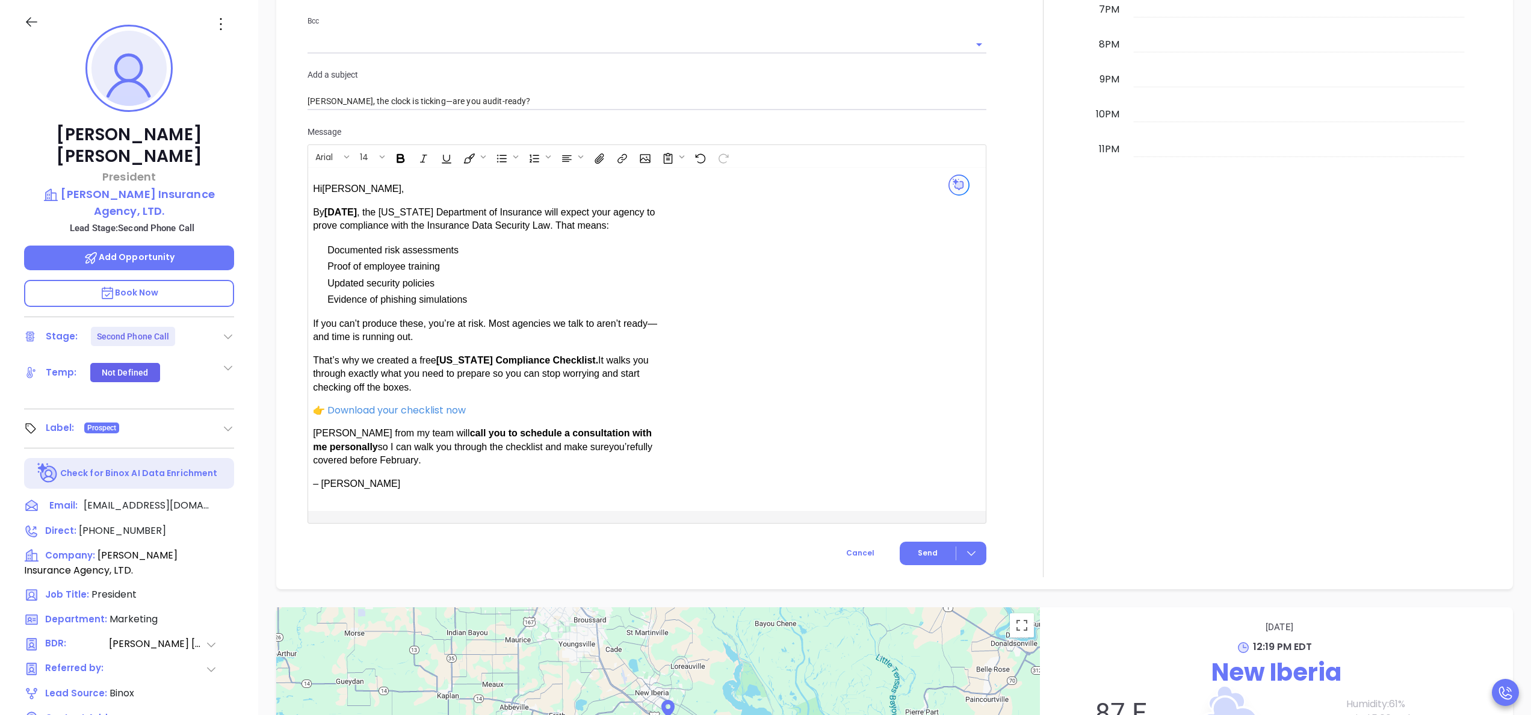
click at [994, 470] on div at bounding box center [1043, 78] width 99 height 998
click at [925, 549] on span "Send" at bounding box center [928, 553] width 20 height 11
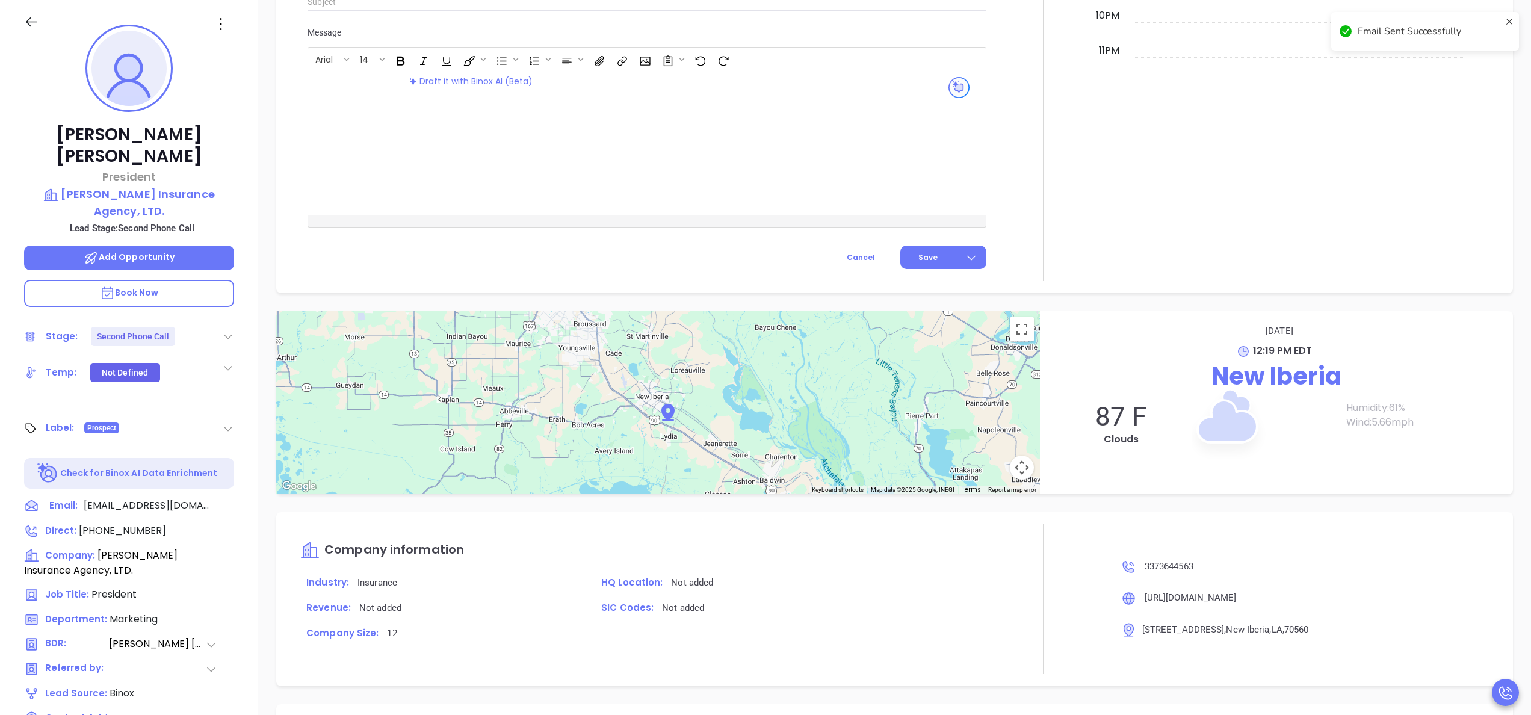
scroll to position [898, 0]
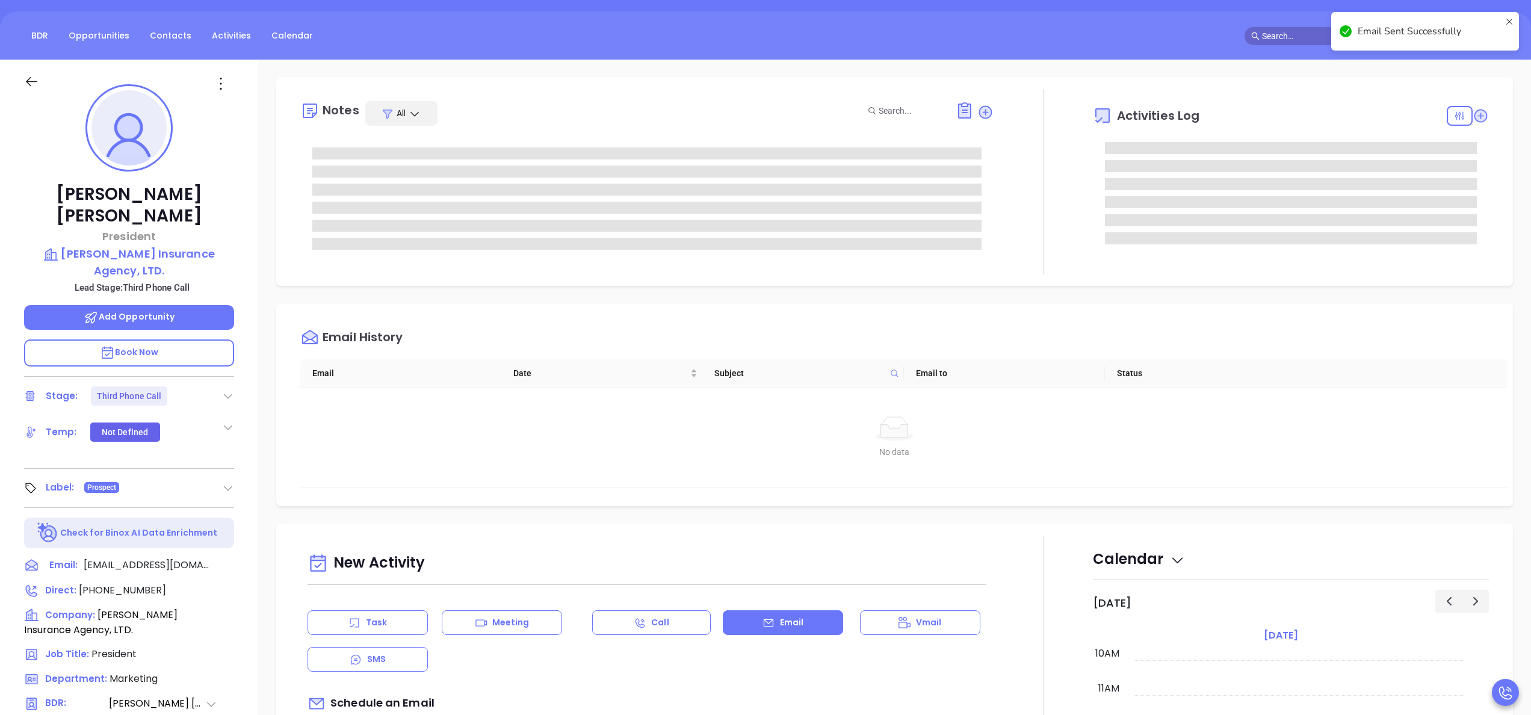
scroll to position [0, 0]
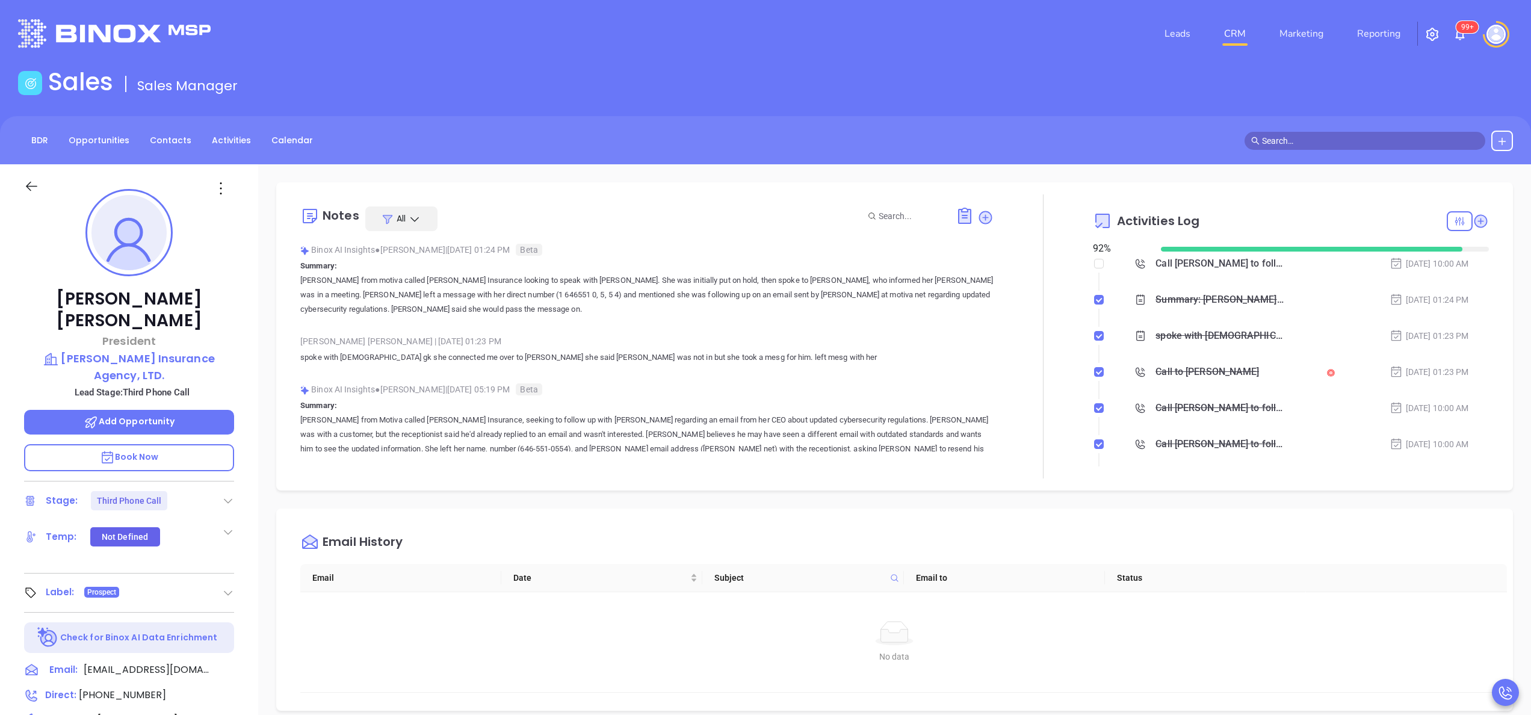
click at [1043, 289] on div at bounding box center [1043, 336] width 1 height 284
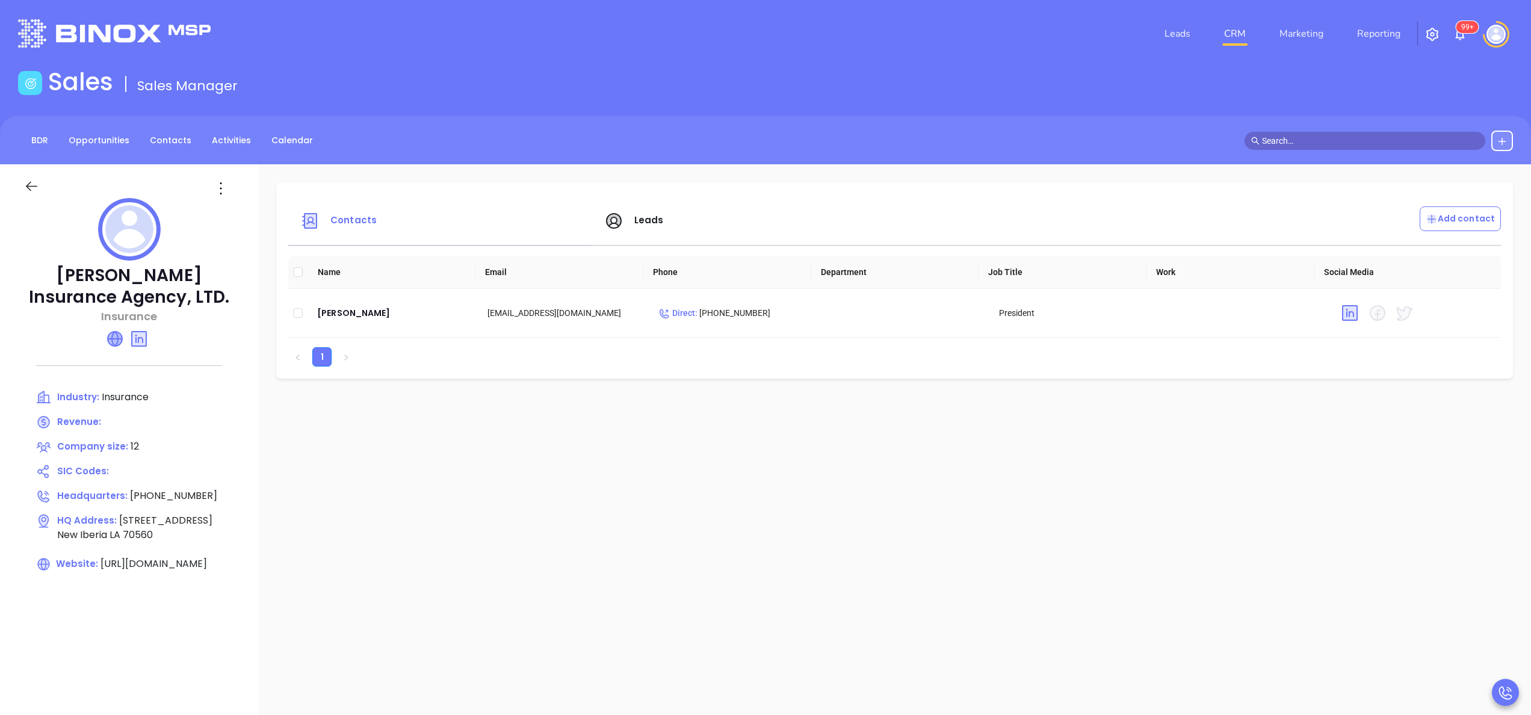
click at [113, 336] on icon at bounding box center [115, 339] width 14 height 14
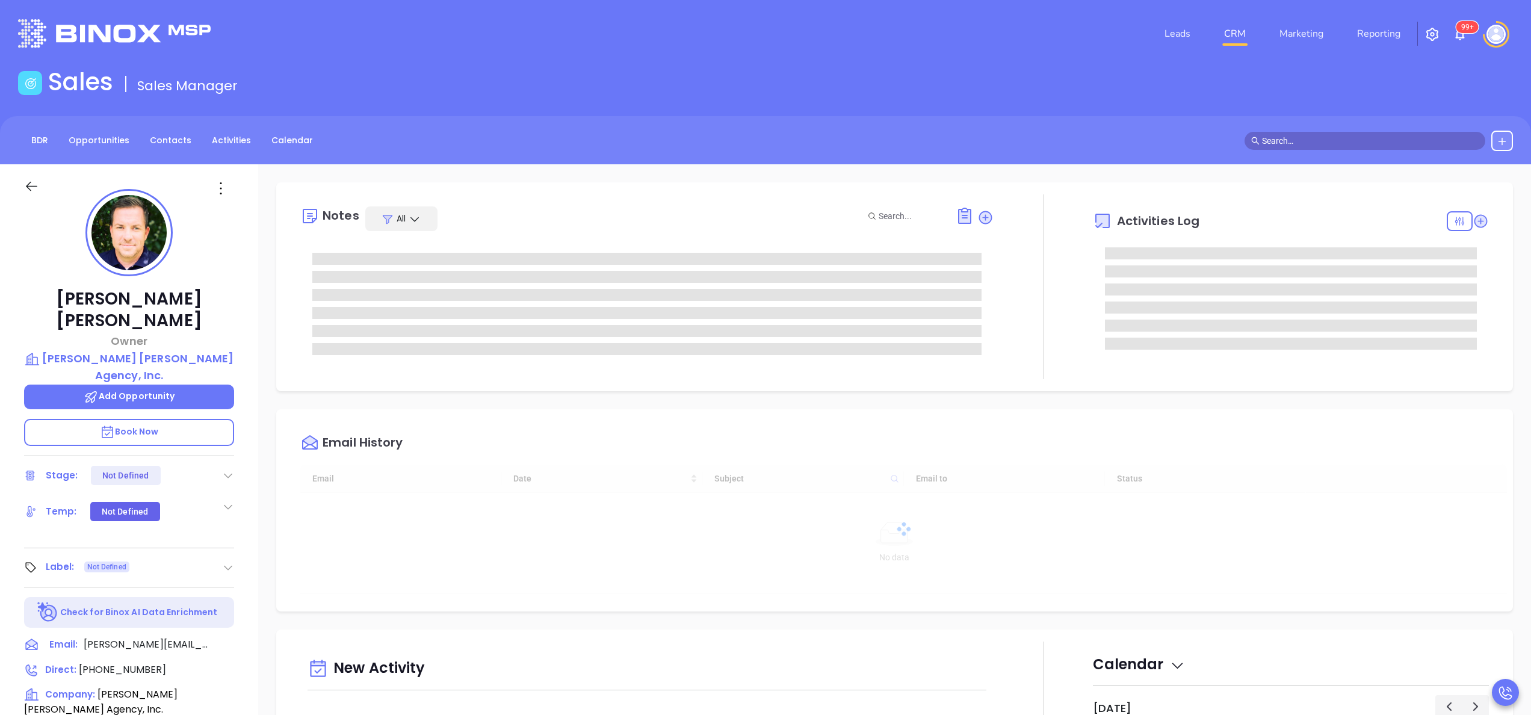
scroll to position [350, 0]
type input "[PERSON_NAME]"
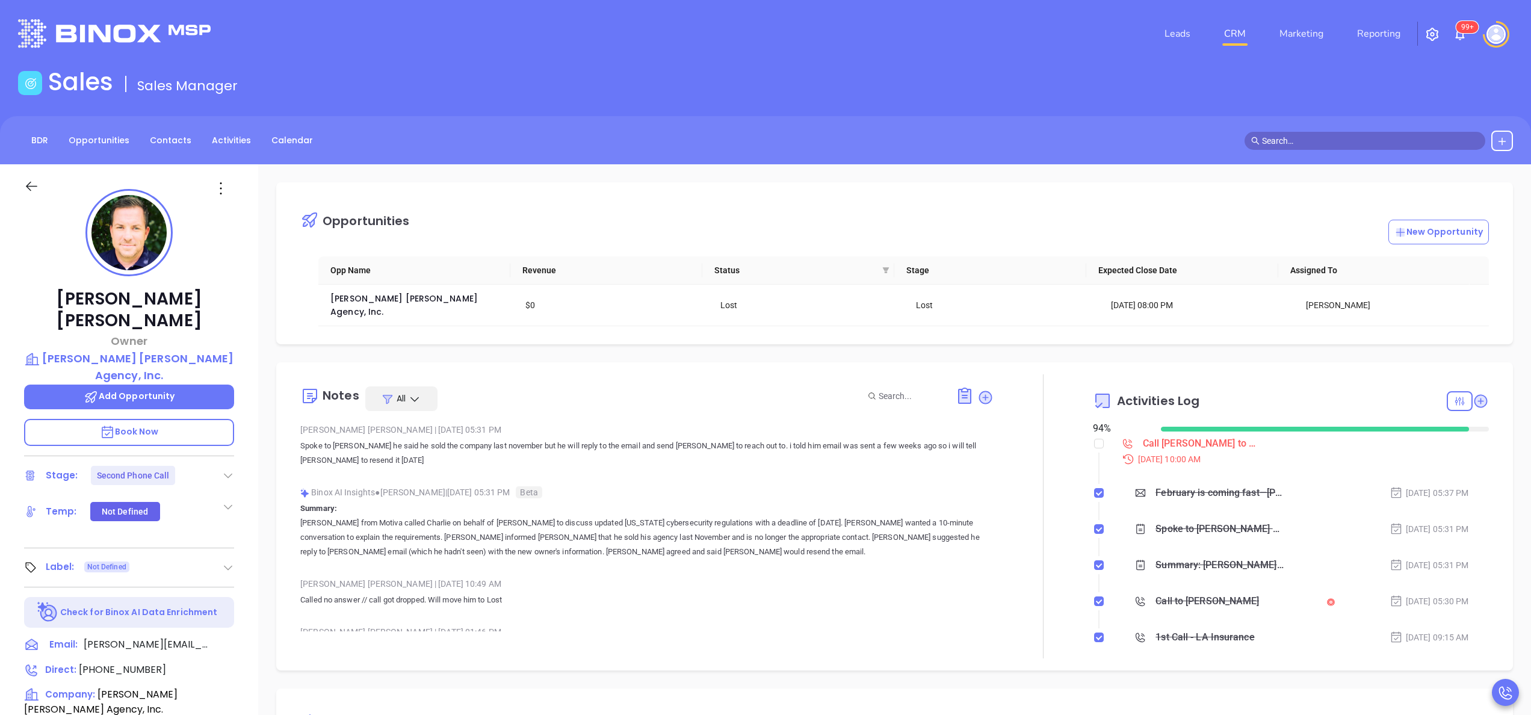
click at [256, 439] on div "[PERSON_NAME] Owner [PERSON_NAME] [PERSON_NAME] Agency, Inc. Add Opportunity Bo…" at bounding box center [129, 611] width 258 height 894
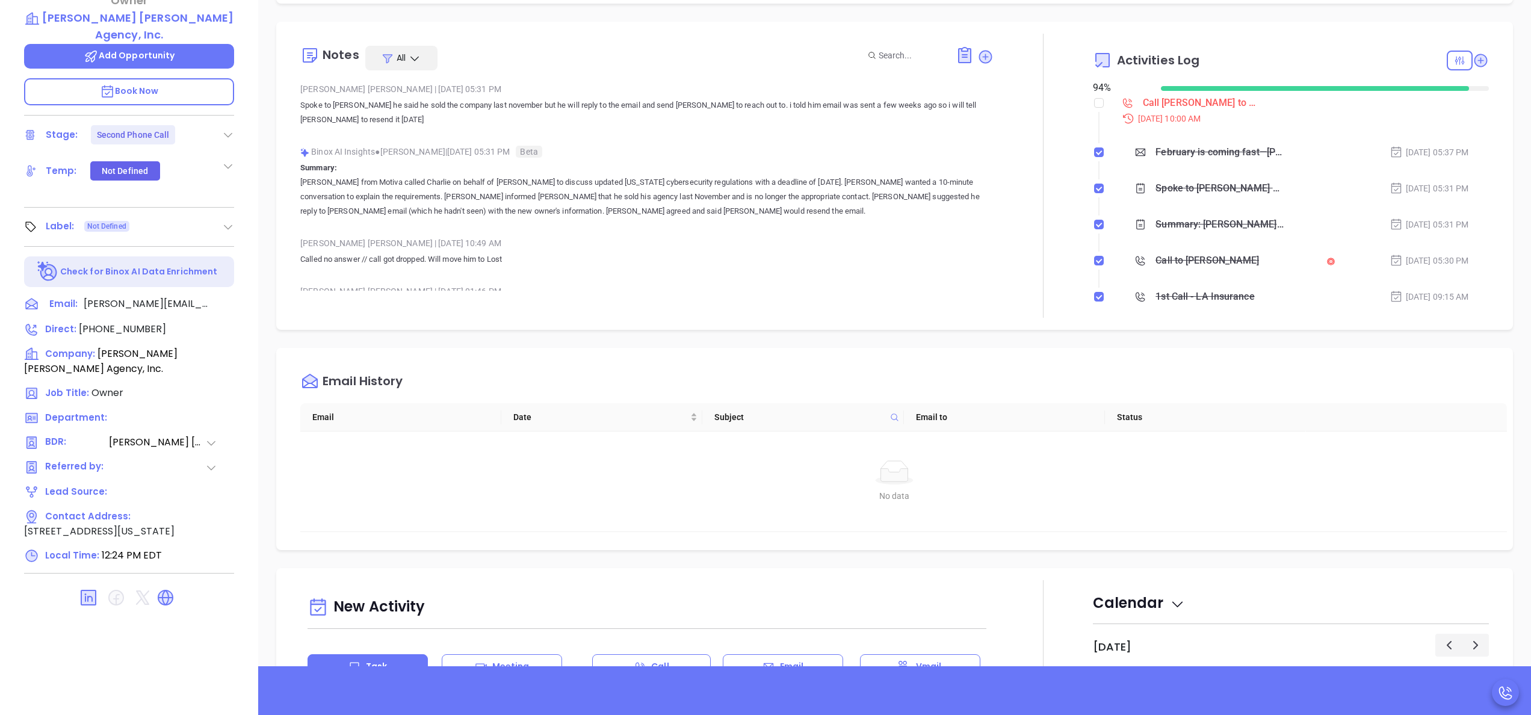
scroll to position [343, 0]
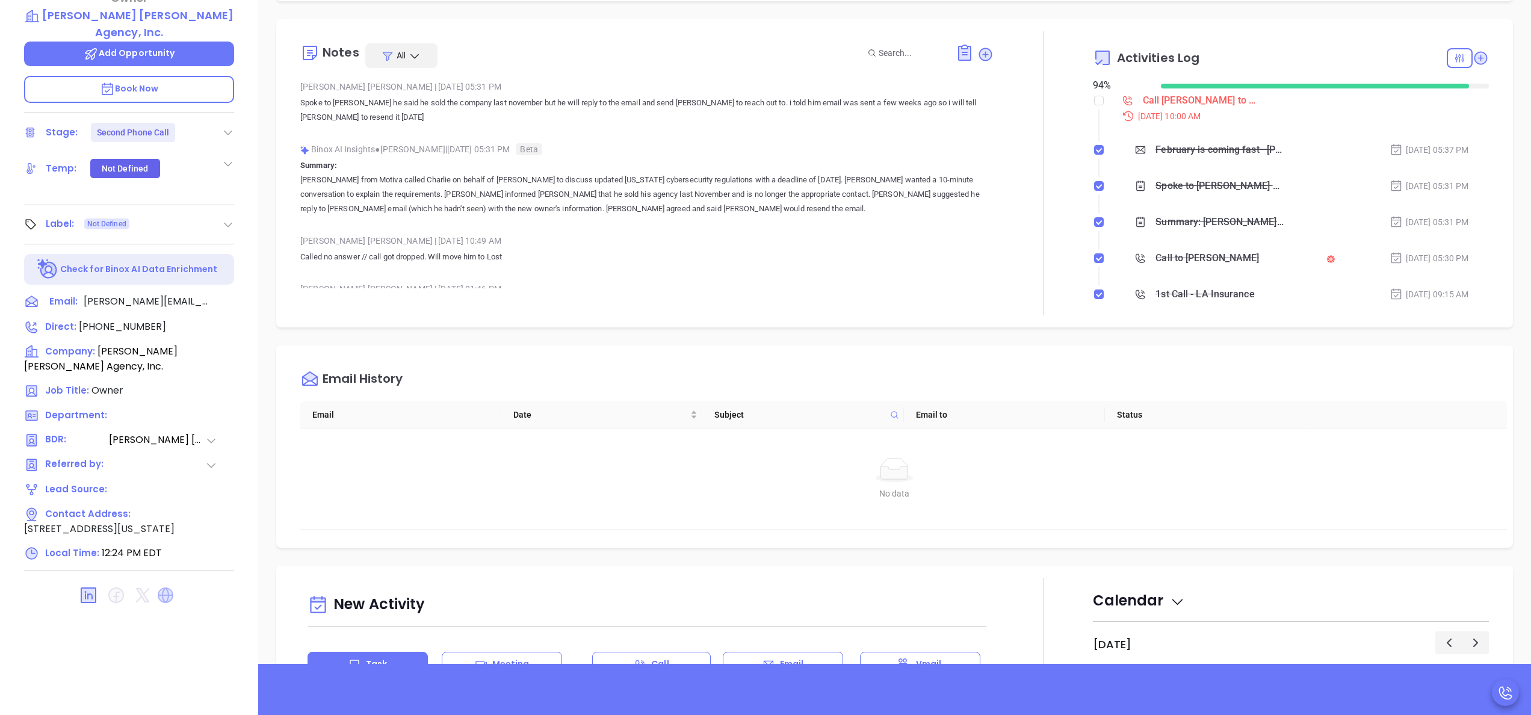
click at [169, 587] on icon at bounding box center [166, 595] width 16 height 16
